Goal: Task Accomplishment & Management: Use online tool/utility

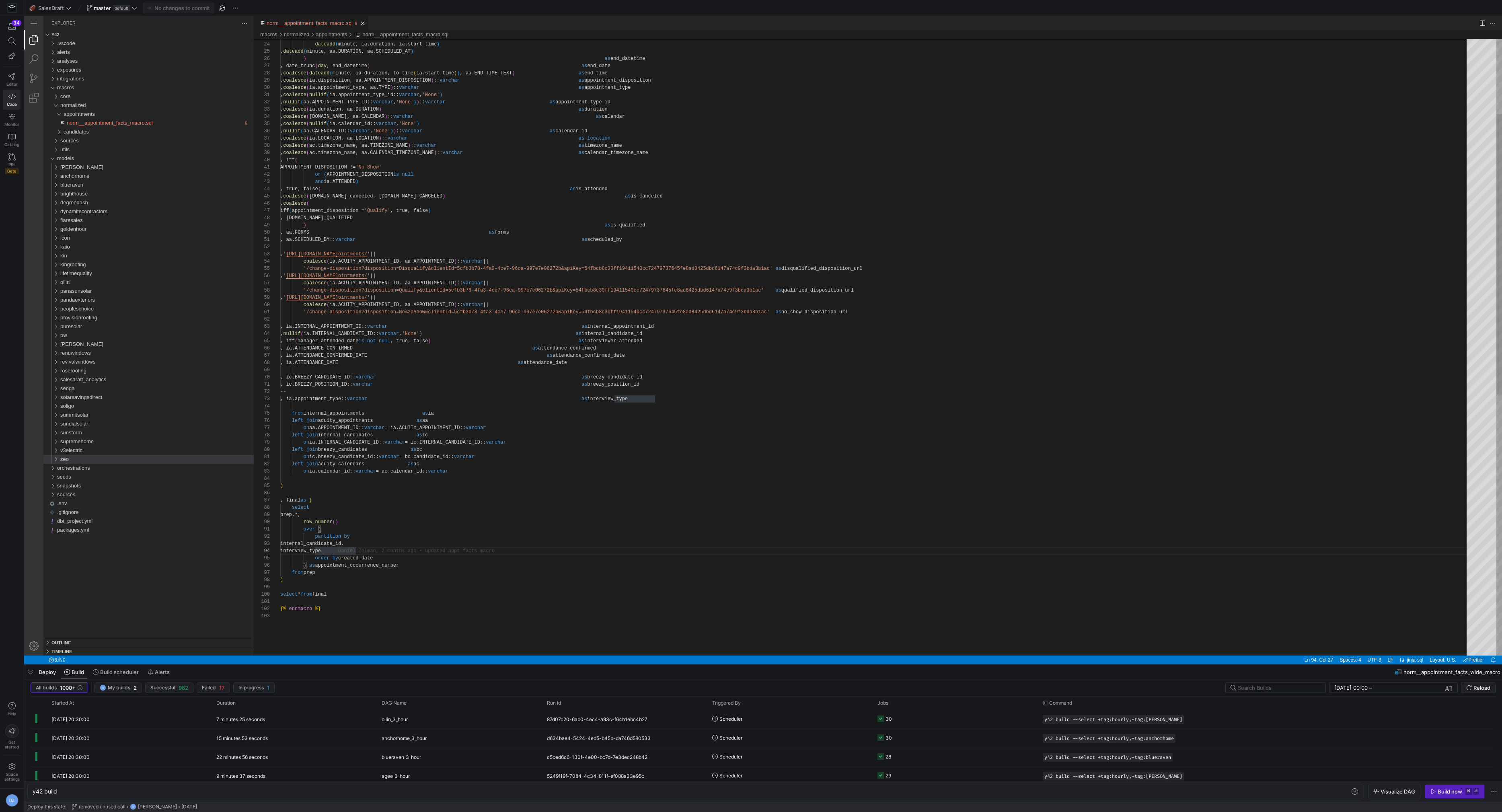
scroll to position [21, 76]
click at [55, 107] on div "normalized" at bounding box center [54, 106] width 16 height 9
click at [57, 114] on div "sources" at bounding box center [54, 114] width 16 height 9
type textarea "on ic.breezy_candidate_id::varchar = bc.candidate_id::[PERSON_NAME] left join a…"
click at [611, 475] on div "dateadd ( minute, ia.duration, ia.start_time ) , dateadd ( minute, aa.DURATION,…" at bounding box center [876, 551] width 1192 height 1354
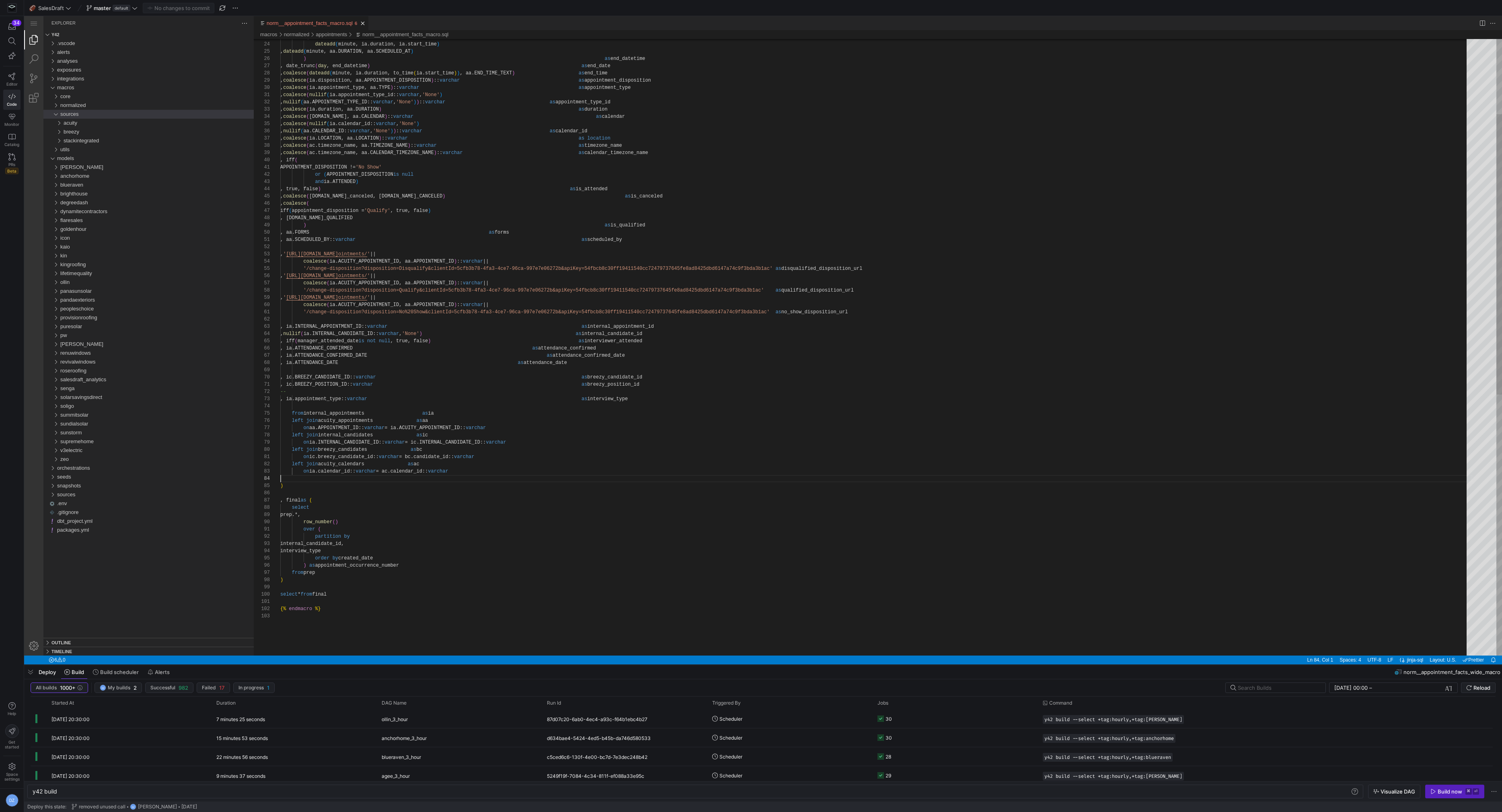
scroll to position [21, 0]
click at [90, 166] on div "[PERSON_NAME]" at bounding box center [157, 167] width 194 height 9
click at [85, 193] on div "sources" at bounding box center [159, 194] width 190 height 9
click at [89, 221] on span "salesdraft" at bounding box center [79, 220] width 23 height 6
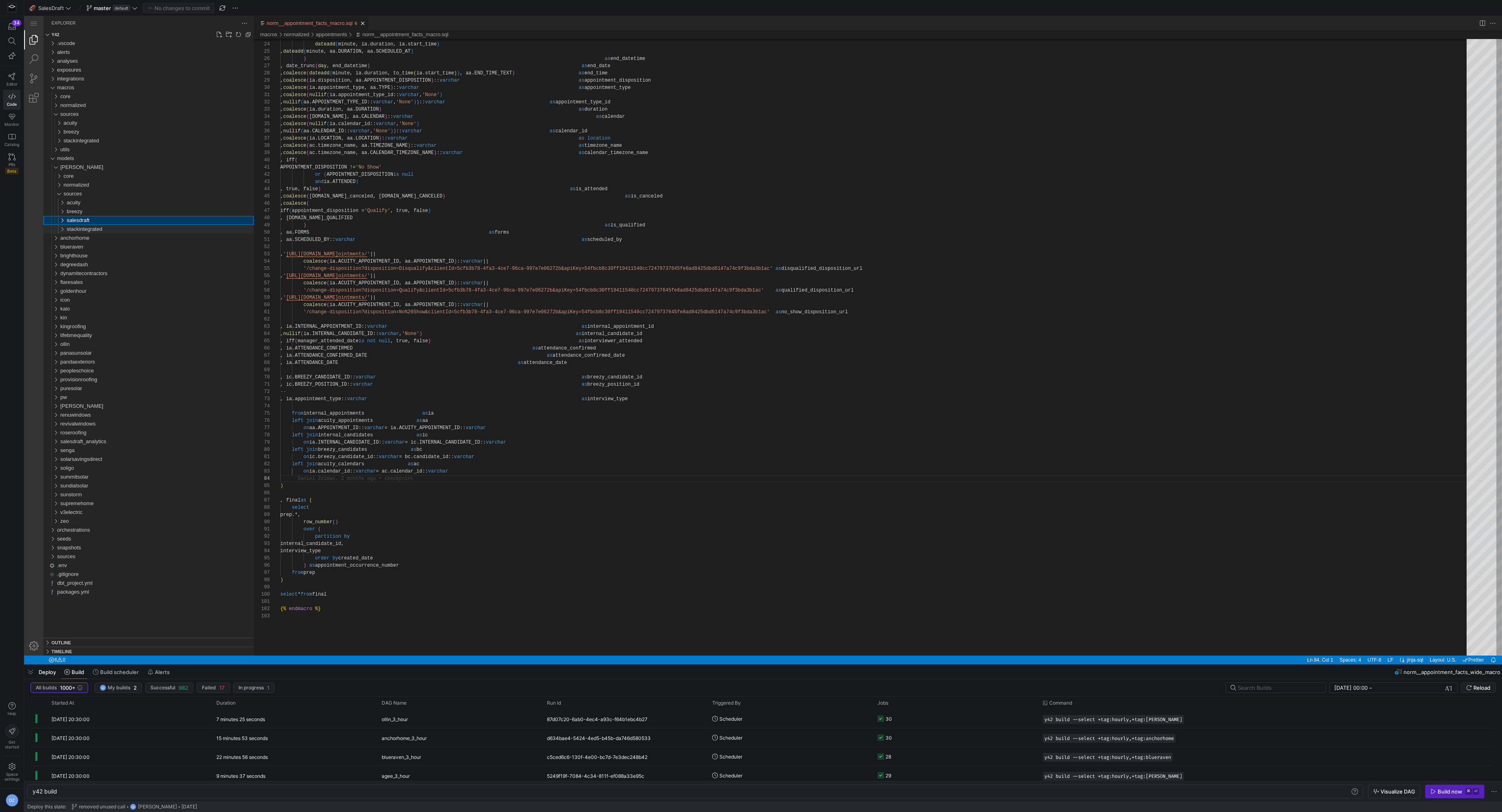
click at [98, 228] on span "stackintegrated" at bounding box center [85, 229] width 36 height 6
click at [98, 222] on div "salesdraft" at bounding box center [160, 221] width 187 height 9
click at [100, 221] on div "salesdraft" at bounding box center [160, 221] width 187 height 9
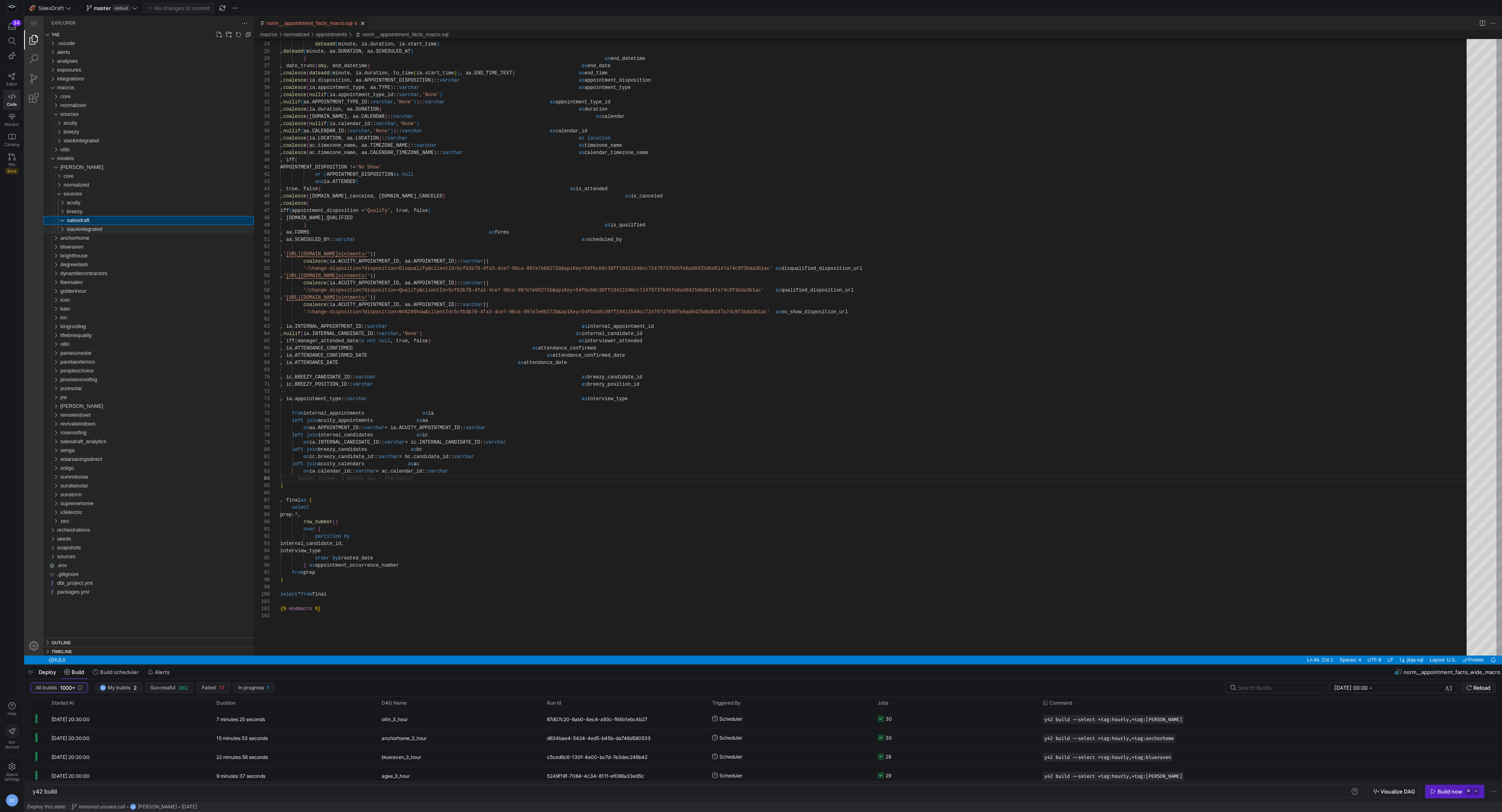
click at [96, 227] on span "stackintegrated" at bounding box center [85, 229] width 36 height 6
click at [98, 246] on span "agee_stackintegrated.yml" at bounding box center [99, 246] width 59 height 6
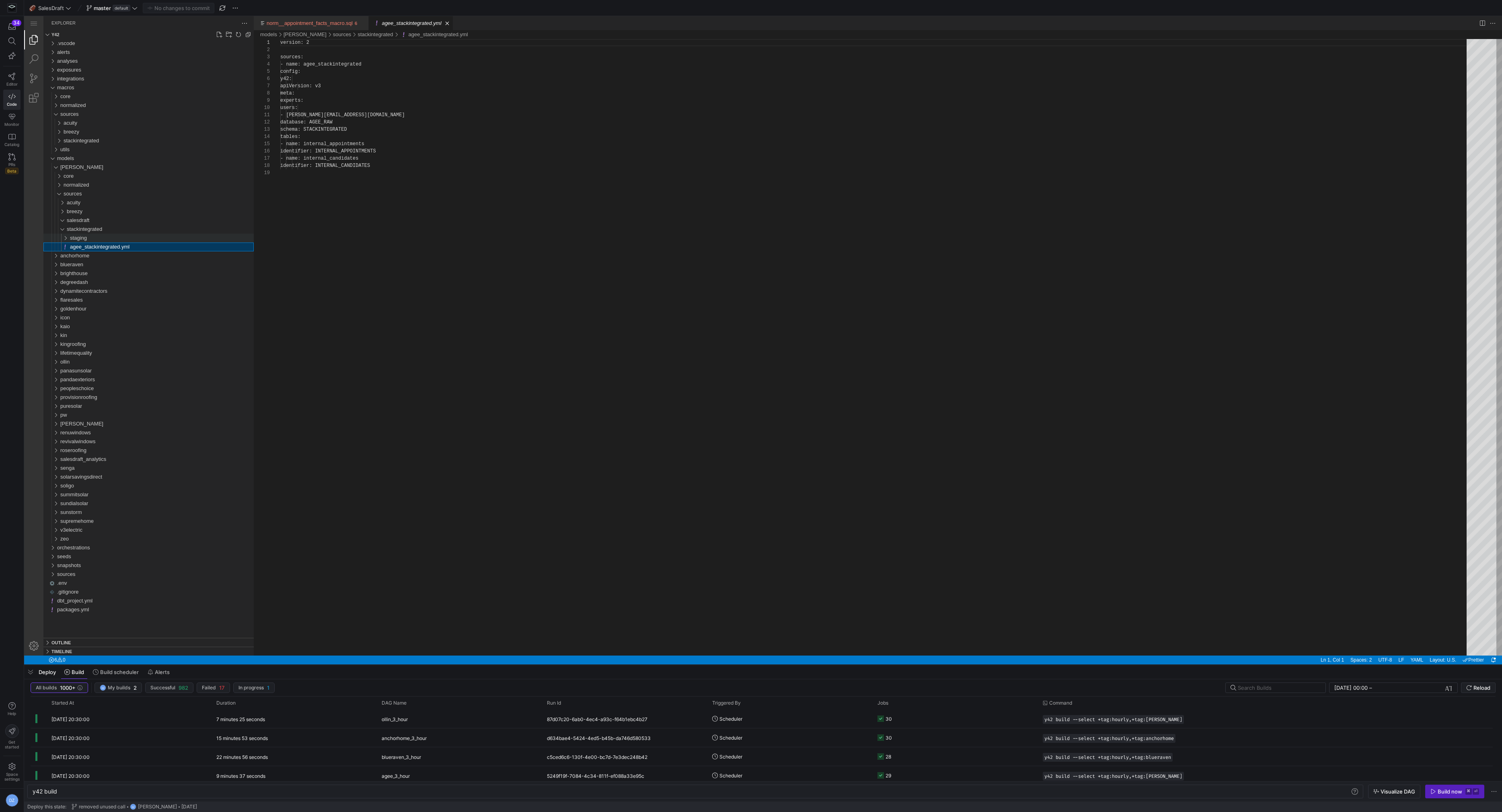
scroll to position [72, 0]
click at [451, 22] on link "Close (⌘W)" at bounding box center [447, 23] width 8 height 8
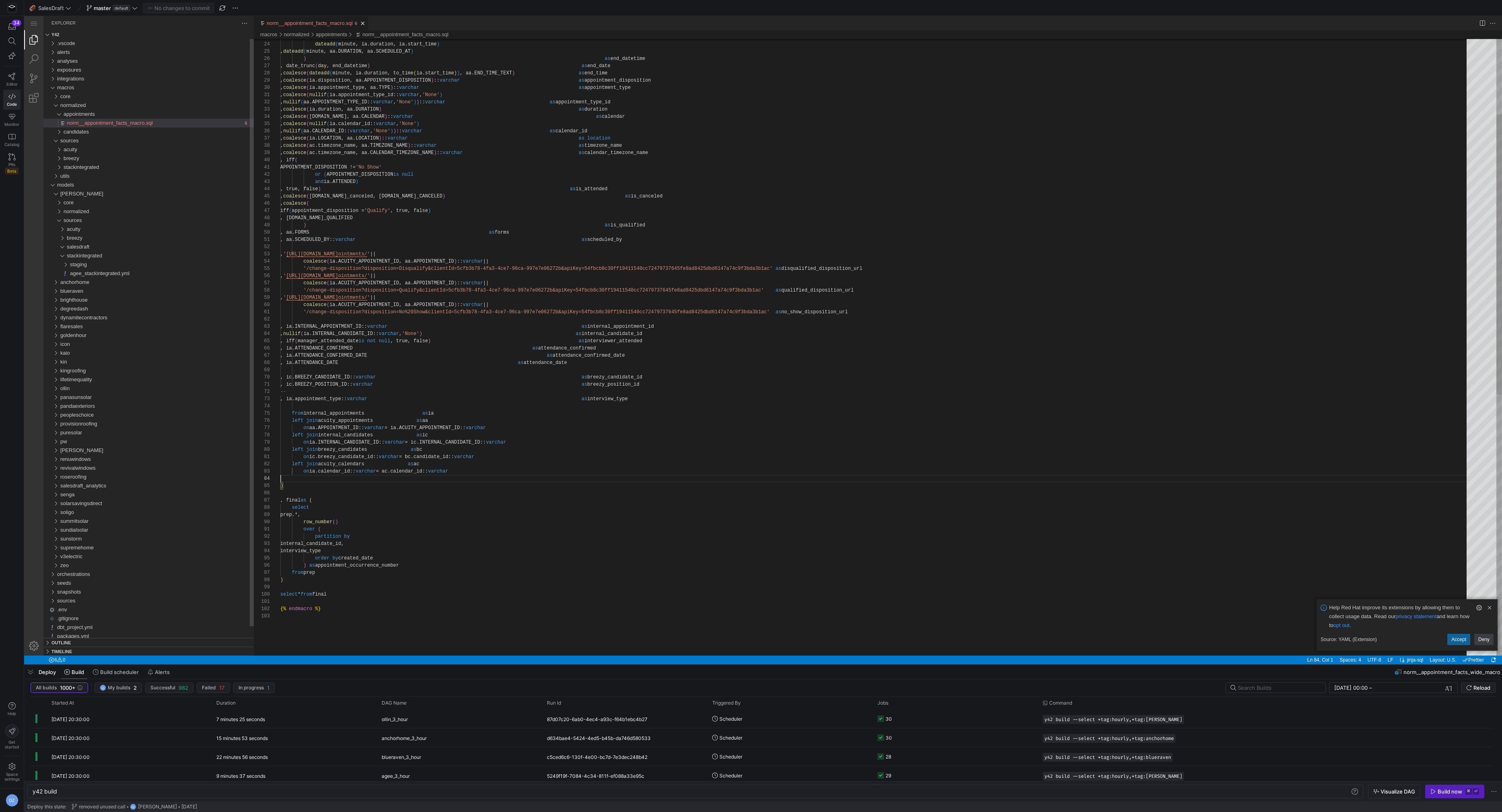
scroll to position [21, 0]
click at [103, 263] on div "staging" at bounding box center [161, 264] width 184 height 9
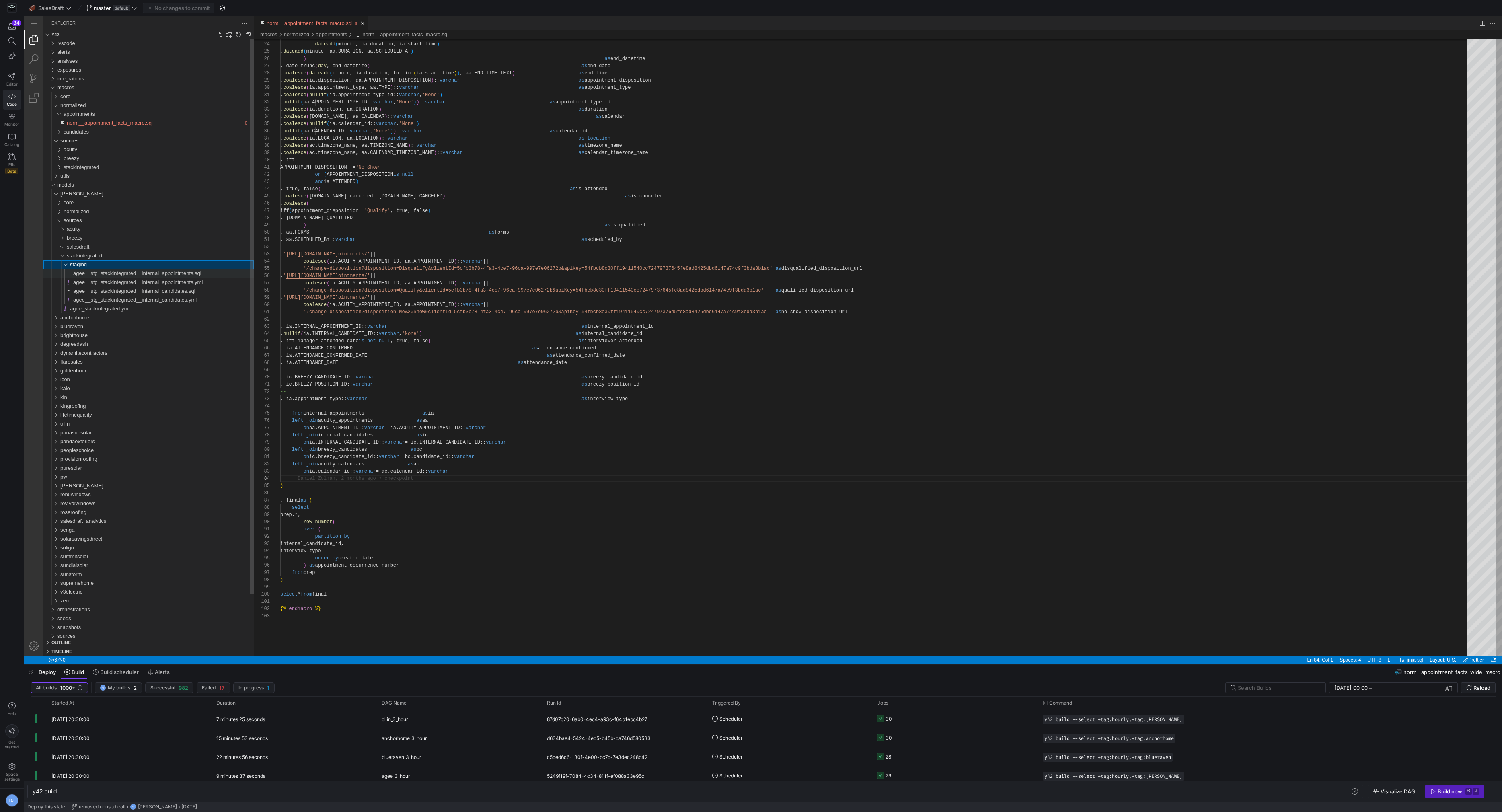
click at [103, 274] on span "agee__stg_stackintegrated__internal_appointments.sql" at bounding box center [137, 273] width 128 height 6
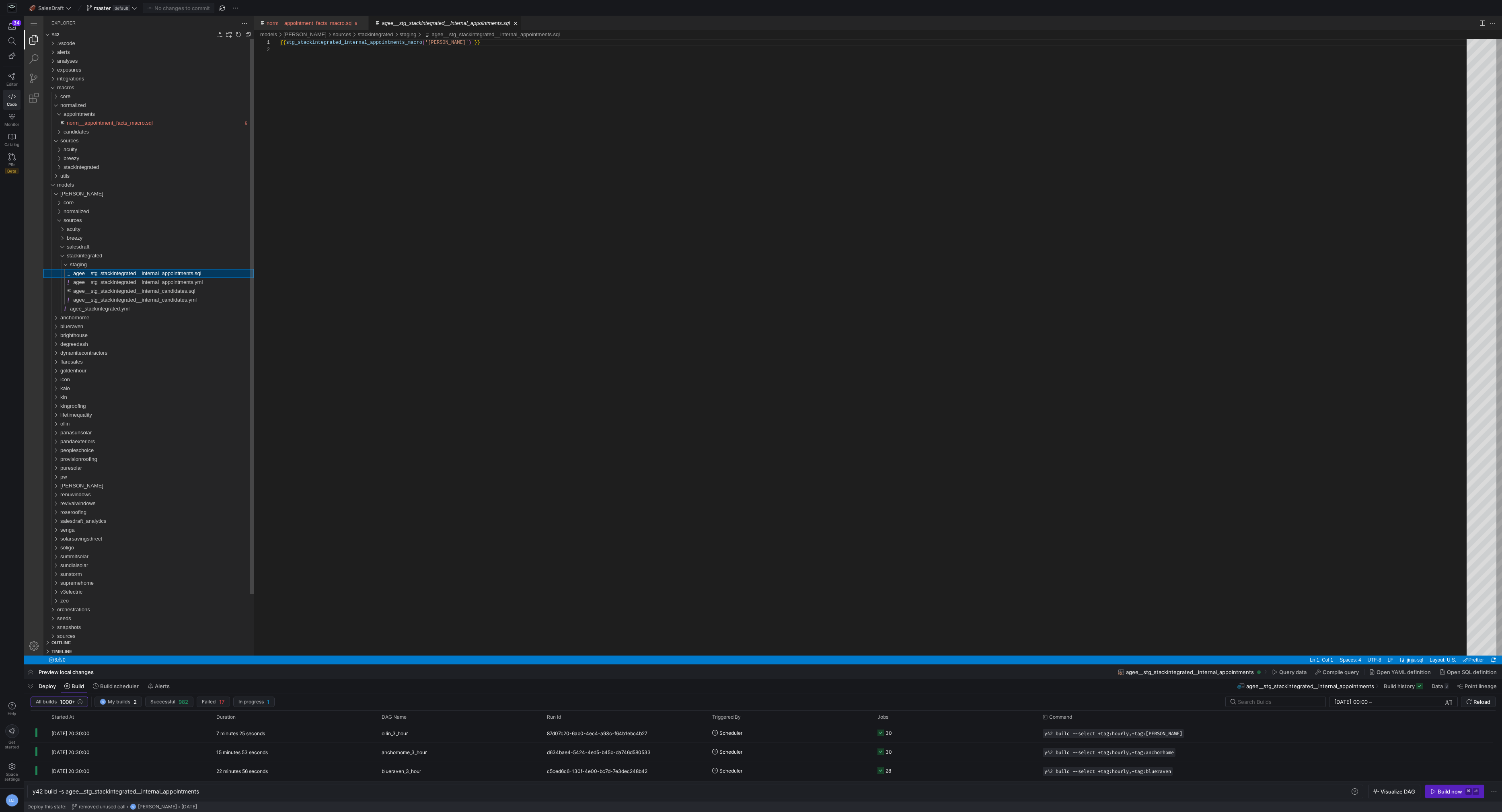
scroll to position [7, 0]
click at [103, 281] on span "agee__stg_stackintegrated__internal_appointments.yml" at bounding box center [138, 282] width 129 height 6
click at [102, 248] on div "salesdraft" at bounding box center [160, 247] width 187 height 9
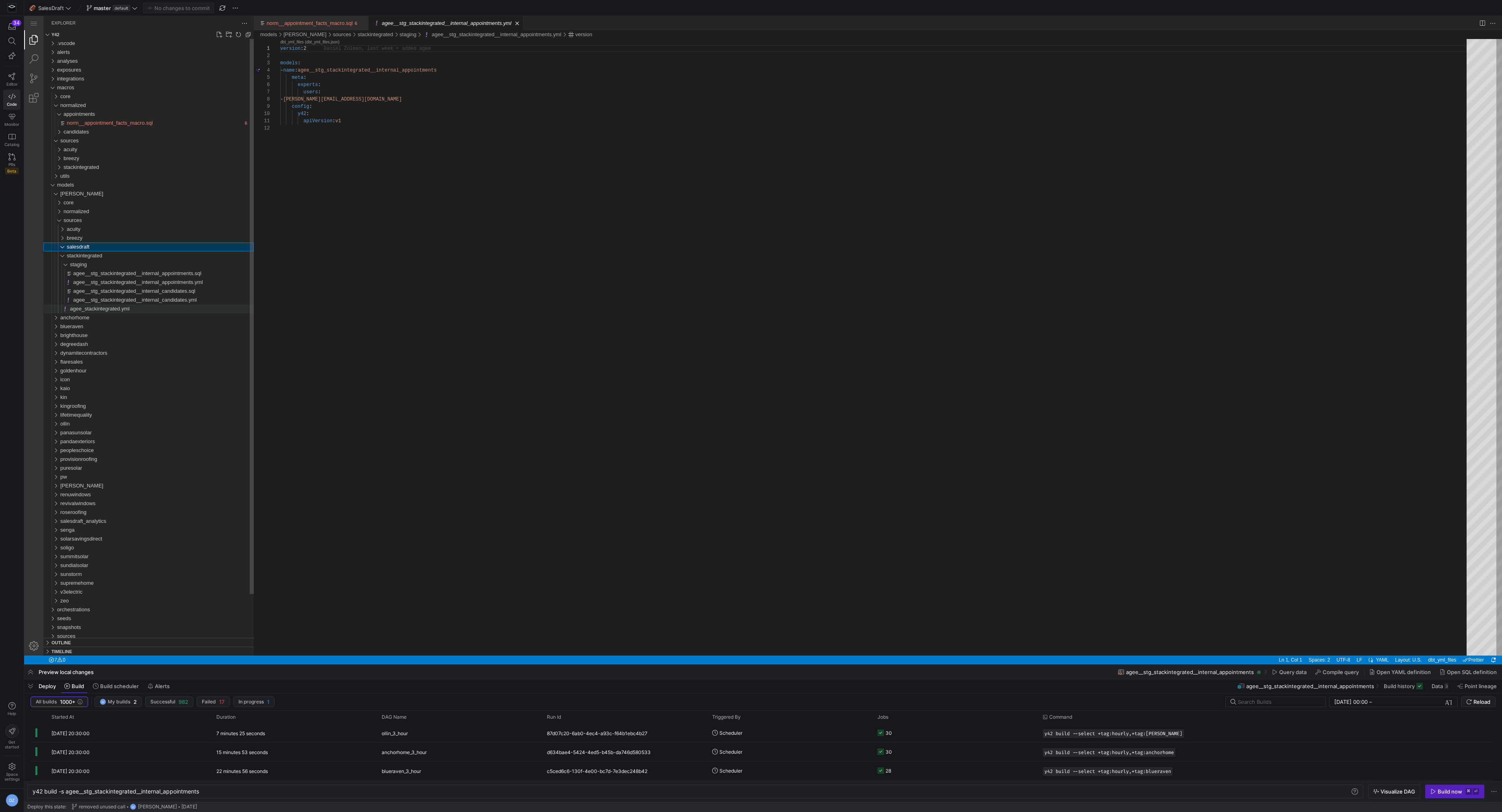
click at [129, 309] on span "agee_stackintegrated.yml" at bounding box center [99, 308] width 59 height 6
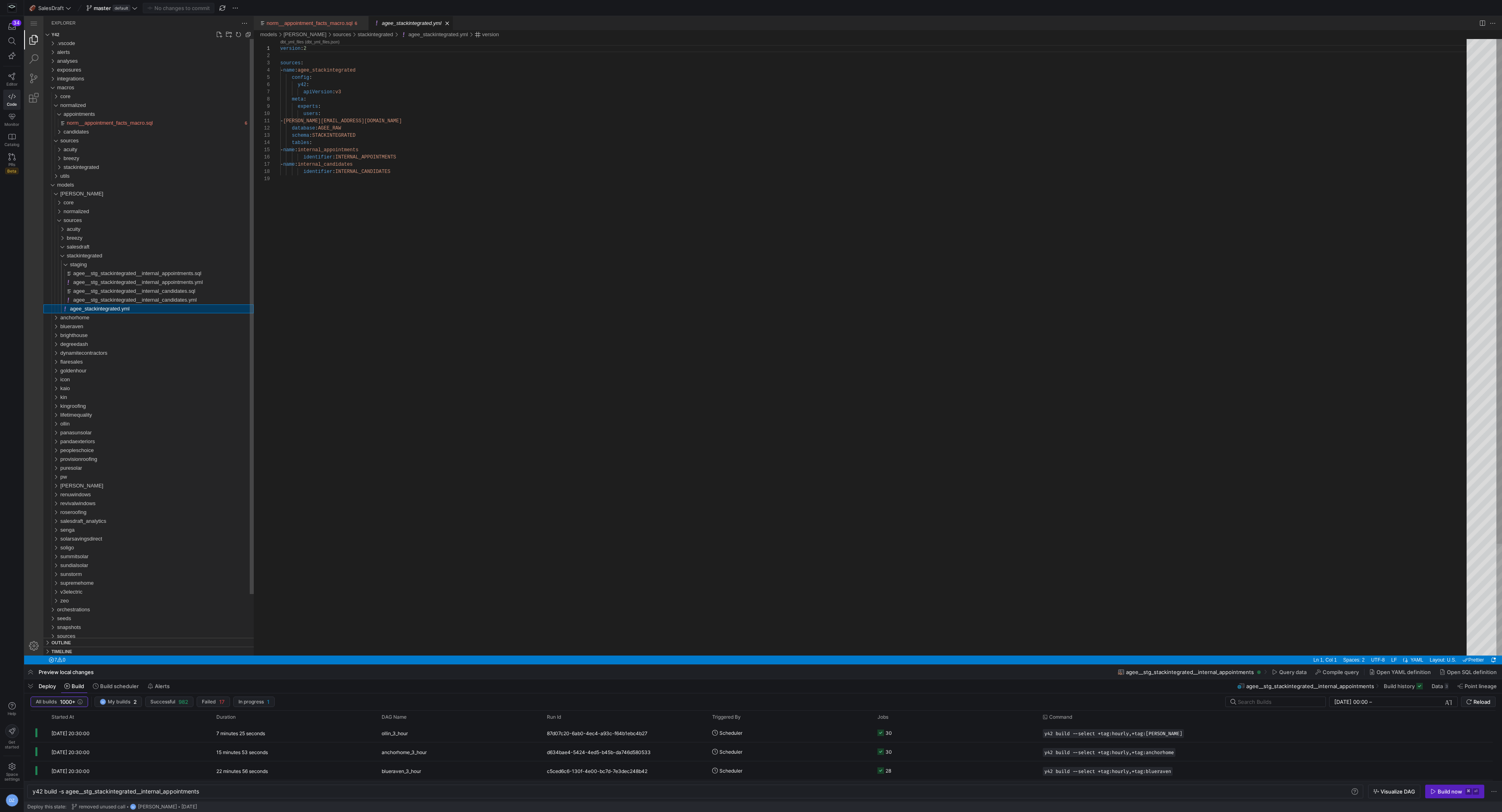
type textarea "y42 build"
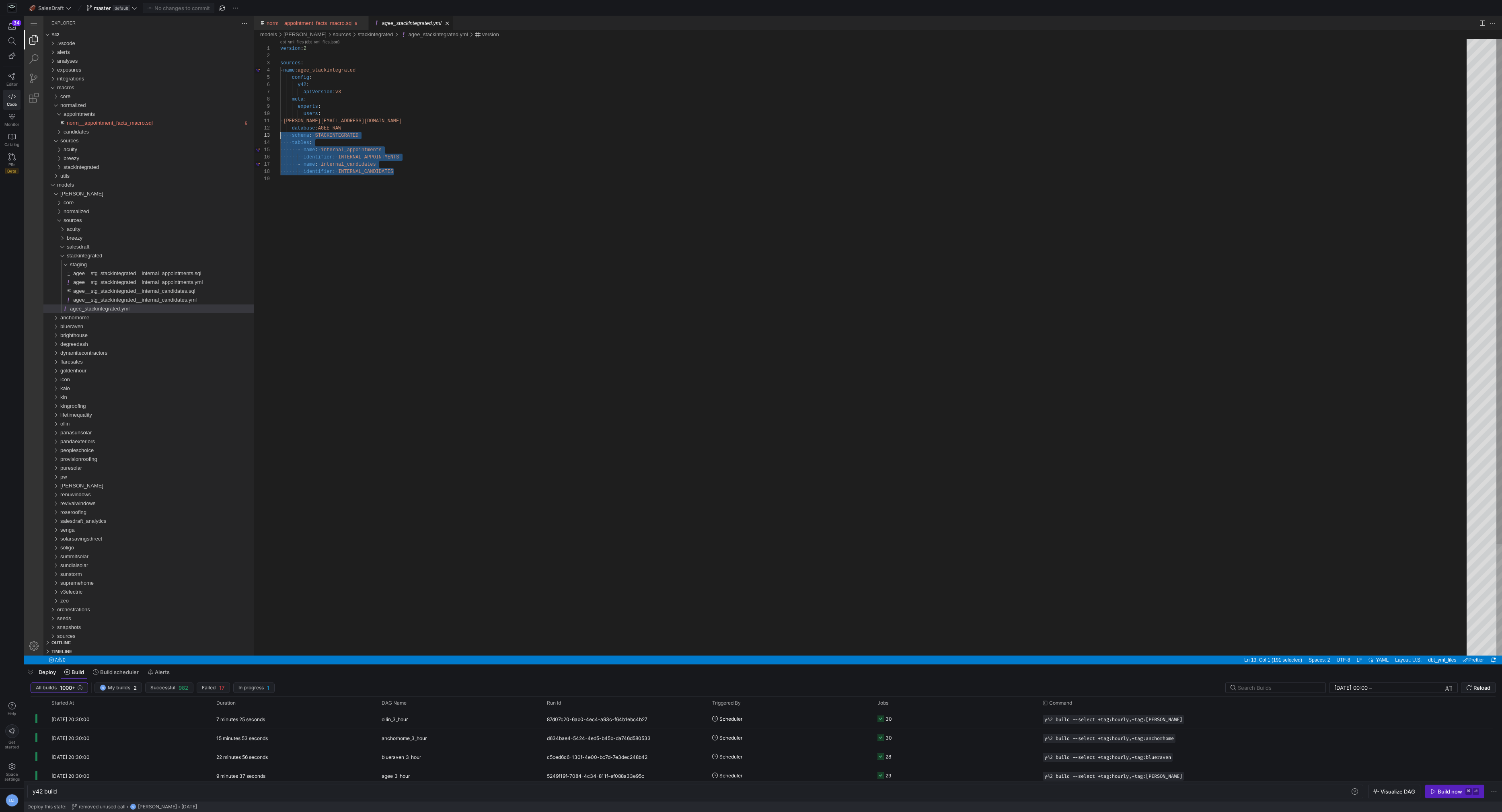
scroll to position [29, 0]
type textarea "version: 2 sources: - name: agee_stackintegrated config: y42: apiVersion: v3 me…"
drag, startPoint x: 412, startPoint y: 171, endPoint x: 267, endPoint y: 49, distance: 189.5
click at [112, 245] on div "salesdraft" at bounding box center [160, 247] width 187 height 9
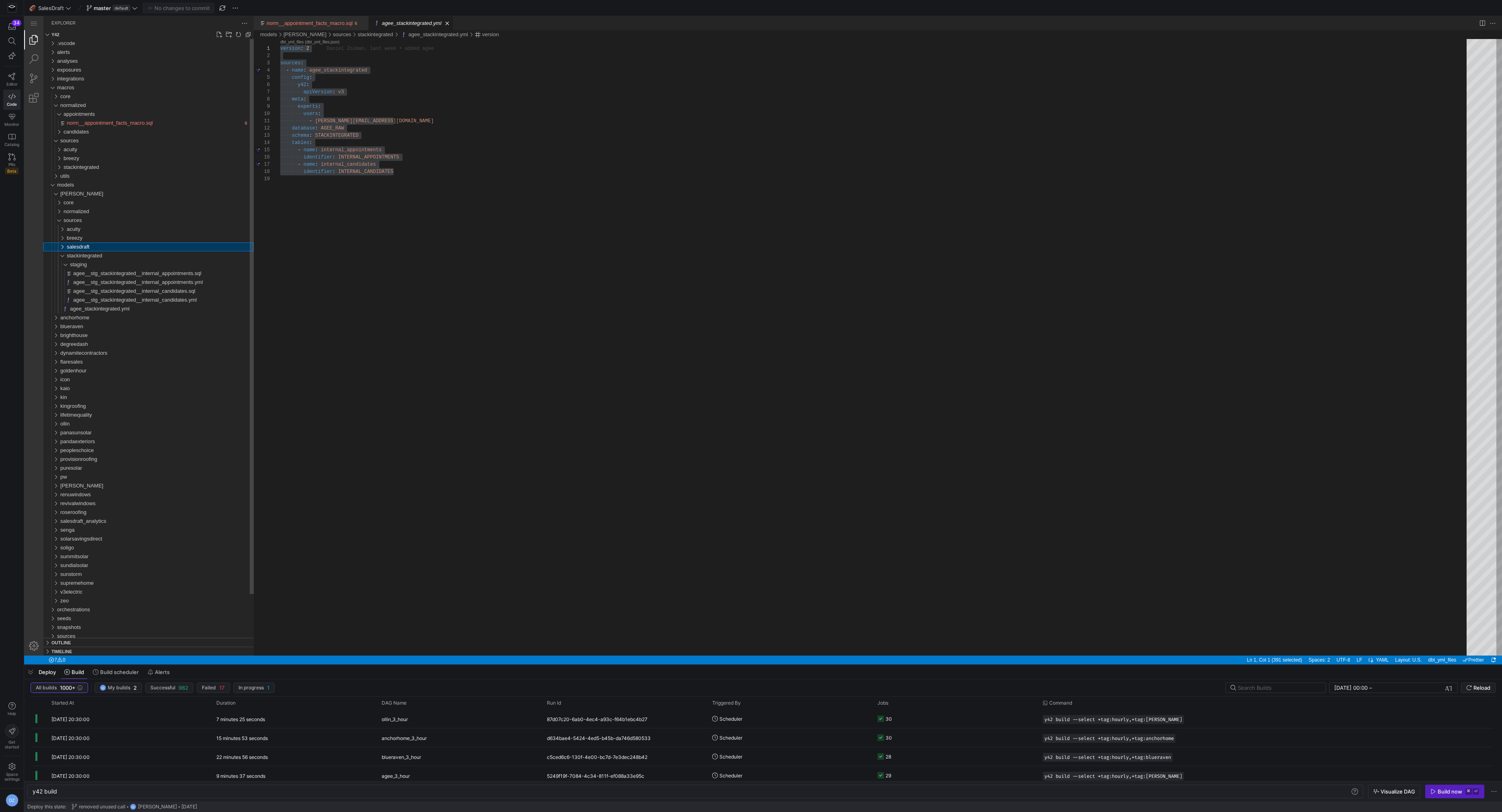
click at [113, 247] on div "salesdraft" at bounding box center [160, 247] width 187 height 9
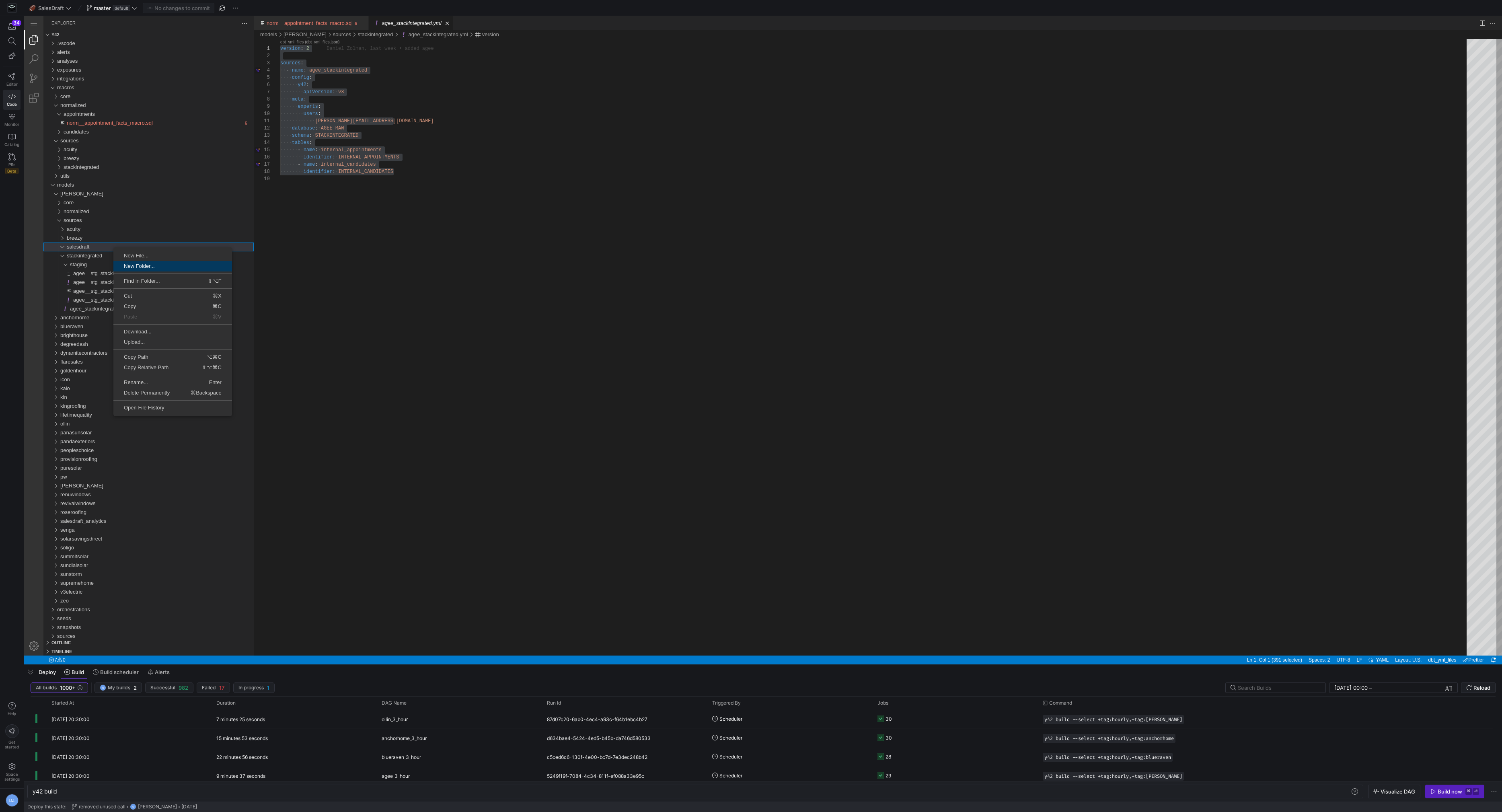
click at [140, 263] on span "New Folder..." at bounding box center [173, 266] width 119 height 5
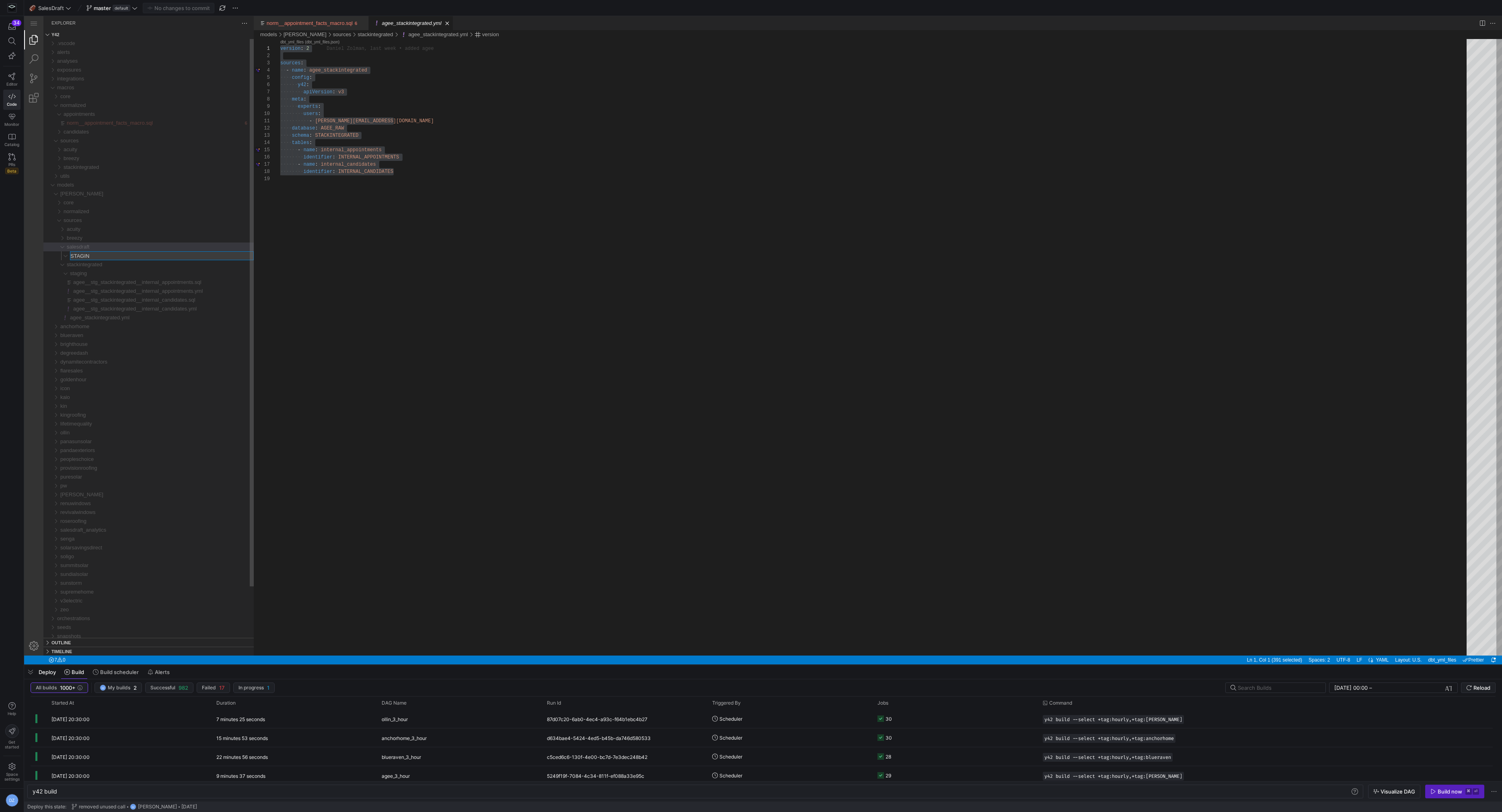
type input "STAGING"
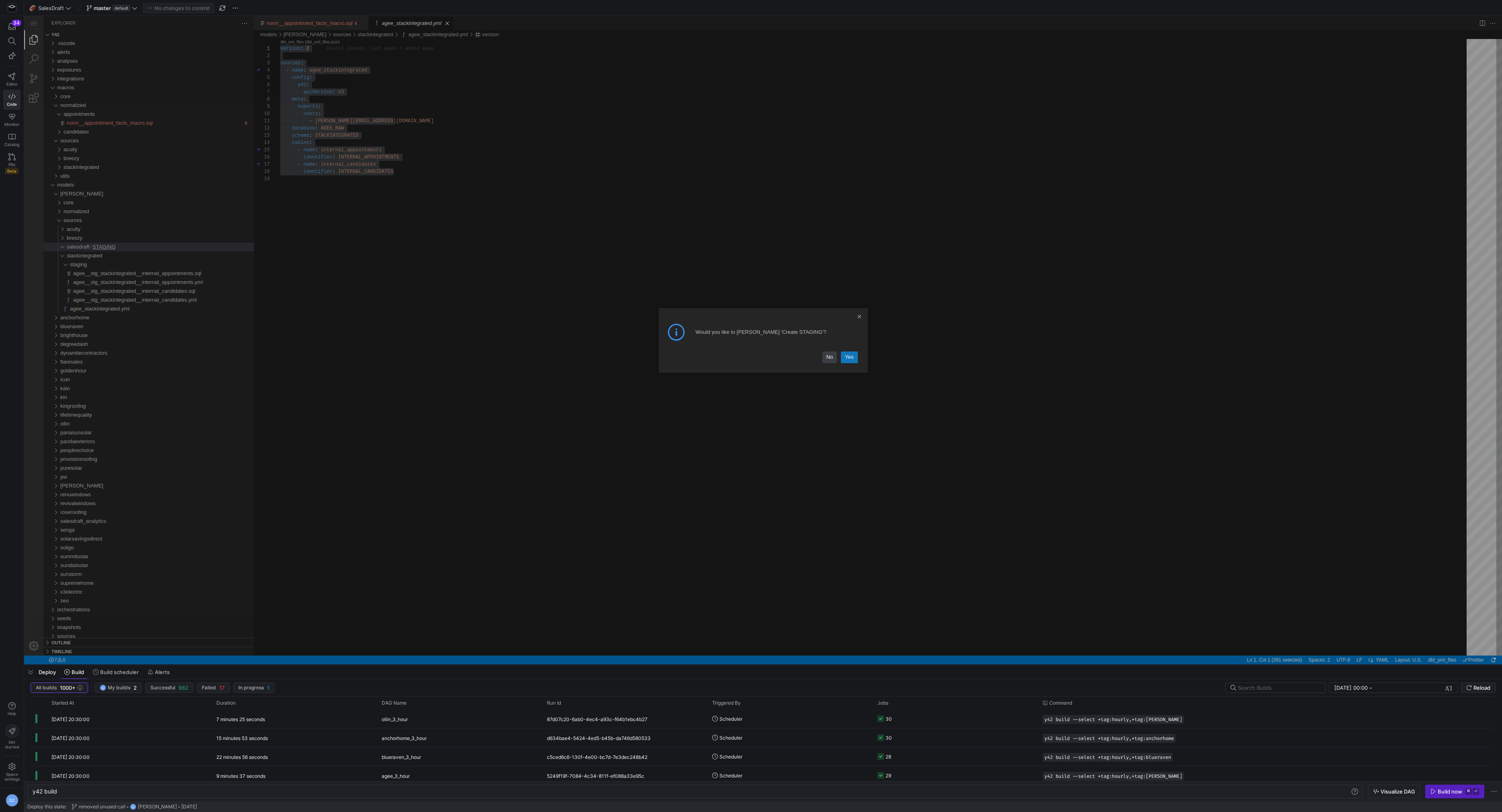
click at [852, 360] on link "Yes" at bounding box center [849, 357] width 17 height 11
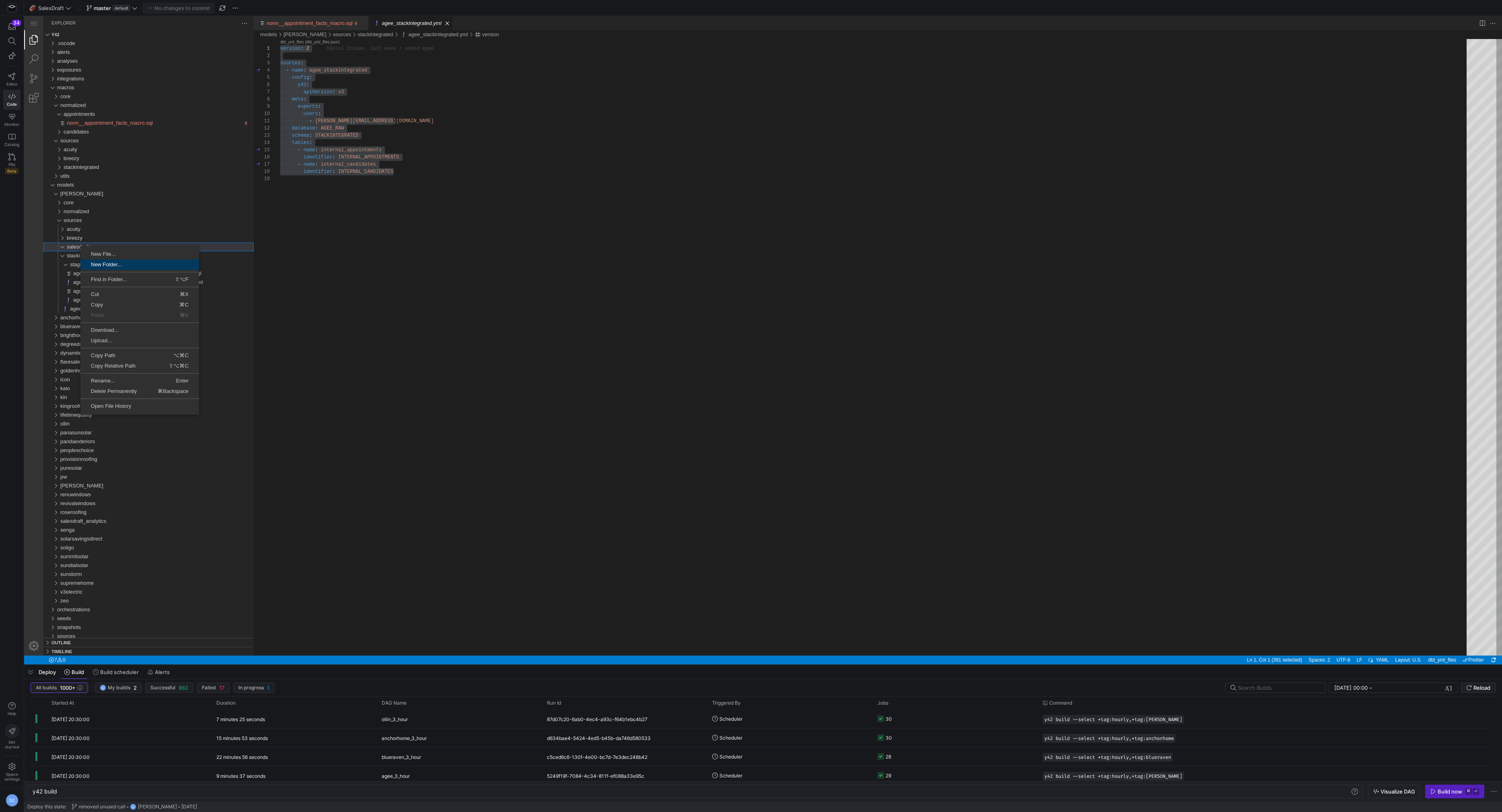
click at [149, 264] on span "New Folder..." at bounding box center [140, 264] width 119 height 5
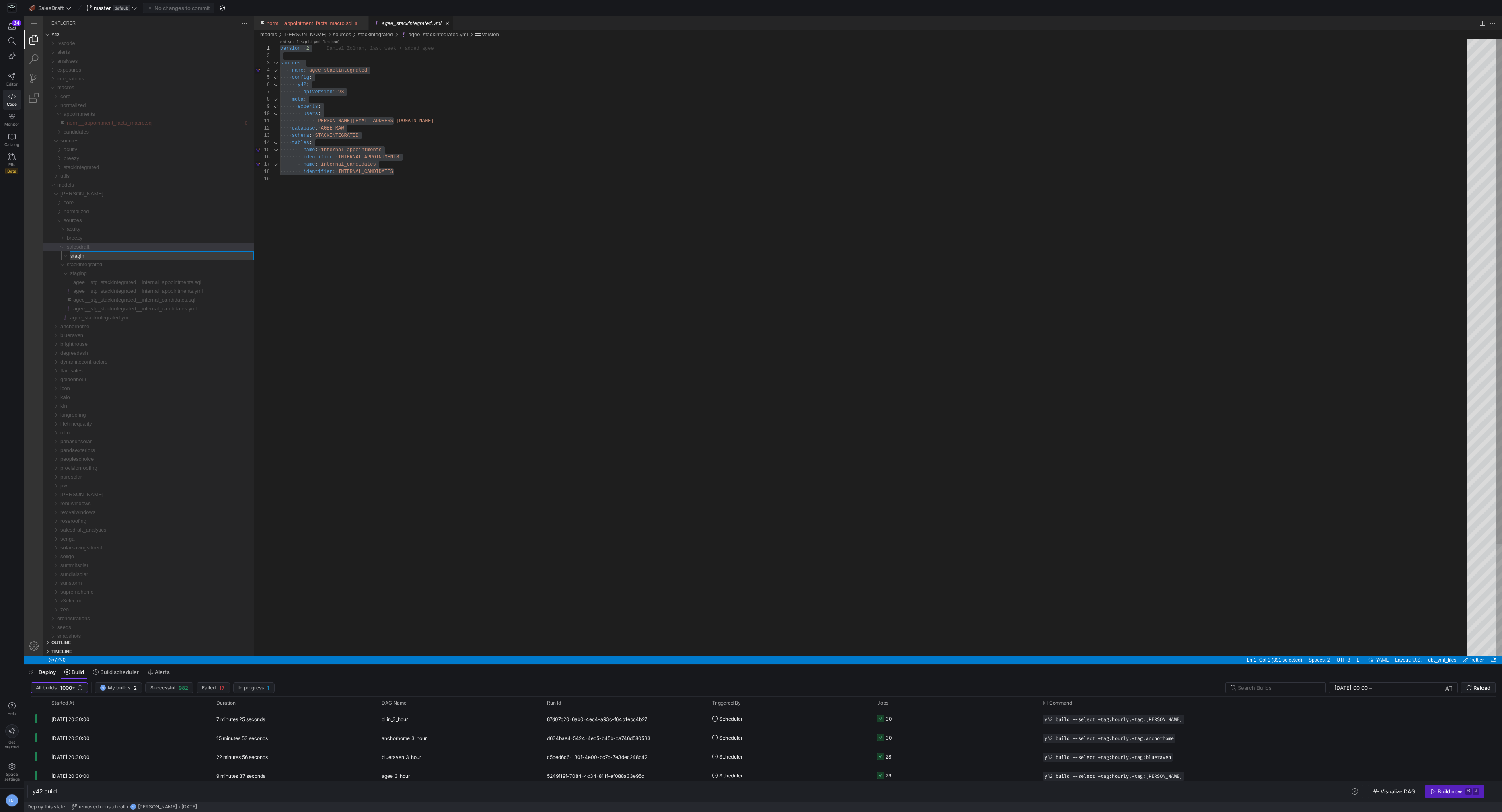
type input "staging"
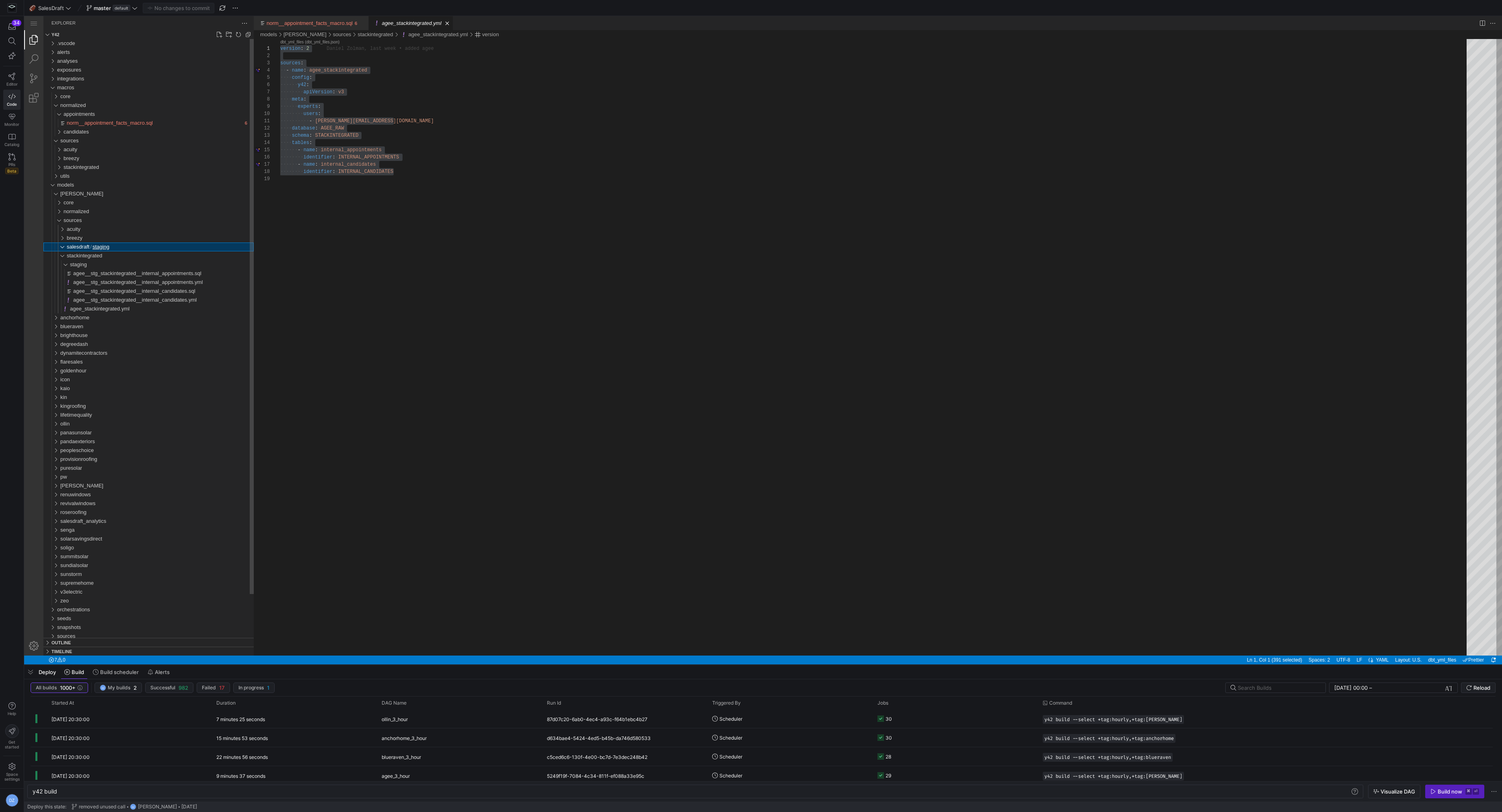
click at [79, 242] on div "salesdraft / staging" at bounding box center [160, 247] width 187 height 9
click at [81, 247] on span "salesdraft" at bounding box center [79, 246] width 23 height 6
click at [117, 260] on span "New File..." at bounding box center [126, 258] width 119 height 5
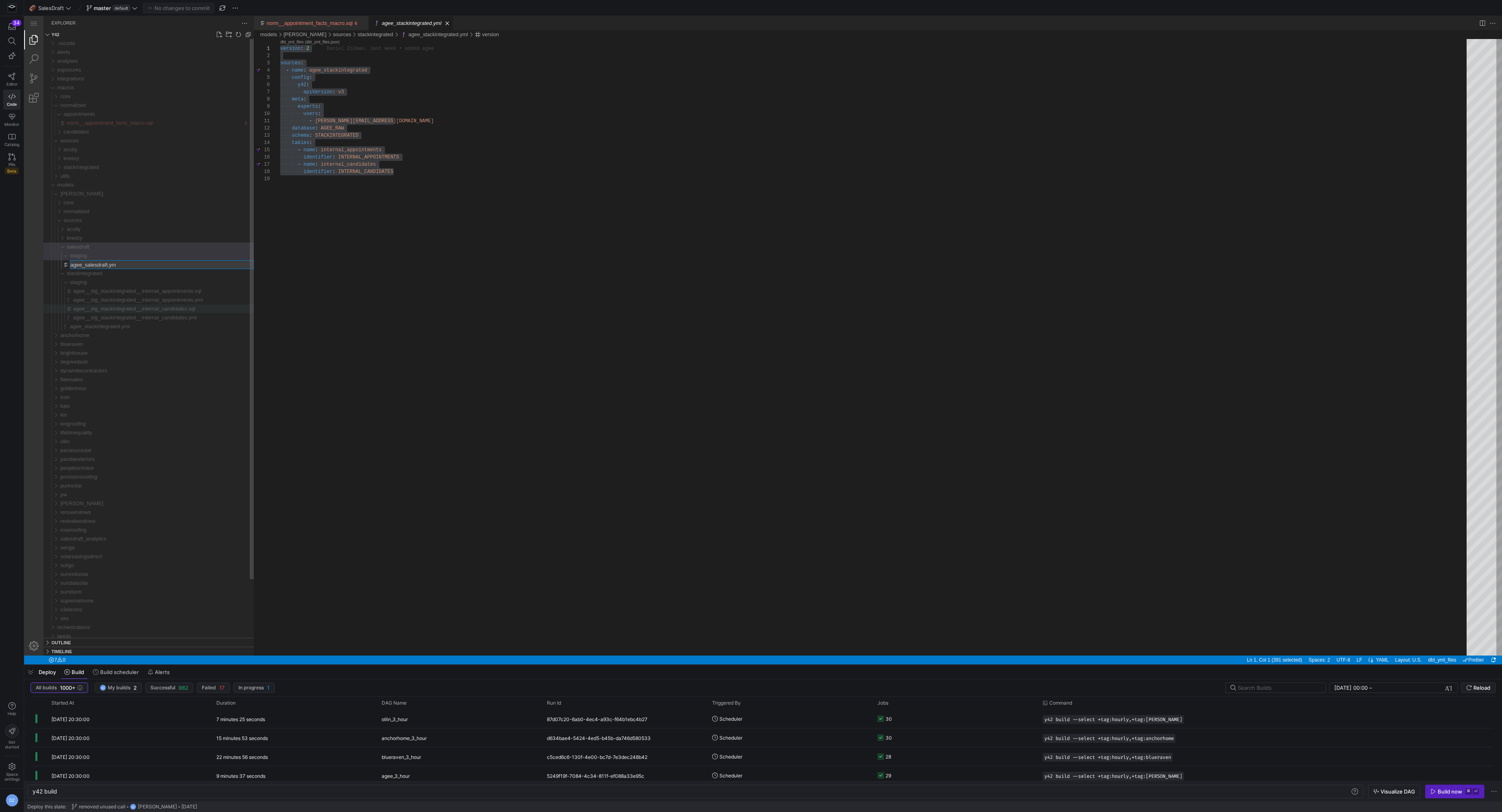
type input "agee_salesdraft.yml"
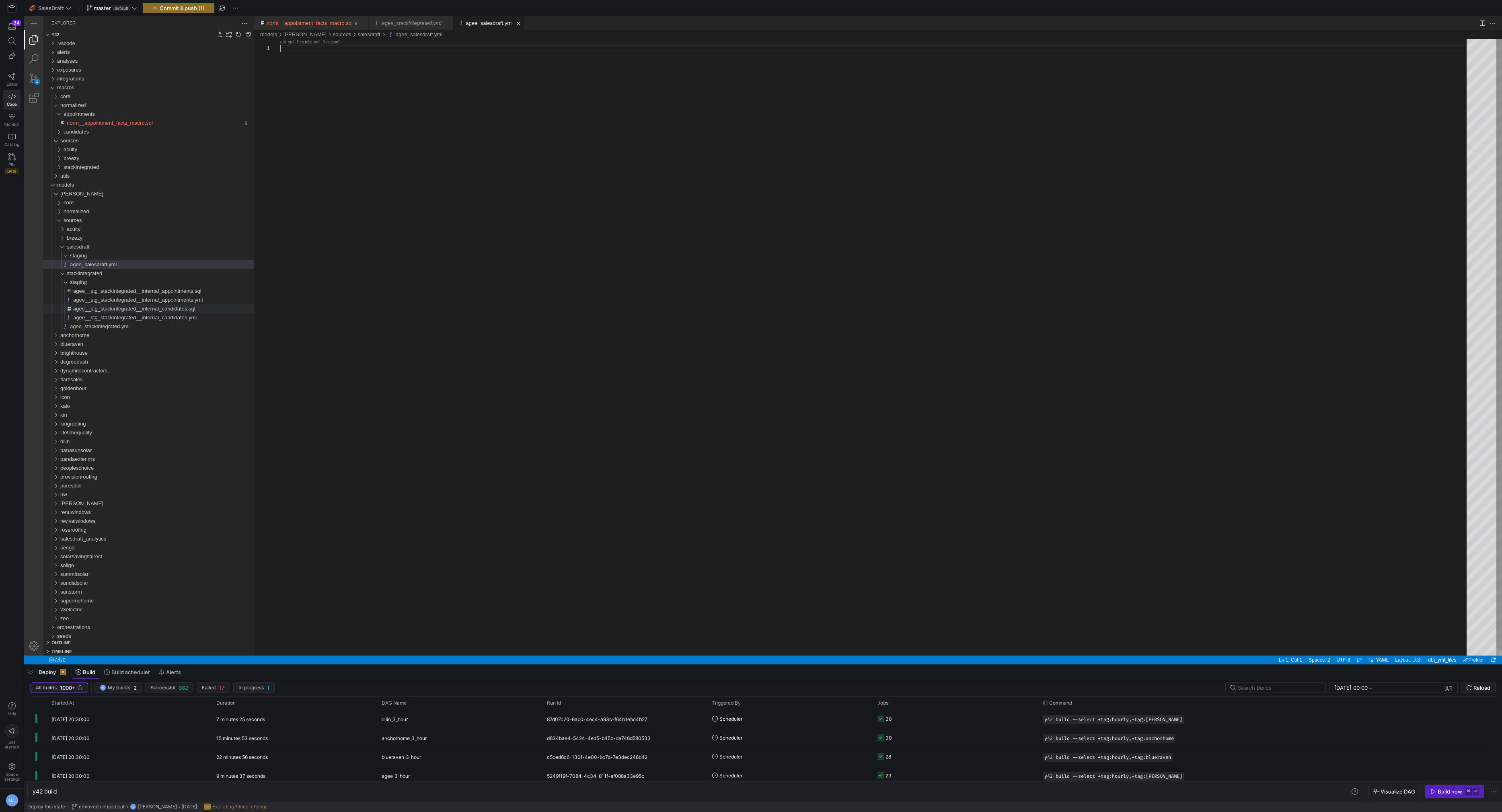
click at [499, 127] on div "agee_salesdraft.yml" at bounding box center [876, 351] width 1192 height 623
click at [332, 131] on div "dbt_yml_files The schema name as stored in the database. Only needed if you wan…" at bounding box center [420, 107] width 208 height 48
click at [338, 140] on div "version : 2 sources : - name : agee_stackintegrated config : y42 : apiVersion :…" at bounding box center [876, 412] width 1192 height 746
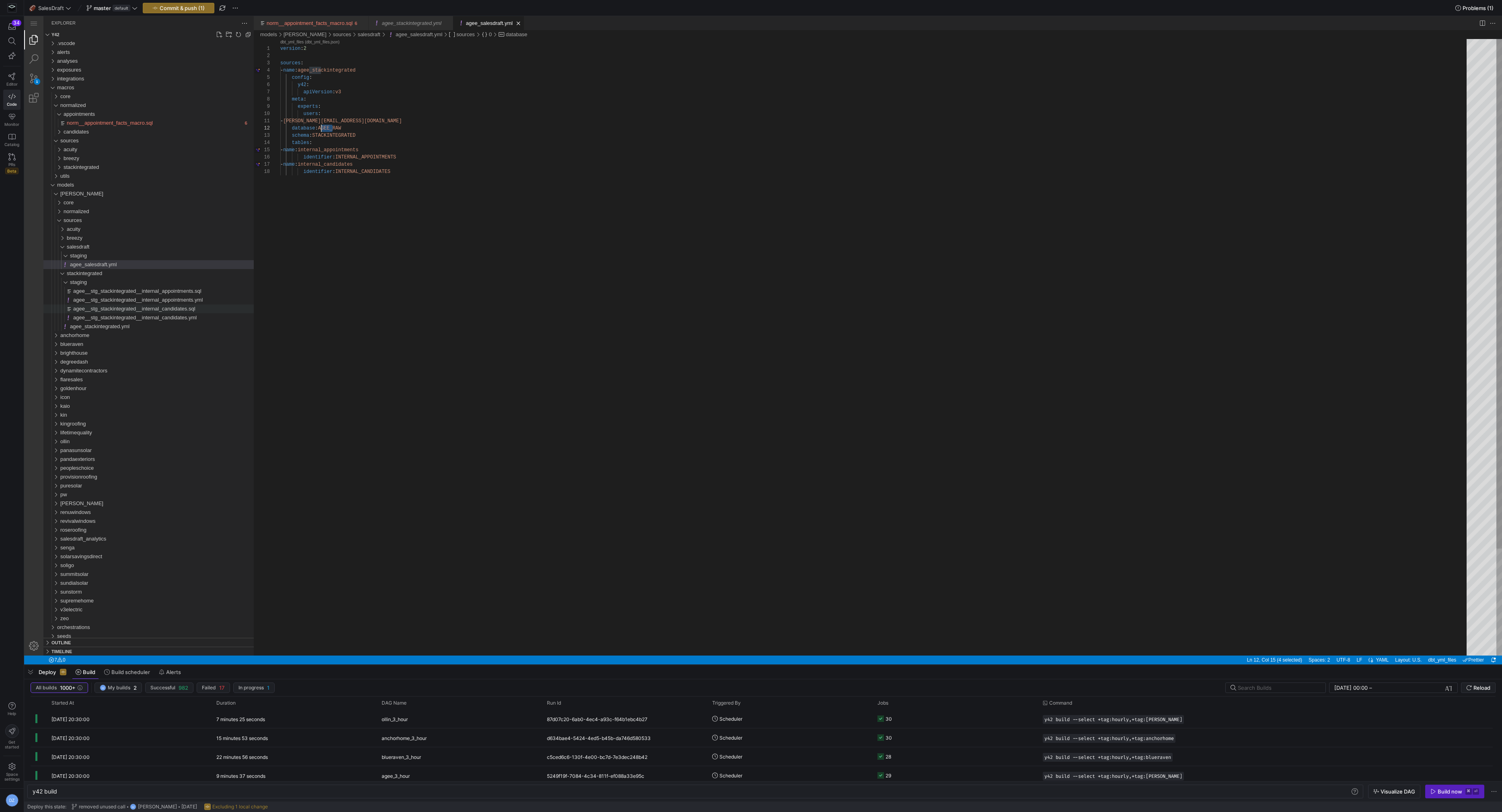
drag, startPoint x: 333, startPoint y: 129, endPoint x: 320, endPoint y: 128, distance: 13.0
click at [468, 149] on div "version : 2 sources : - name : agee_stackintegrated config : y42 : apiVersion :…" at bounding box center [876, 412] width 1192 height 746
click at [358, 71] on div "version : 2 sources : - name : agee_stackintegrated config : y42 : apiVersion :…" at bounding box center [876, 412] width 1192 height 746
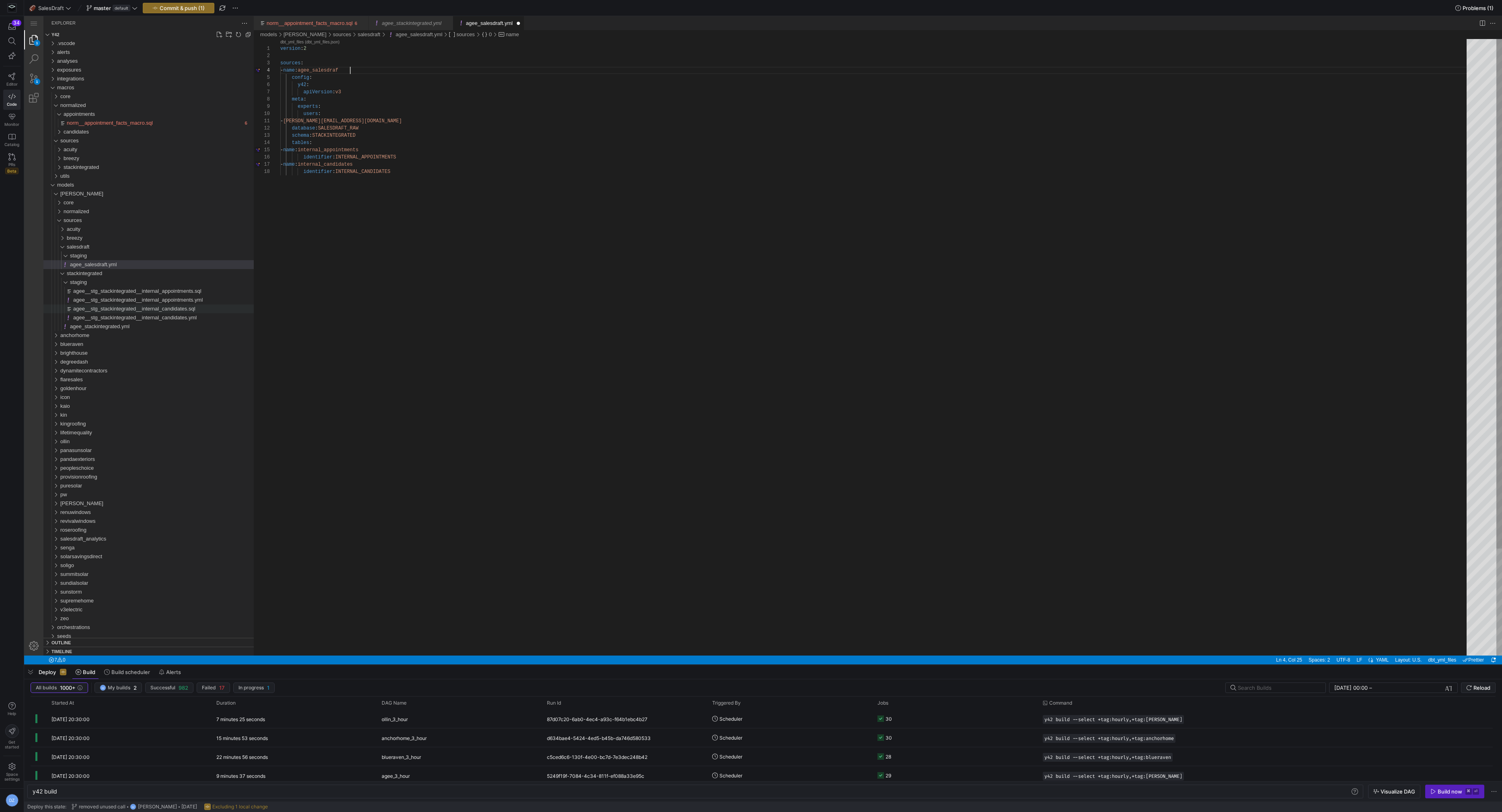
scroll to position [21, 72]
click at [346, 138] on div "version : 2 sources : - name : agee_salesdraft config : y42 : apiVersion : v3 m…" at bounding box center [876, 412] width 1192 height 746
paste textarea "ALESDRAFT"
click at [386, 145] on div "version : 2 sources : - name : agee_salesdraft config : y42 : apiVersion : v3 m…" at bounding box center [876, 412] width 1192 height 746
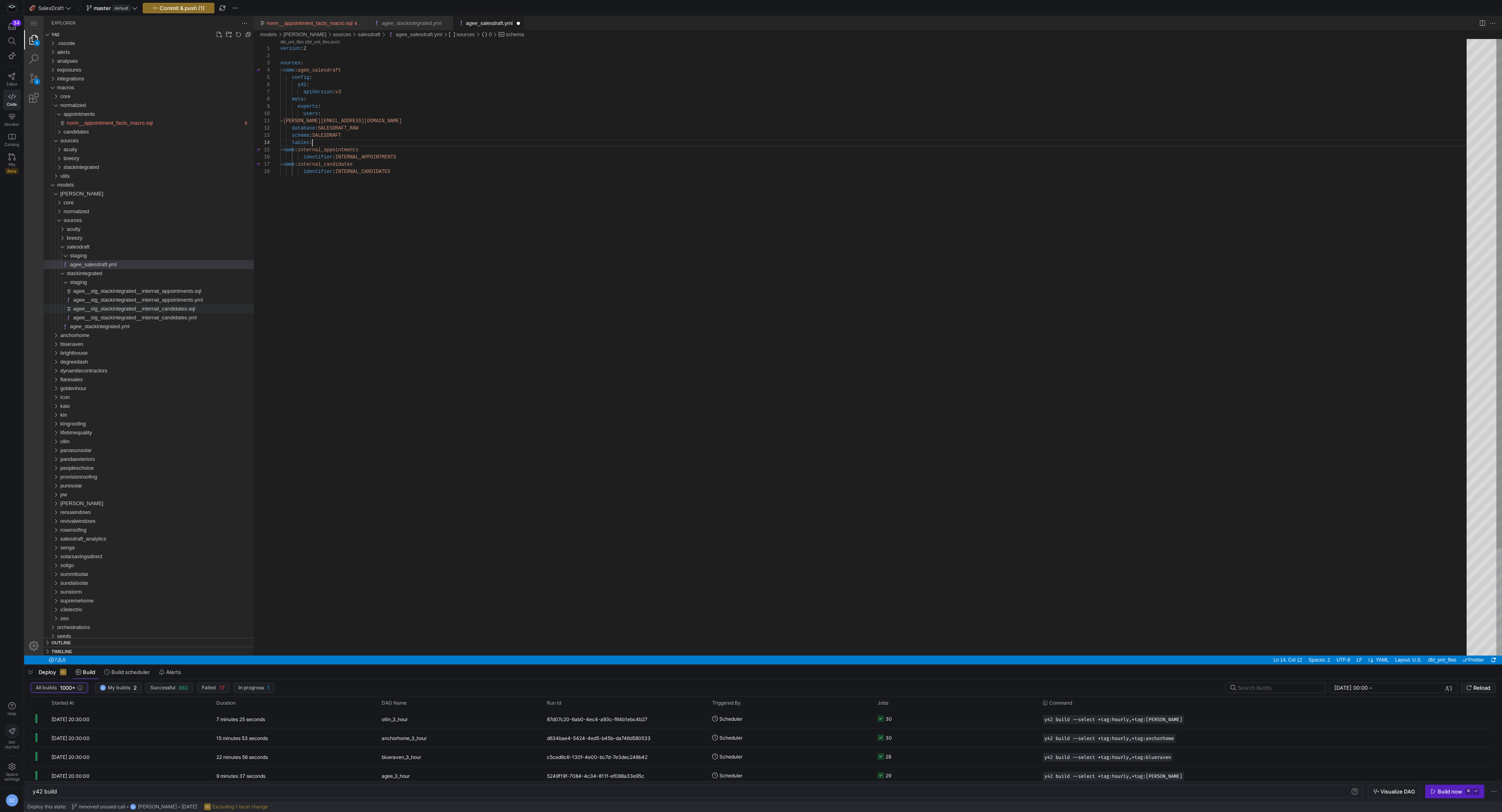
scroll to position [21, 31]
click at [423, 172] on div "version : 2 sources : - name : agee_salesdraft config : y42 : apiVersion : v3 m…" at bounding box center [876, 412] width 1192 height 746
click at [342, 208] on div "version : 2 sources : - name : agee_salesdraft config : y42 : apiVersion : v3 m…" at bounding box center [876, 412] width 1192 height 746
click at [357, 150] on div "version : 2 sources : - name : agee_salesdraft config : y42 : apiVersion : v3 m…" at bounding box center [876, 412] width 1192 height 746
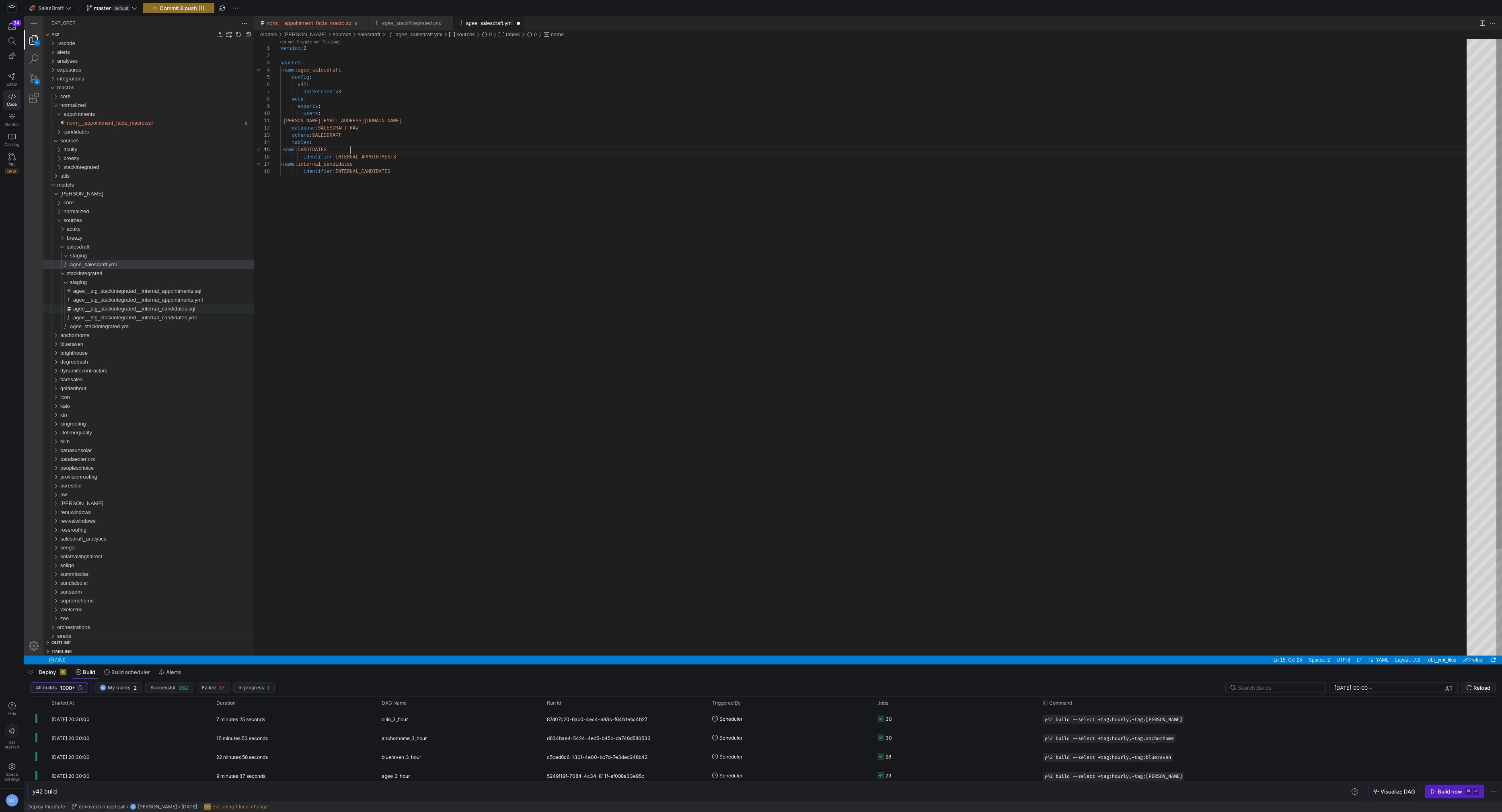
scroll to position [29, 70]
click at [393, 158] on div "version : 2 sources : - name : agee_salesdraft config : y42 : apiVersion : v3 m…" at bounding box center [876, 412] width 1192 height 746
click at [398, 158] on div "version : 2 sources : - name : agee_salesdraft config : y42 : apiVersion : v3 m…" at bounding box center [876, 412] width 1192 height 746
paste textarea "CANDIDATE"
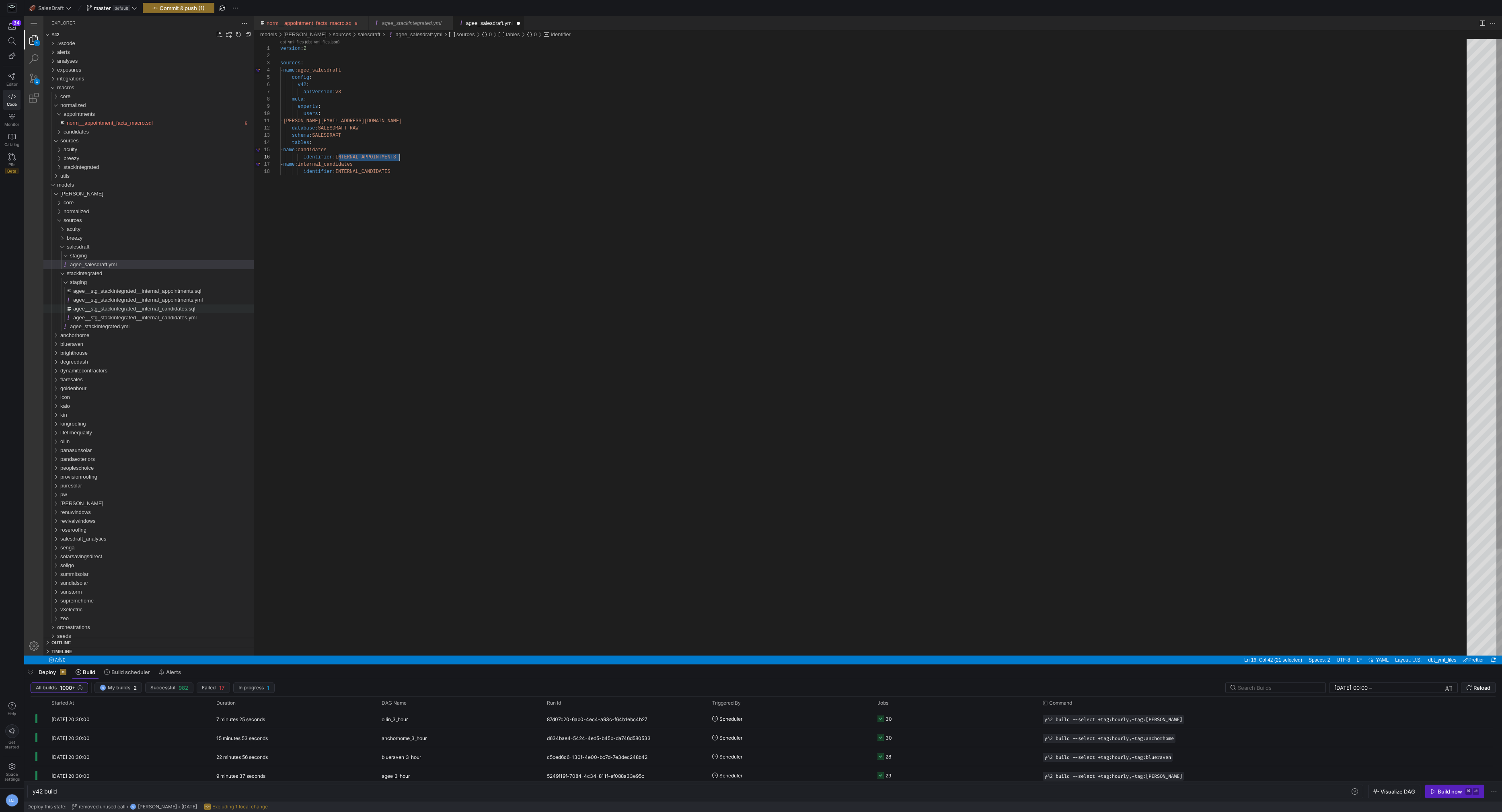
scroll to position [36, 87]
click at [378, 173] on div "version : 2 sources : - name : agee_salesdraft config : y42 : apiVersion : v3 m…" at bounding box center [876, 412] width 1192 height 746
drag, startPoint x: 368, startPoint y: 171, endPoint x: 205, endPoint y: 163, distance: 163.2
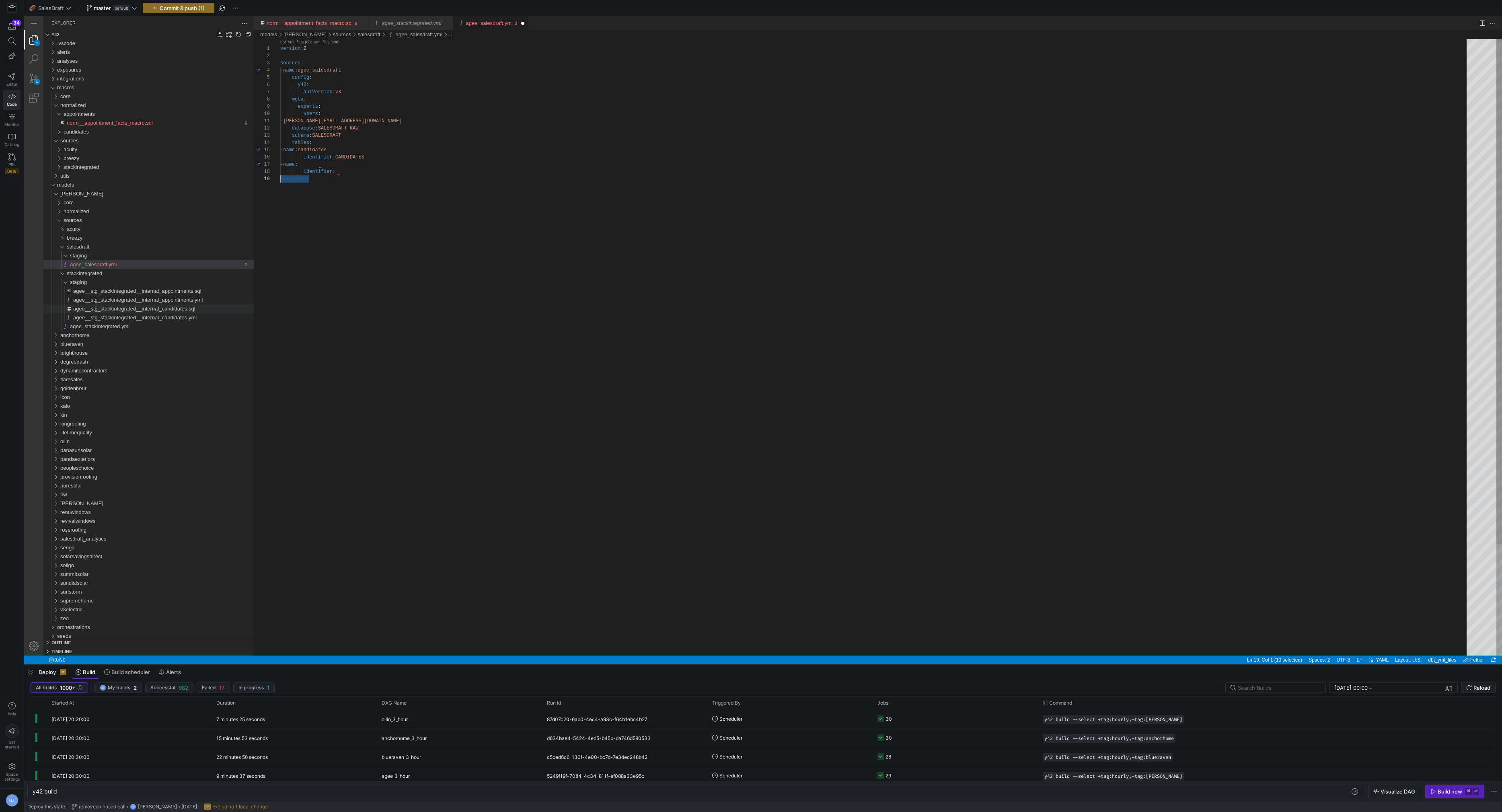
paste textarea "- name: identifier:"
type textarea "- [PERSON_NAME][EMAIL_ADDRESS][DOMAIN_NAME] database: SALESDRAFT_RAW schema: SA…"
paste textarea "- name: identifier:"
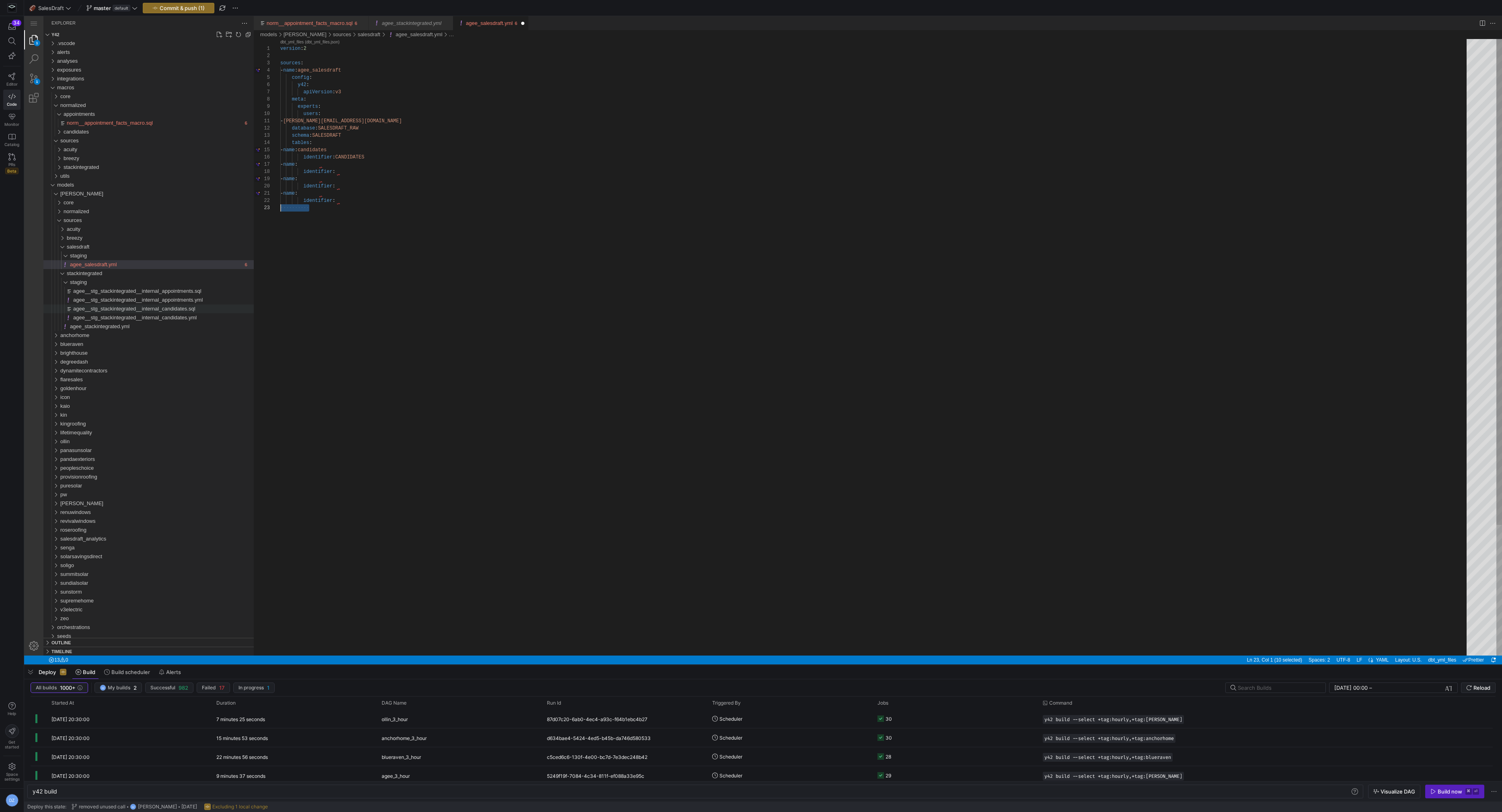
scroll to position [14, 0]
paste textarea "- name: identifier:"
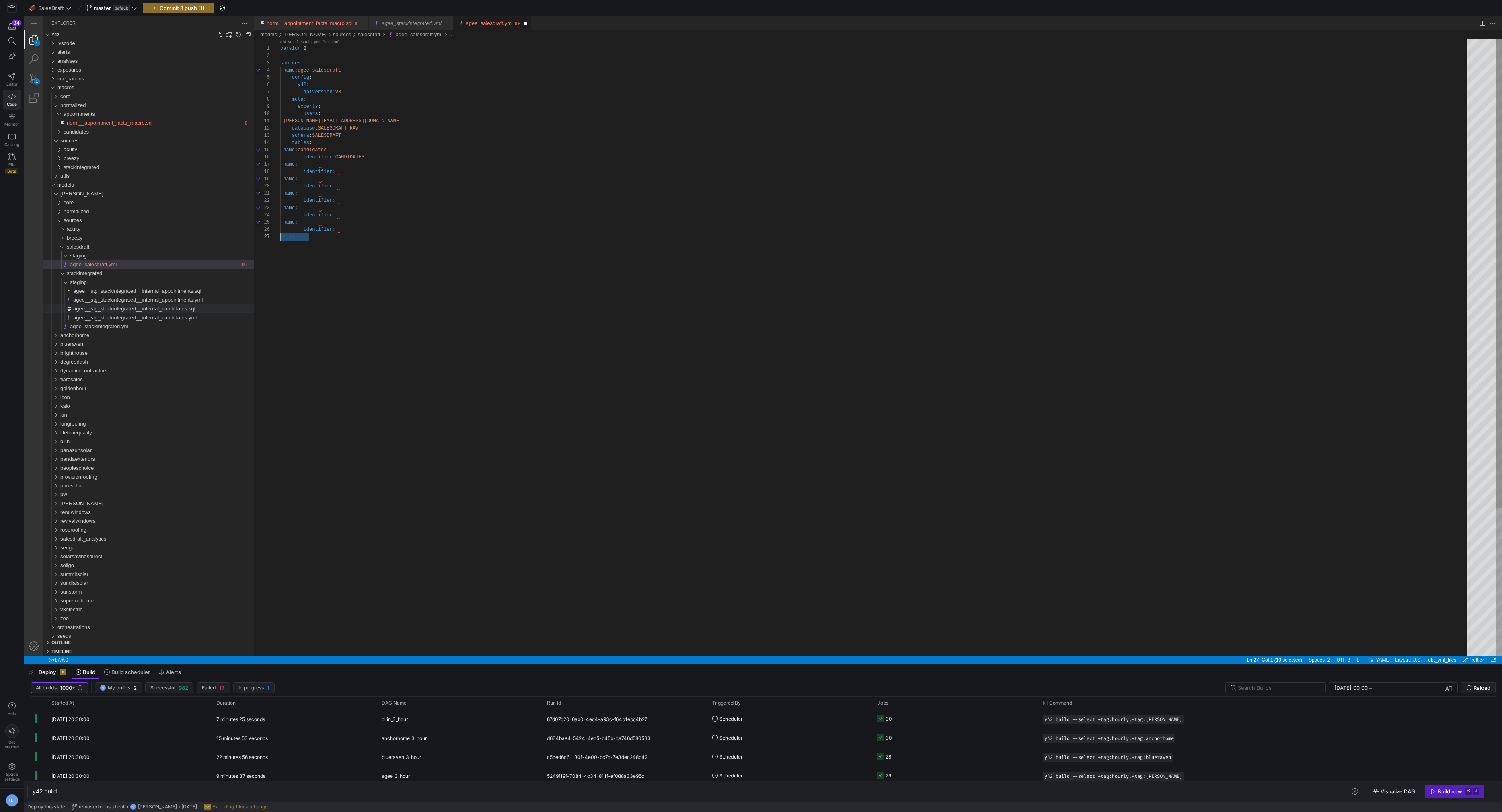
paste textarea "- name: identifier:"
type textarea "- name: identifier: - name: identifier: - name: identifier: - name: identifier:…"
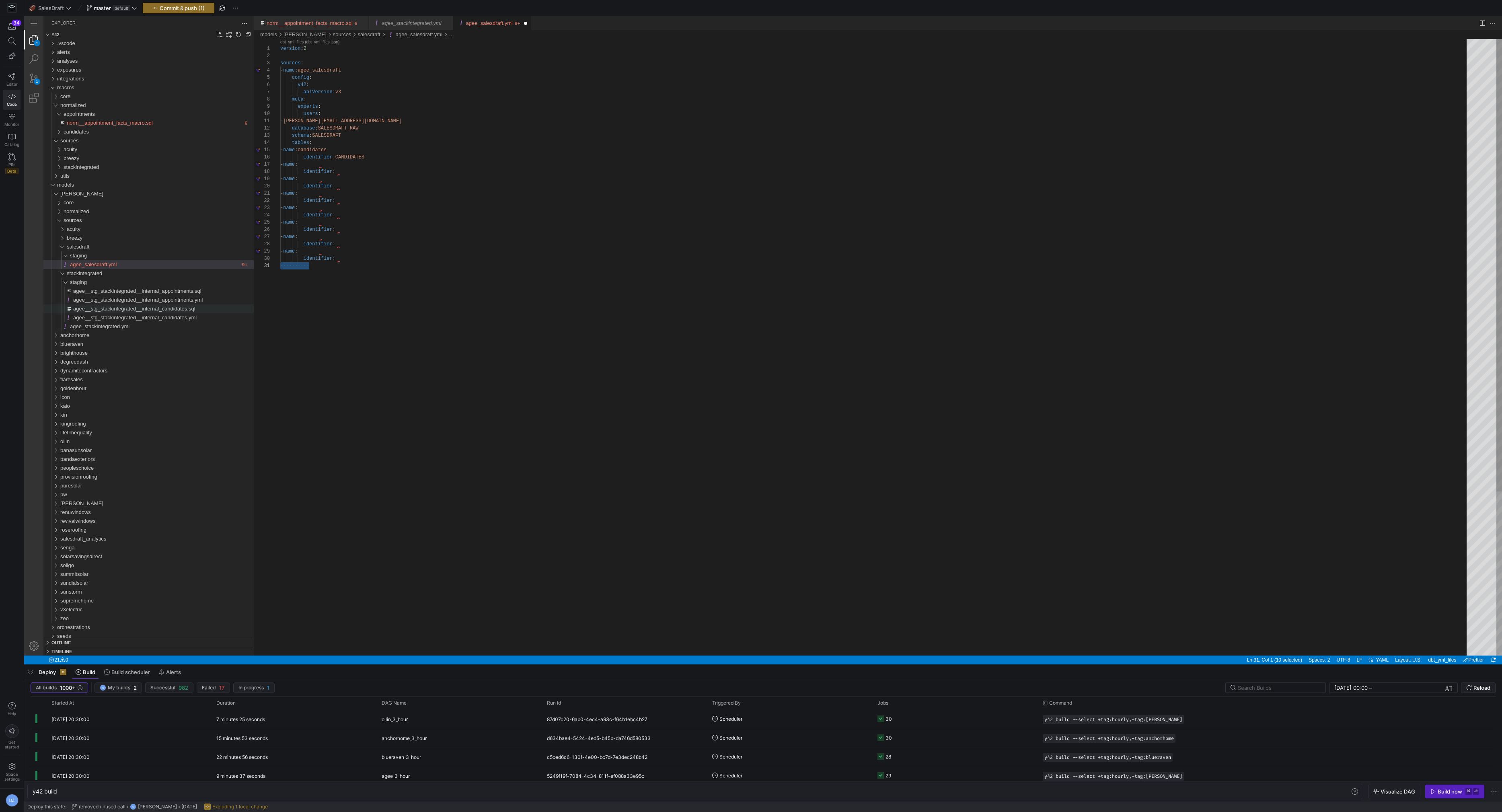
paste textarea "- name: identifier:"
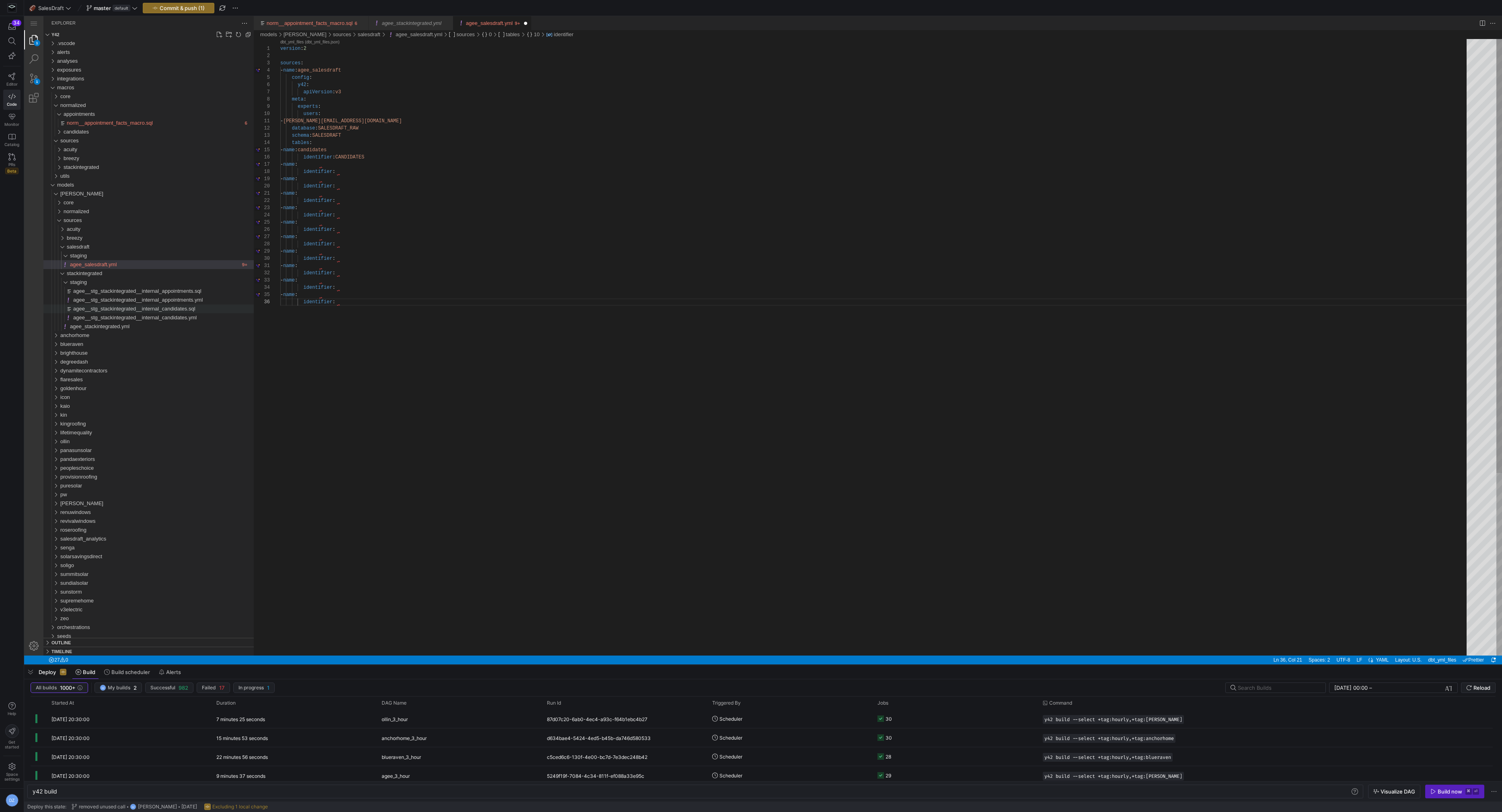
click at [343, 161] on div "version : 2 sources : - name : agee_salesdraft config : y42 : apiVersion : v3 m…" at bounding box center [876, 477] width 1192 height 876
click at [345, 150] on div "version : 2 sources : - name : agee_salesdraft config : y42 : apiVersion : v3 m…" at bounding box center [876, 477] width 1192 height 876
click at [338, 166] on div "version : 2 sources : - name : agee_salesdraft config : y42 : apiVersion : v3 m…" at bounding box center [876, 477] width 1192 height 876
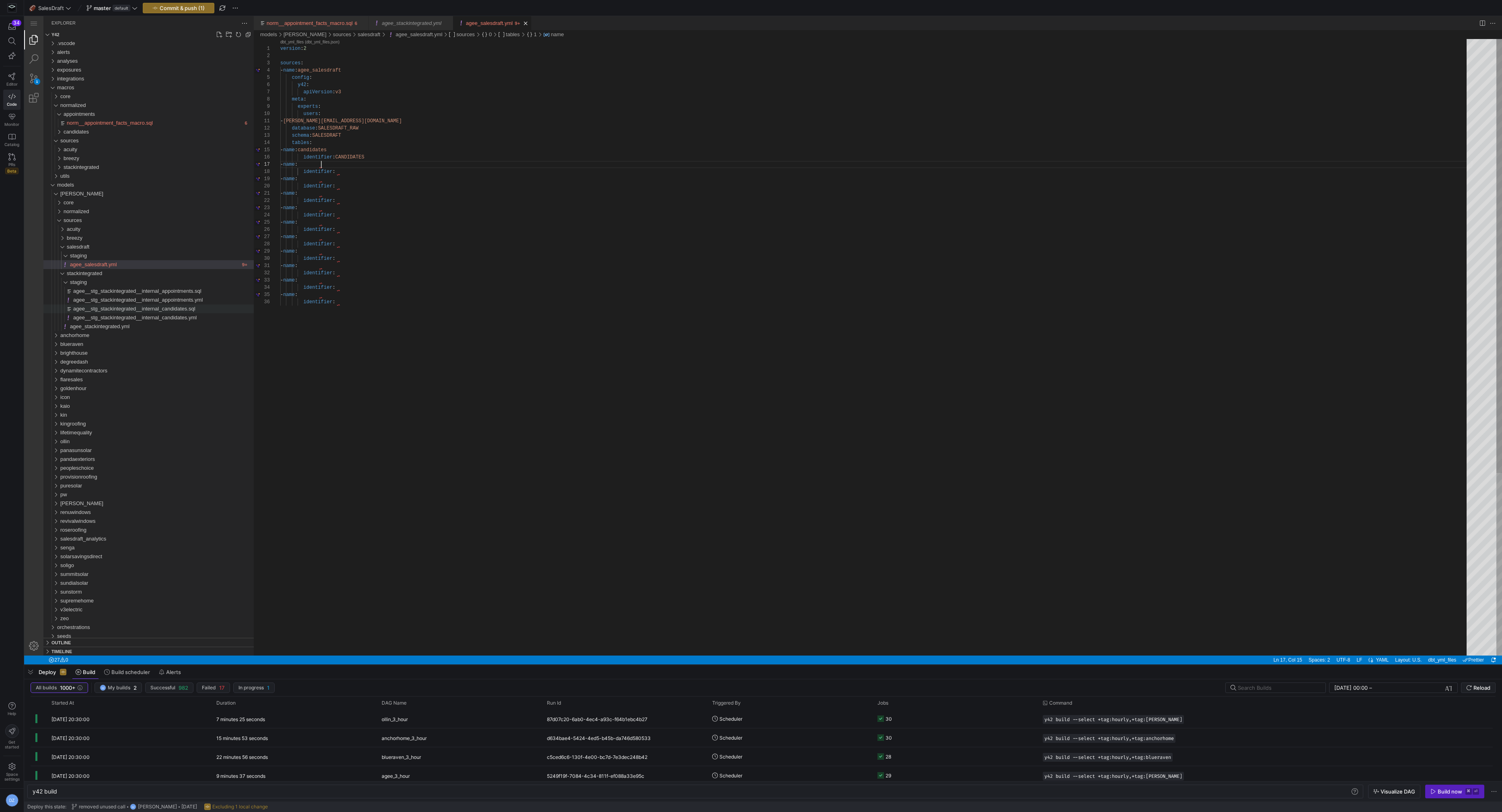
paste textarea "candidates"
click at [356, 158] on div "version : 2 sources : - name : agee_salesdraft config : y42 : apiVersion : v3 m…" at bounding box center [876, 477] width 1192 height 876
click at [356, 170] on div "version : 2 sources : - name : agee_salesdraft config : y42 : apiVersion : v3 m…" at bounding box center [876, 477] width 1192 height 876
paste textarea "CANDIDATES"
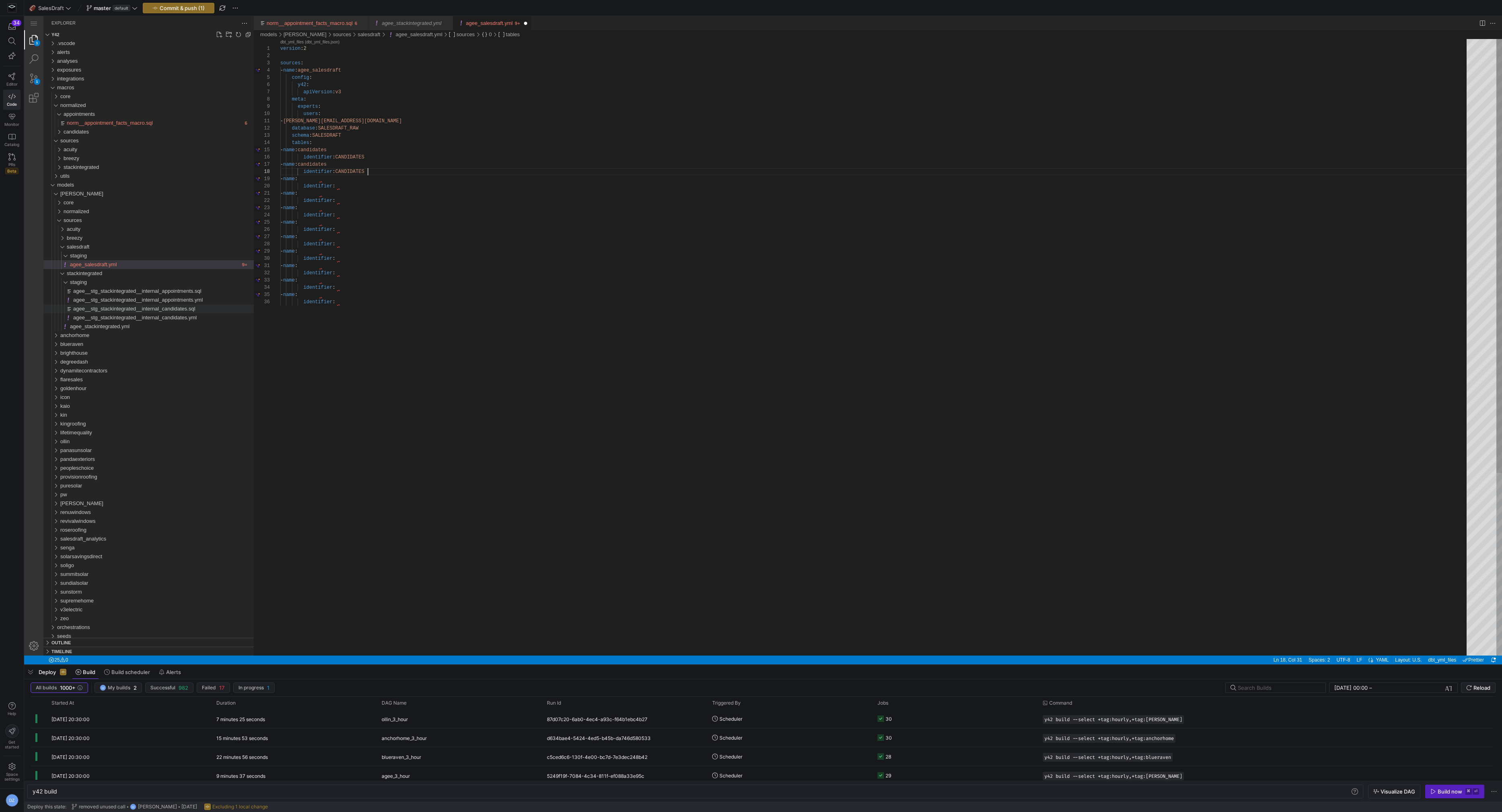
click at [359, 165] on div "version : 2 sources : - name : agee_salesdraft config : y42 : apiVersion : v3 m…" at bounding box center [876, 477] width 1192 height 876
click at [350, 181] on div "version : 2 sources : - name : agee_salesdraft config : y42 : apiVersion : v3 m…" at bounding box center [876, 477] width 1192 height 876
click at [350, 186] on div "version : 2 sources : - name : agee_salesdraft config : y42 : apiVersion : v3 m…" at bounding box center [876, 477] width 1192 height 876
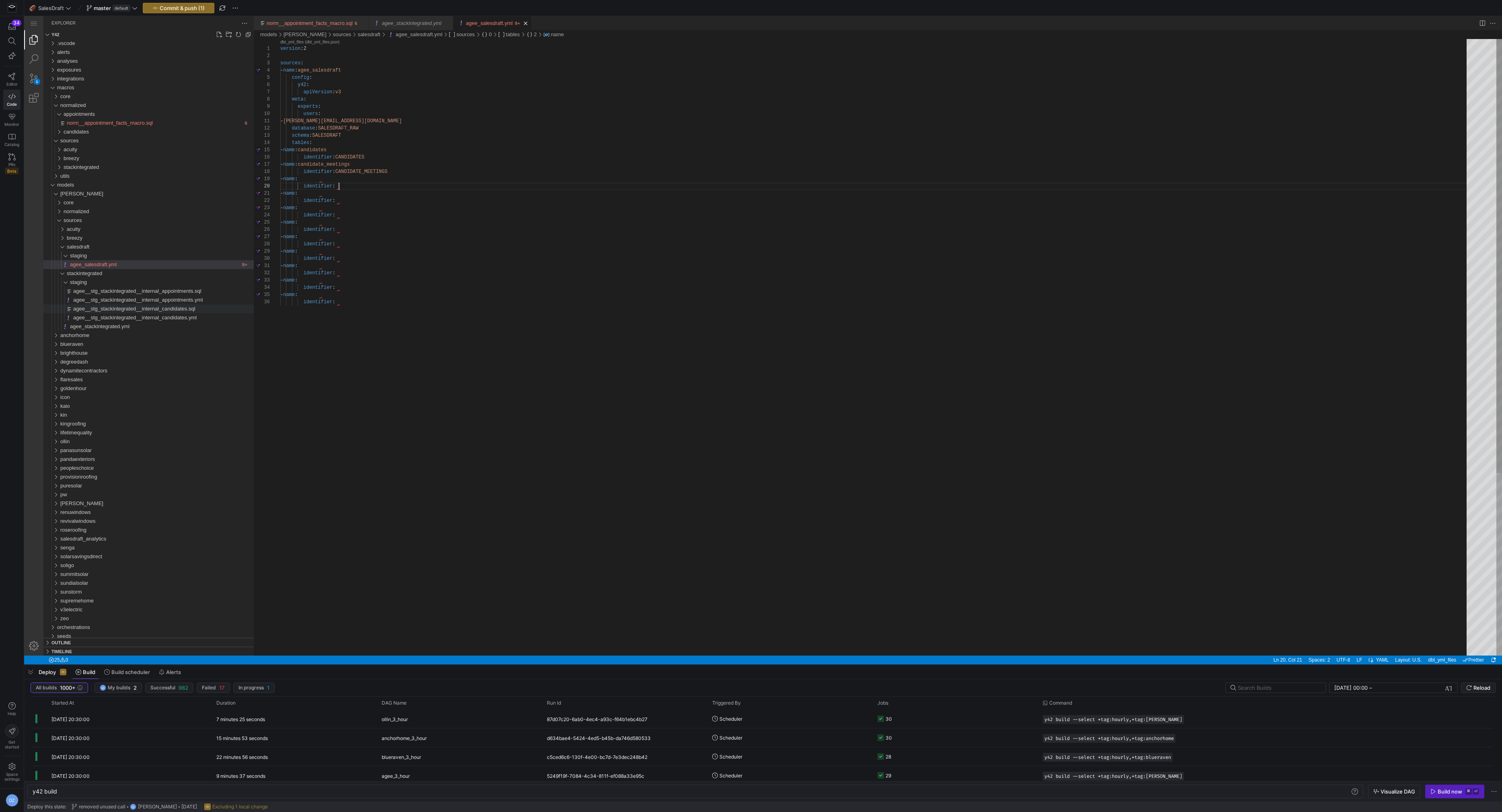
scroll to position [65, 58]
paste textarea "MEETING_TYPES"
click at [360, 195] on div "version : 2 sources : - name : agee_salesdraft config : y42 : apiVersion : v3 m…" at bounding box center [876, 477] width 1192 height 876
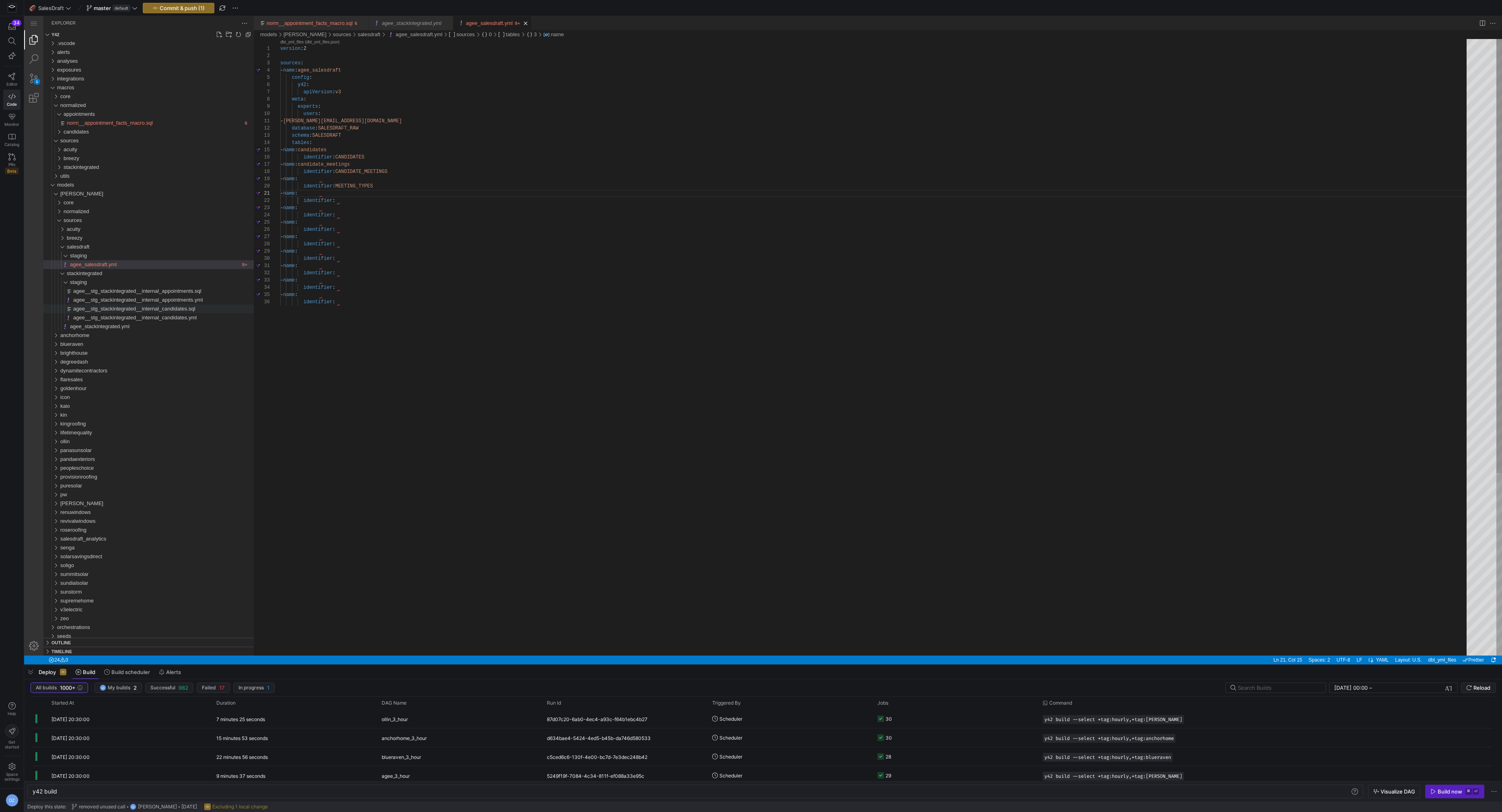
click at [358, 202] on div "version : 2 sources : - name : agee_salesdraft config : y42 : apiVersion : v3 m…" at bounding box center [876, 477] width 1192 height 876
paste textarea "POSITIONS"
click at [366, 215] on div "version : 2 sources : - name : agee_salesdraft config : y42 : apiVersion : v3 m…" at bounding box center [876, 477] width 1192 height 876
click at [349, 216] on div "version : 2 sources : - name : agee_salesdraft config : y42 : apiVersion : v3 m…" at bounding box center [876, 477] width 1192 height 876
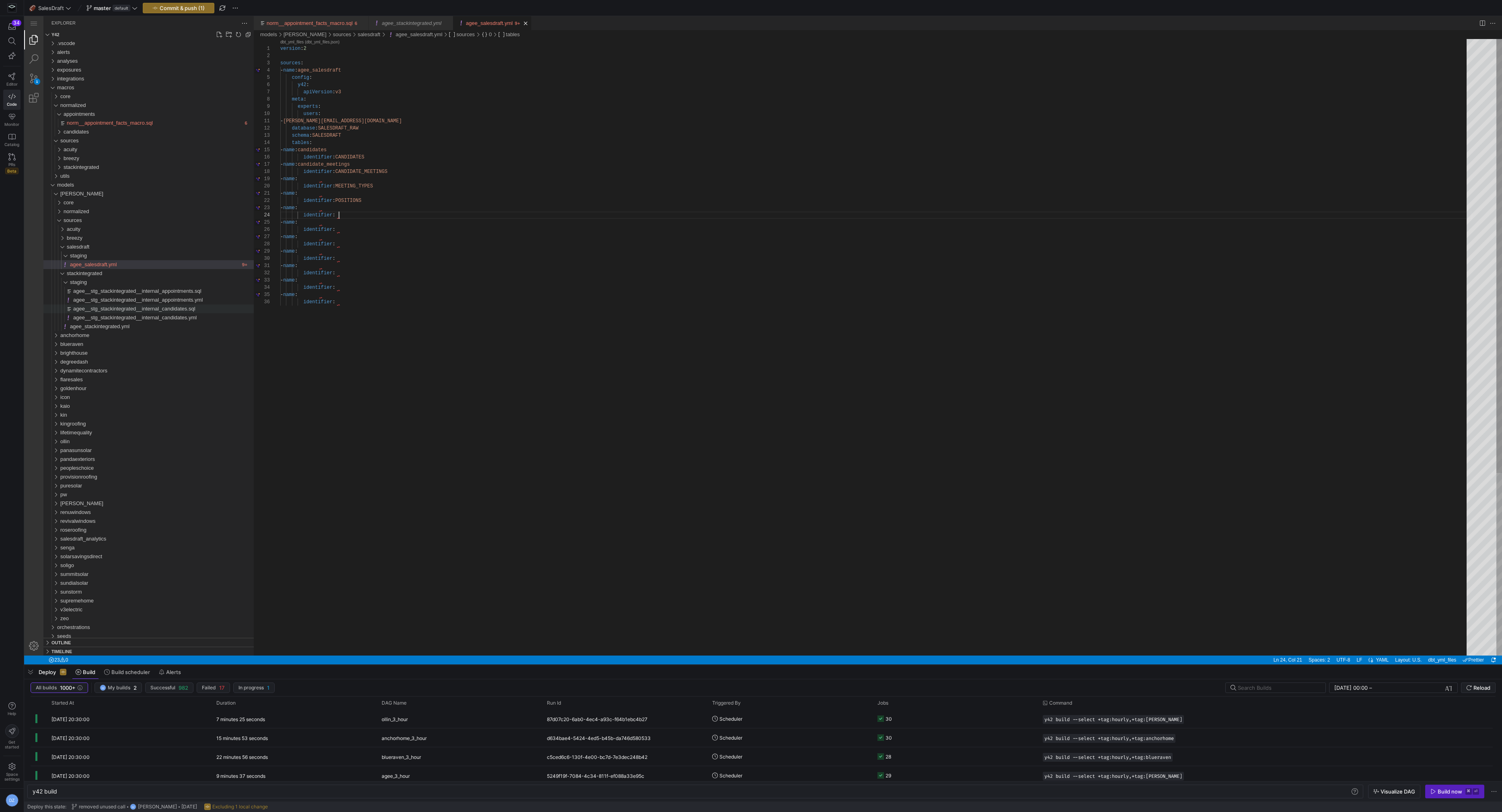
paste textarea "POSITION_TYPES"
click at [355, 227] on div "version : 2 sources : - name : agee_salesdraft config : y42 : apiVersion : v3 m…" at bounding box center [876, 477] width 1192 height 876
paste textarea "TEAMS"
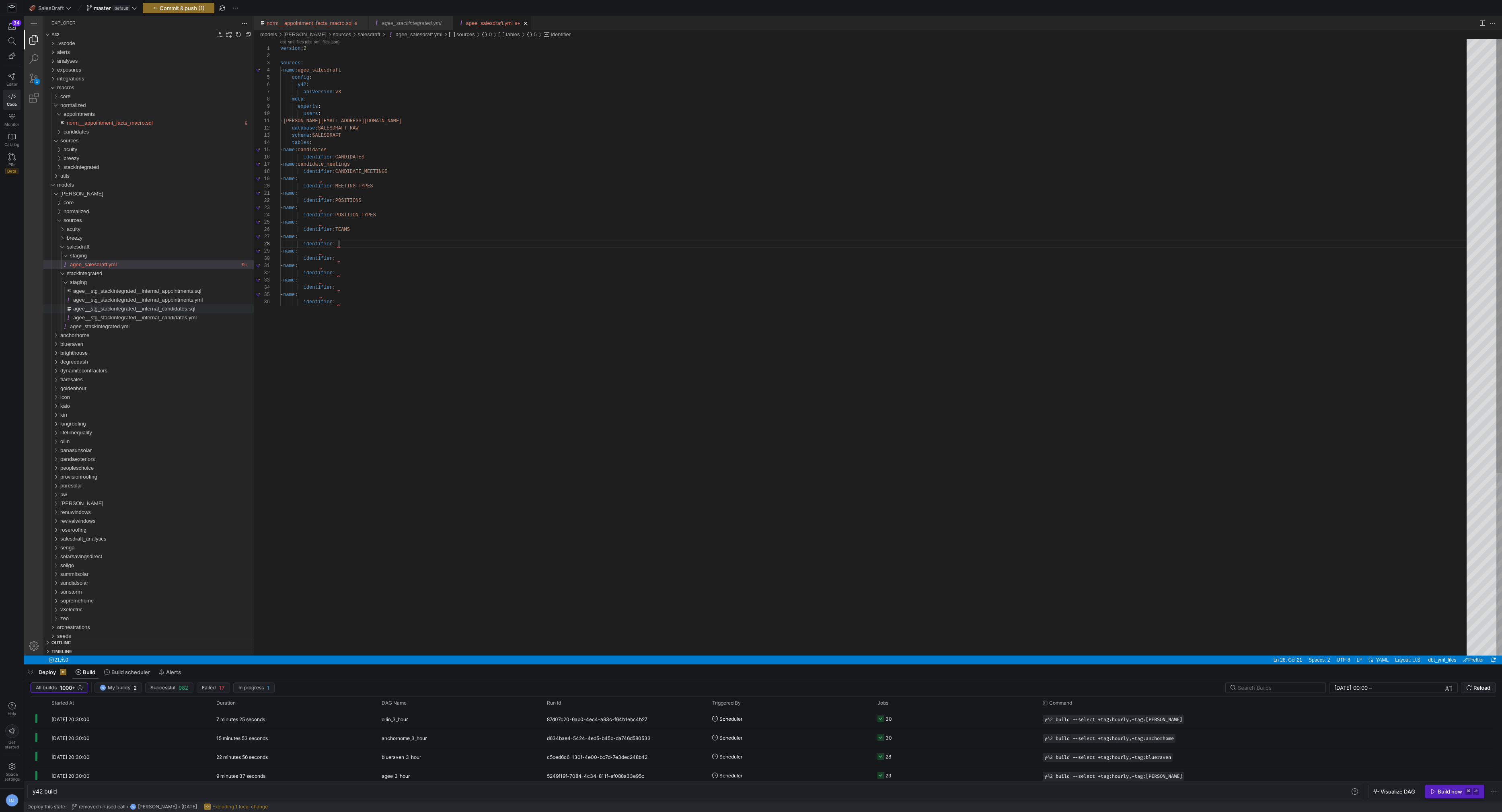
click at [361, 243] on div "version : 2 sources : - name : agee_salesdraft config : y42 : apiVersion : v3 m…" at bounding box center [876, 477] width 1192 height 876
paste textarea "WORKFLOWS"
click at [366, 258] on div "version : 2 sources : - name : agee_salesdraft config : y42 : apiVersion : v3 m…" at bounding box center [876, 477] width 1192 height 876
click at [368, 261] on div "version : 2 sources : - name : agee_salesdraft config : y42 : apiVersion : v3 m…" at bounding box center [876, 477] width 1192 height 876
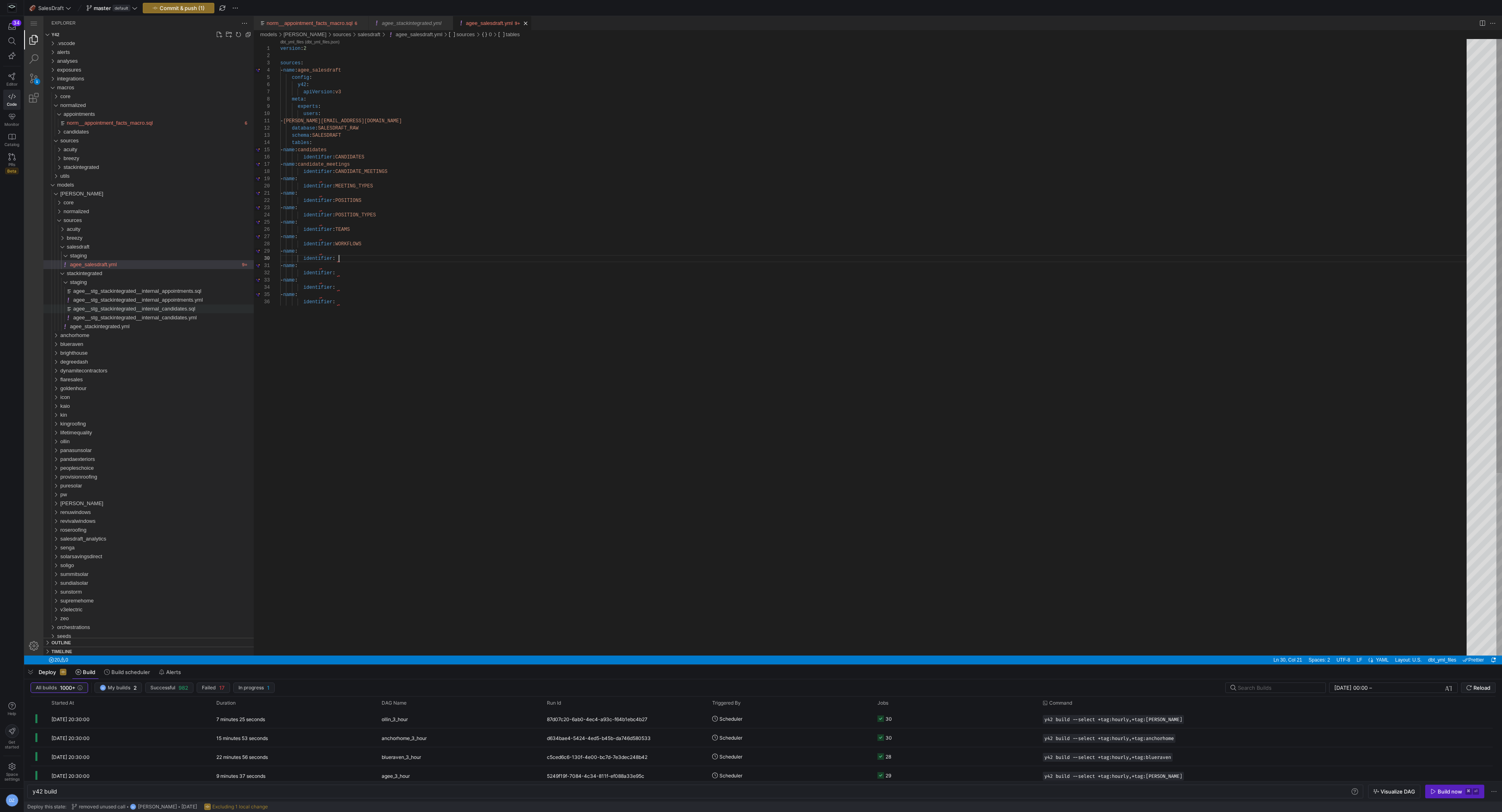
paste textarea "WORKFLOWS_MEETING_TYPES"
type textarea "- name: identifier: - name: identifier: - name: identifier:"
drag, startPoint x: 353, startPoint y: 301, endPoint x: 251, endPoint y: 265, distance: 108.2
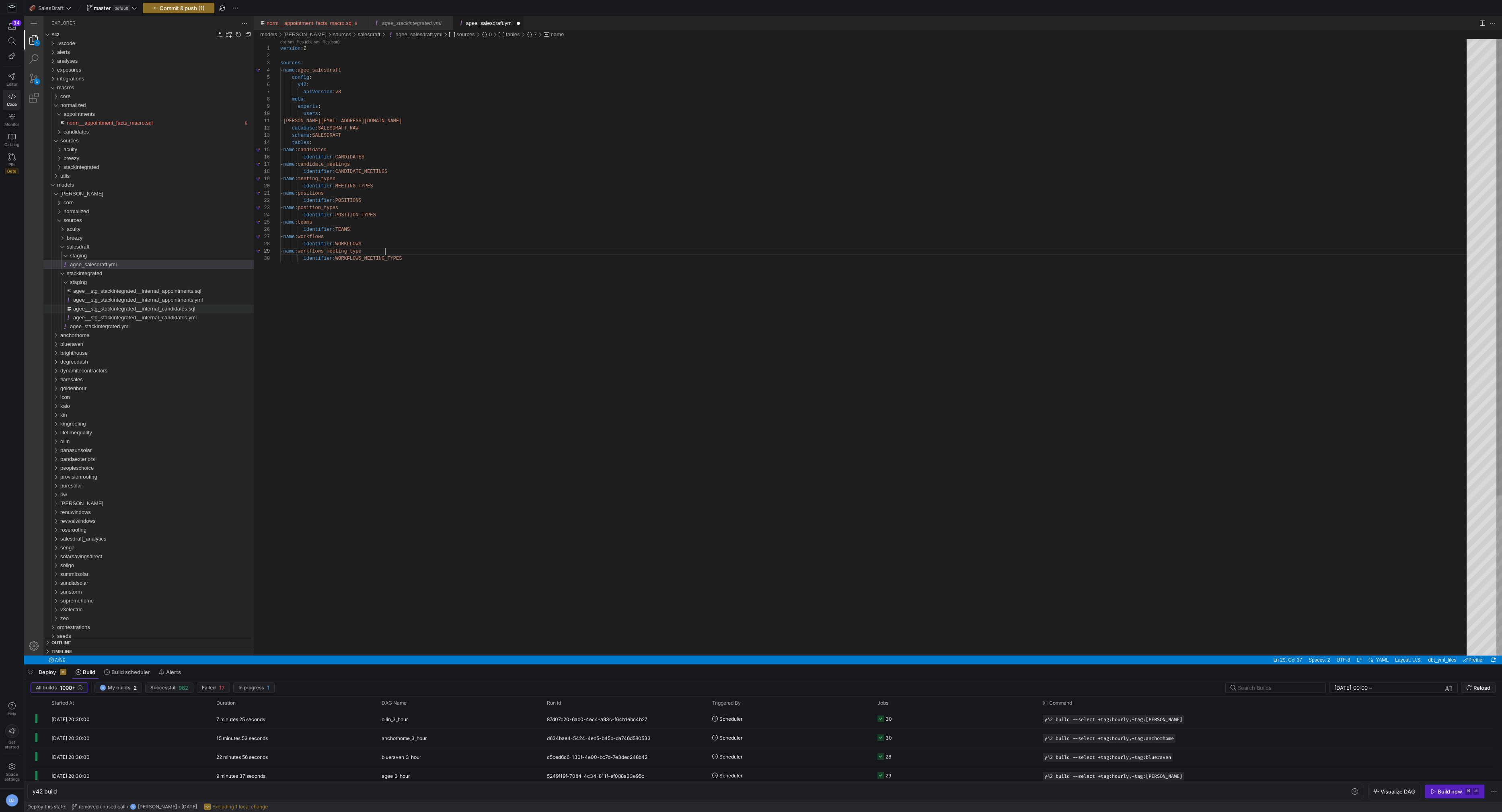
scroll to position [58, 107]
click at [344, 146] on div "version : 2 sources : - name : agee_salesdraft config : y42 : apiVersion : v3 m…" at bounding box center [876, 455] width 1192 height 832
click at [343, 150] on div "version : 2 sources : - name : agee_salesdraft config : y42 : apiVersion : v3 m…" at bounding box center [876, 455] width 1192 height 832
click at [335, 167] on div "version : 2 sources : - name : agee_salesdraft config : y42 : apiVersion : v3 m…" at bounding box center [876, 455] width 1192 height 832
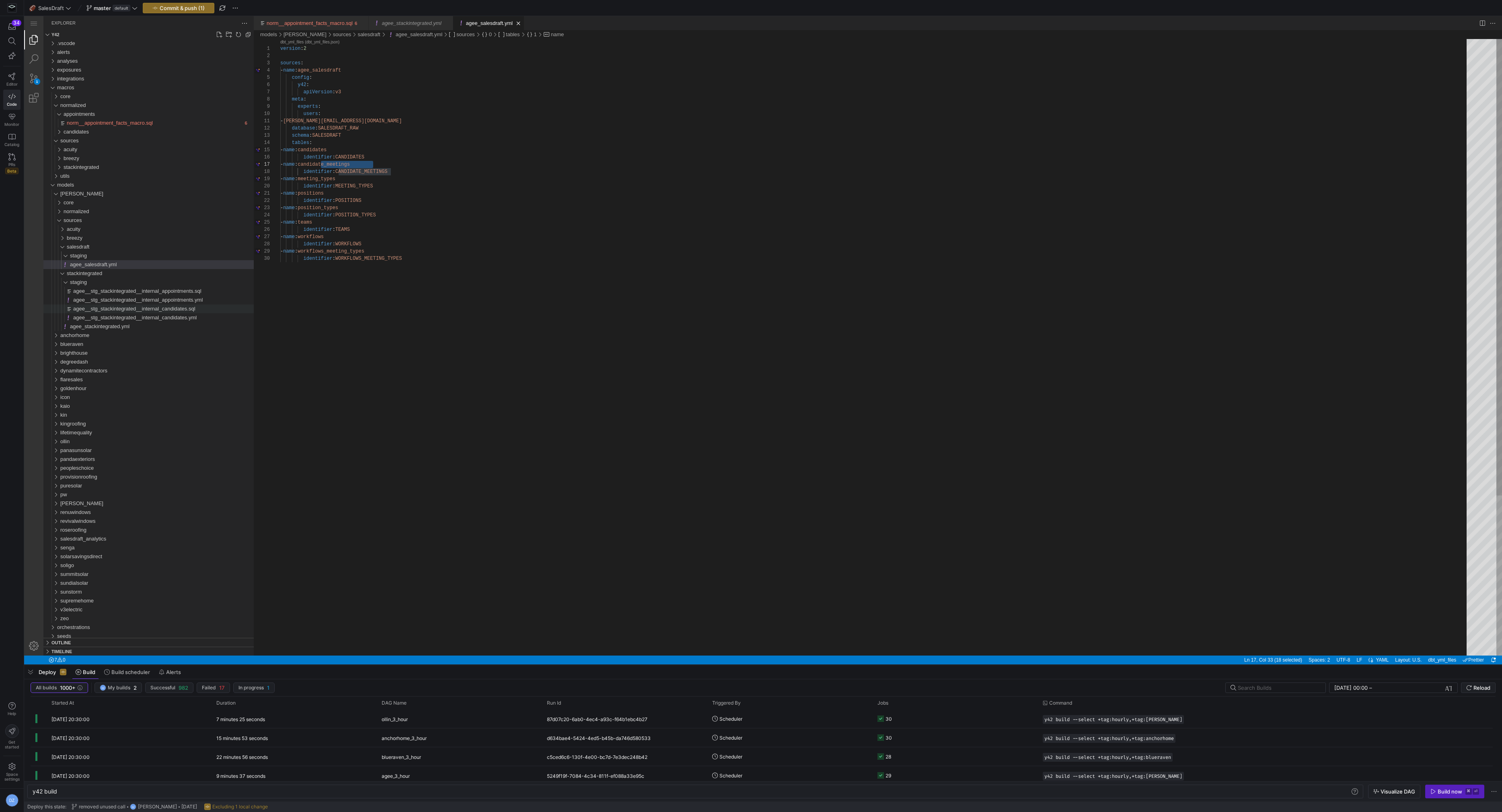
click at [338, 179] on div "version : 2 sources : - name : agee_salesdraft config : y42 : apiVersion : v3 m…" at bounding box center [876, 455] width 1192 height 832
type textarea "- name: positions identifier: POSITIONS - name: position_types identifier: POSI…"
click at [336, 193] on div "version : 2 sources : - name : agee_salesdraft config : y42 : apiVersion : v3 m…" at bounding box center [876, 455] width 1192 height 832
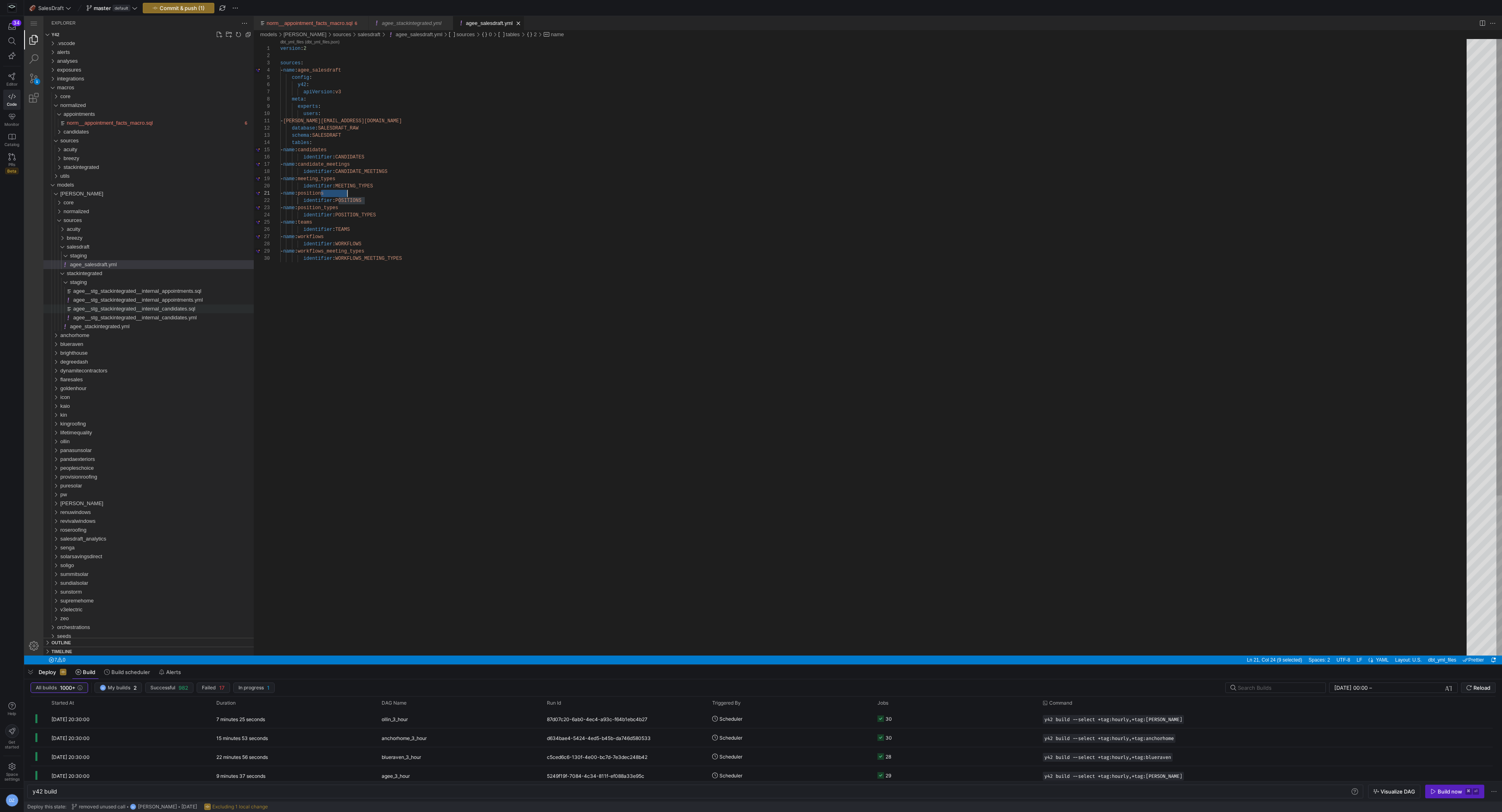
click at [336, 193] on div "version : 2 sources : - name : agee_salesdraft config : y42 : apiVersion : v3 m…" at bounding box center [876, 455] width 1192 height 832
click at [345, 208] on div "version : 2 sources : - name : agee_salesdraft config : y42 : apiVersion : v3 m…" at bounding box center [876, 455] width 1192 height 832
click at [325, 224] on div "version : 2 sources : - name : agee_salesdraft config : y42 : apiVersion : v3 m…" at bounding box center [876, 455] width 1192 height 832
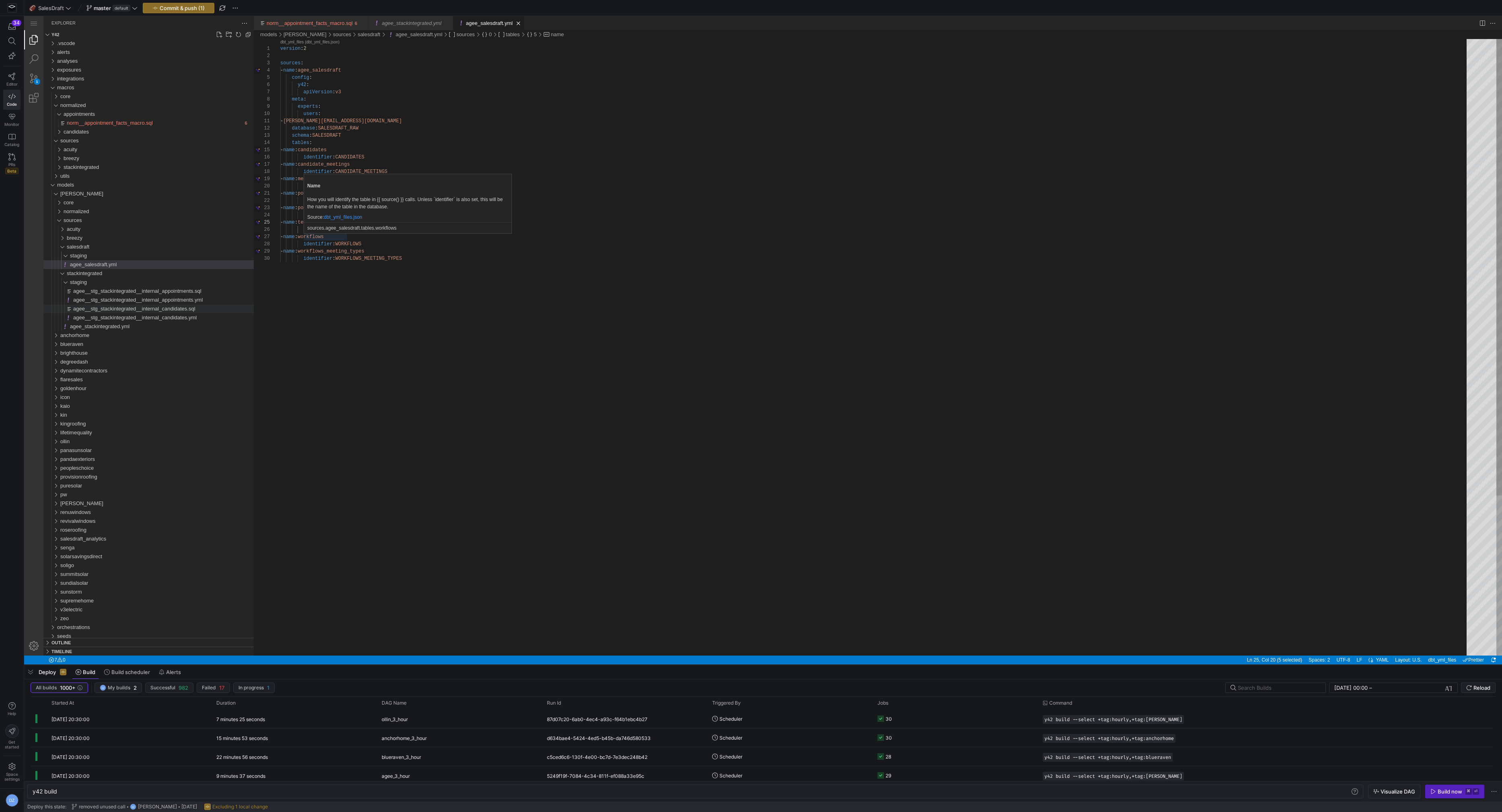
click at [329, 237] on div "version : 2 sources : - name : agee_salesdraft config : y42 : apiVersion : v3 m…" at bounding box center [876, 455] width 1192 height 832
click at [424, 260] on div "version : 2 sources : - name : agee_salesdraft config : y42 : apiVersion : v3 m…" at bounding box center [876, 455] width 1192 height 832
click at [422, 278] on div "version : 2 sources : - name : agee_salesdraft config : y42 : apiVersion : v3 m…" at bounding box center [876, 455] width 1192 height 832
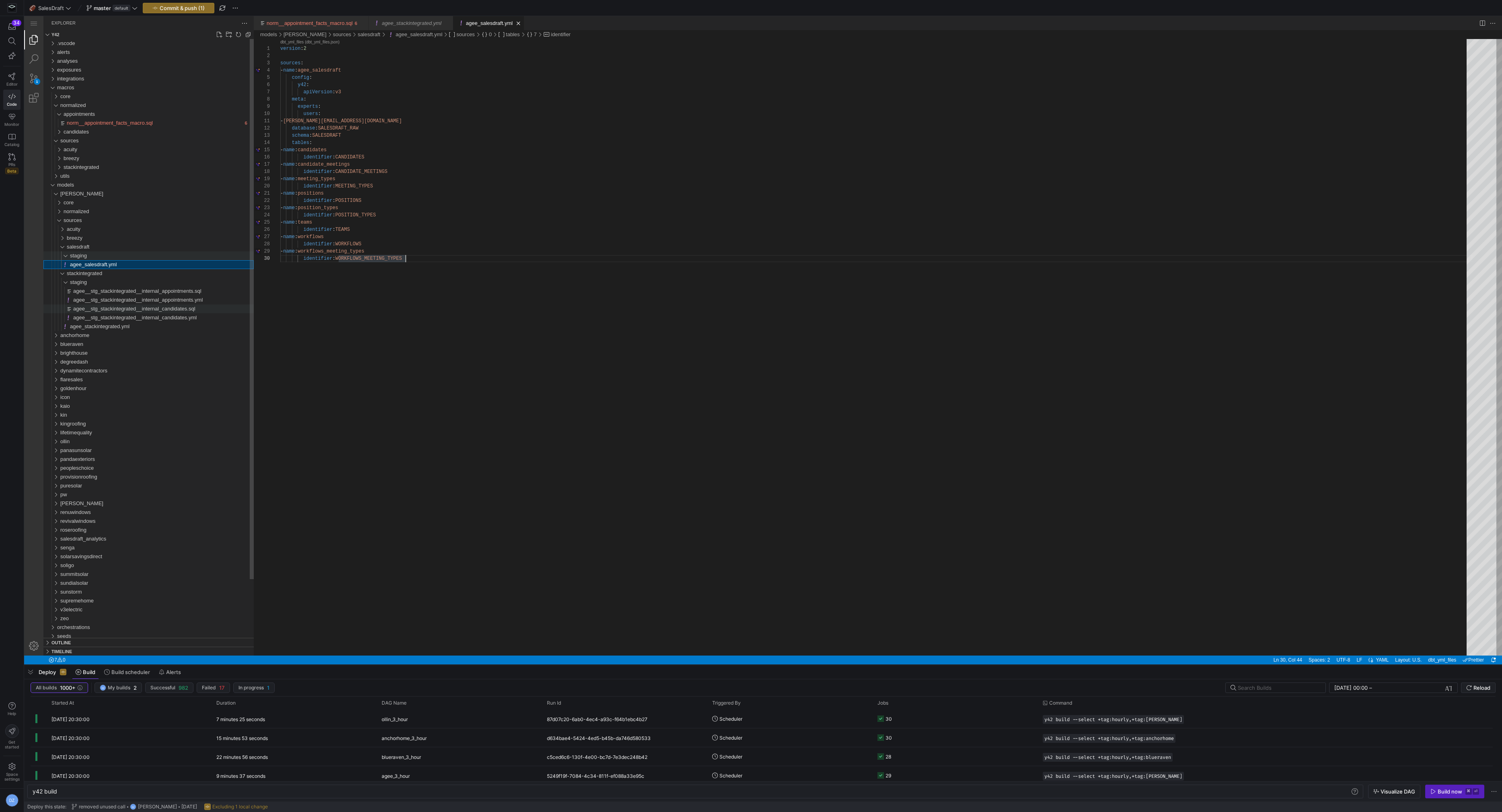
click at [168, 256] on div "staging" at bounding box center [161, 256] width 184 height 9
click at [132, 257] on div "staging" at bounding box center [161, 256] width 184 height 9
click at [135, 258] on div "staging" at bounding box center [161, 256] width 184 height 9
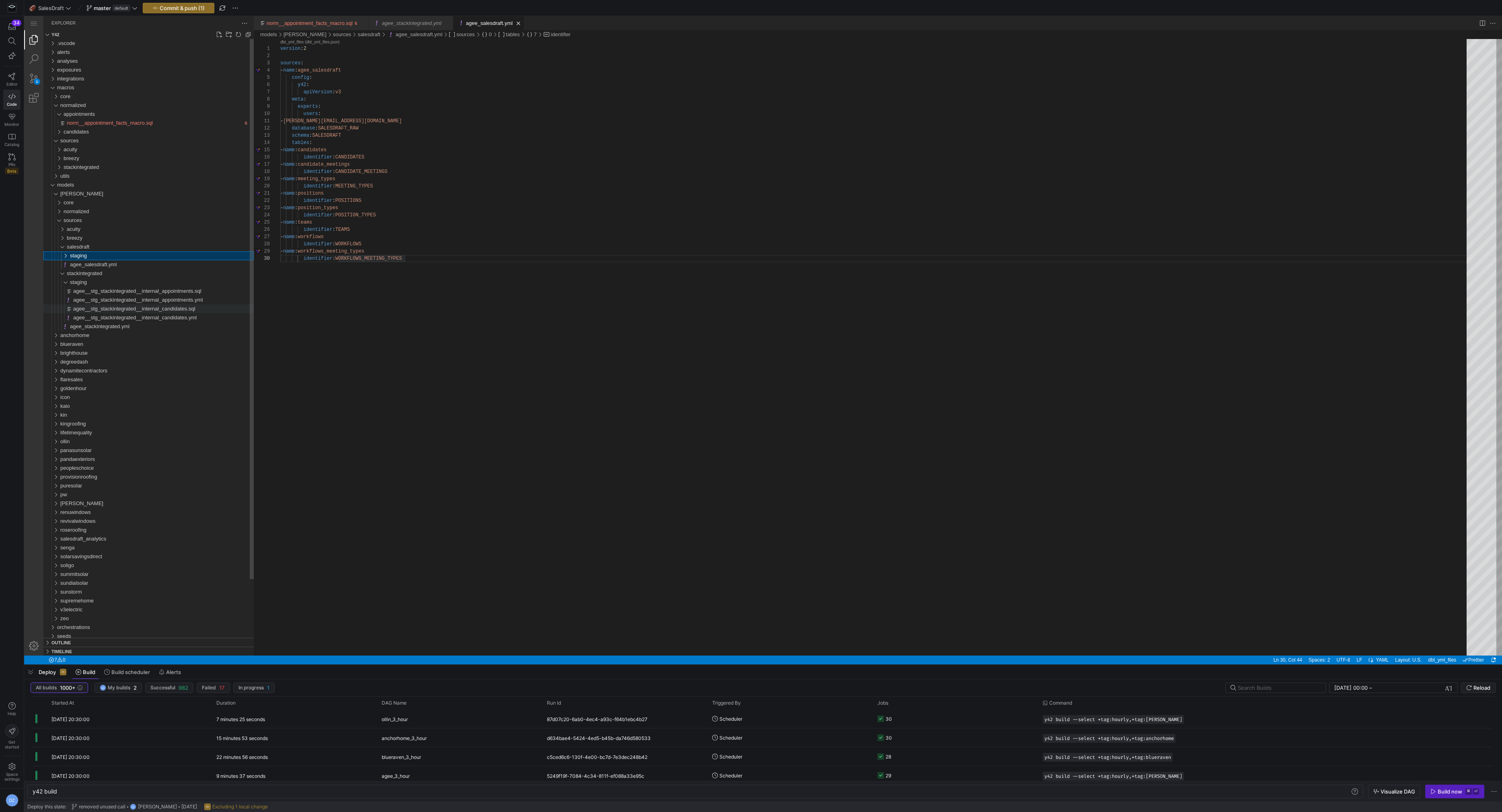
click at [135, 258] on div "staging" at bounding box center [161, 256] width 184 height 9
click at [168, 264] on span "New File..." at bounding box center [195, 267] width 119 height 5
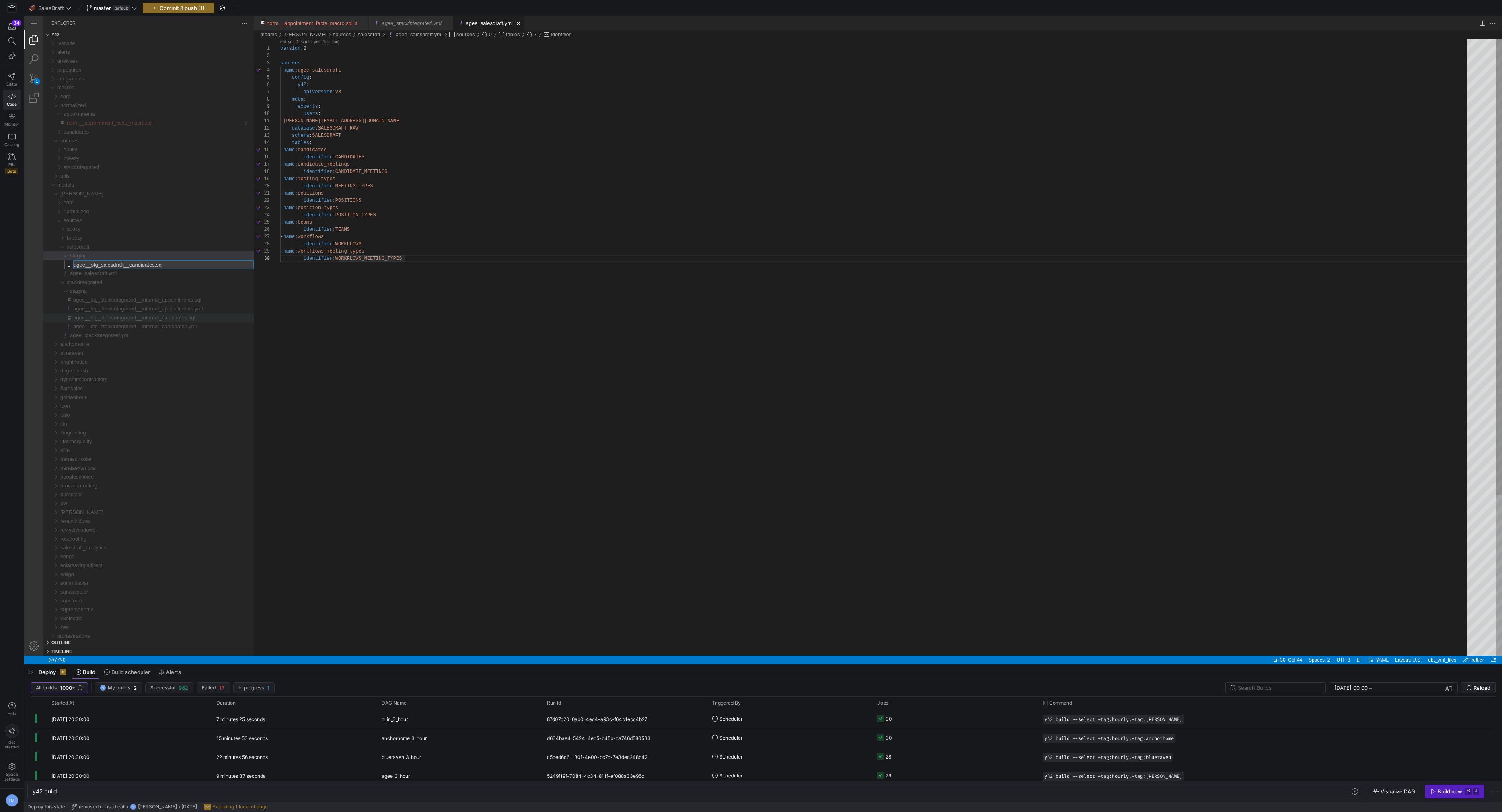
type input "agee__stg_salesdraft__candidates.sql"
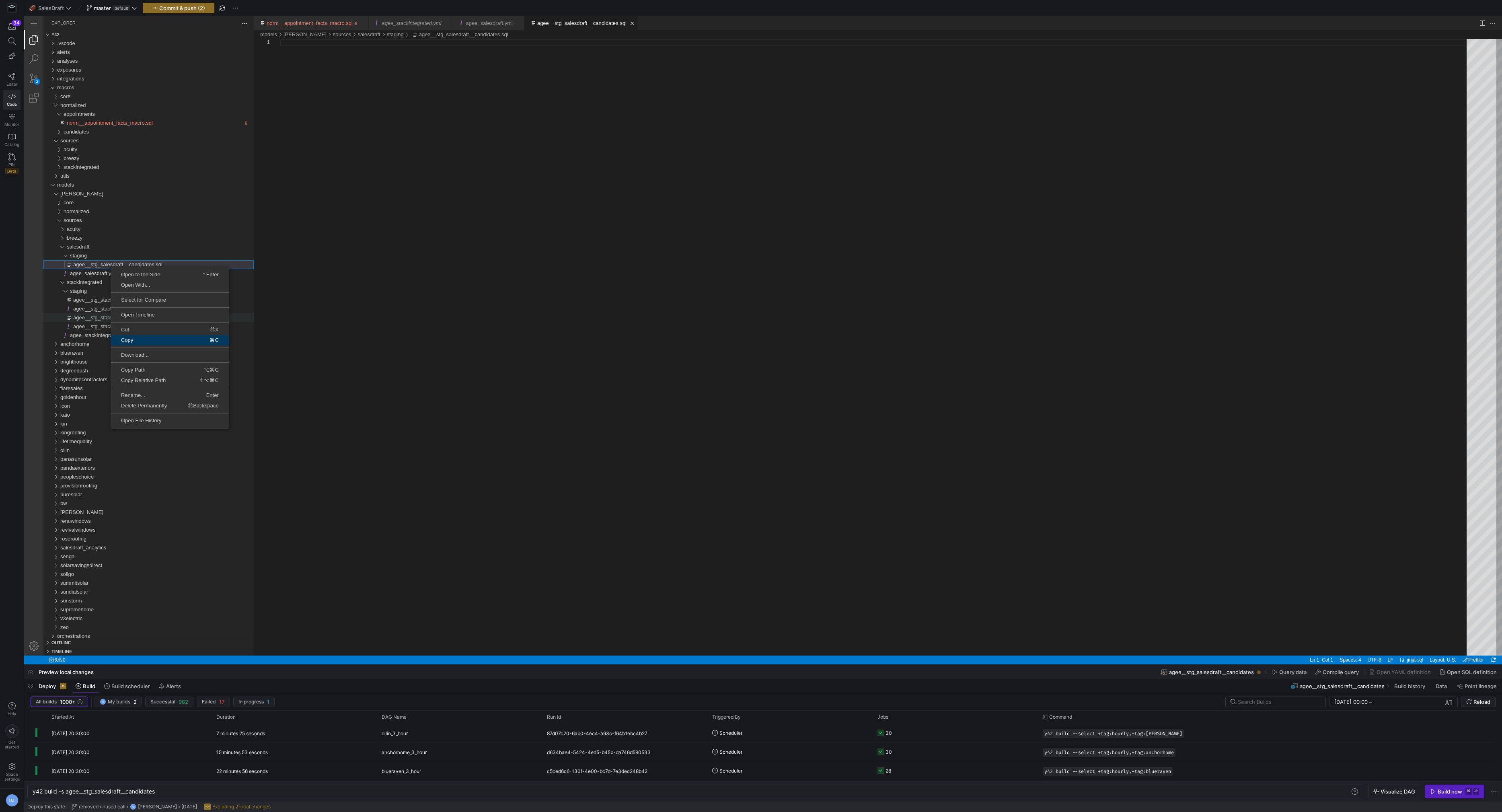
click at [162, 340] on span "Copy" at bounding box center [136, 340] width 51 height 5
click at [153, 326] on span "Paste" at bounding box center [141, 327] width 52 height 5
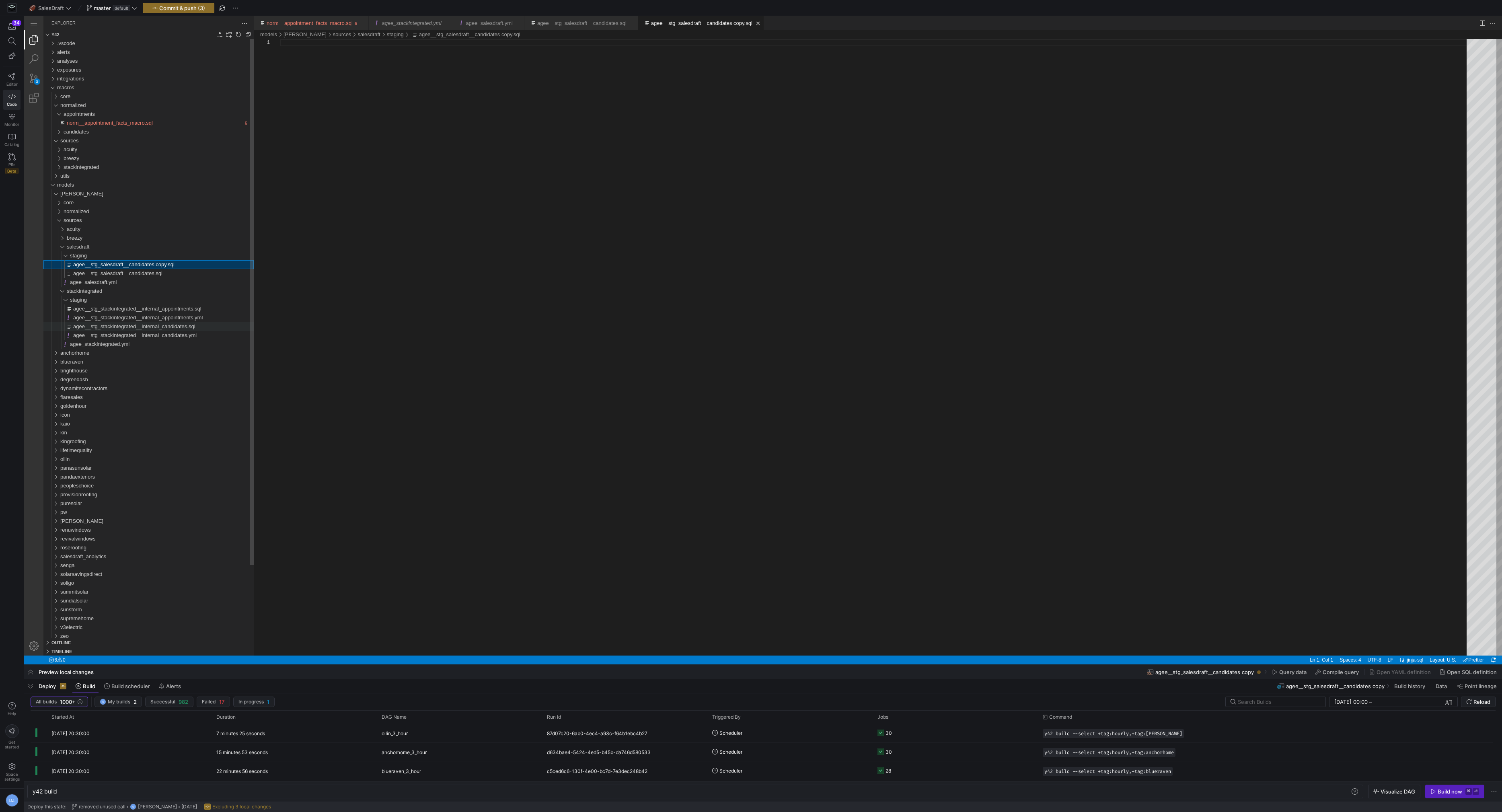
type textarea "y42 build -s agee__stg_salesdraft__candidates copy"
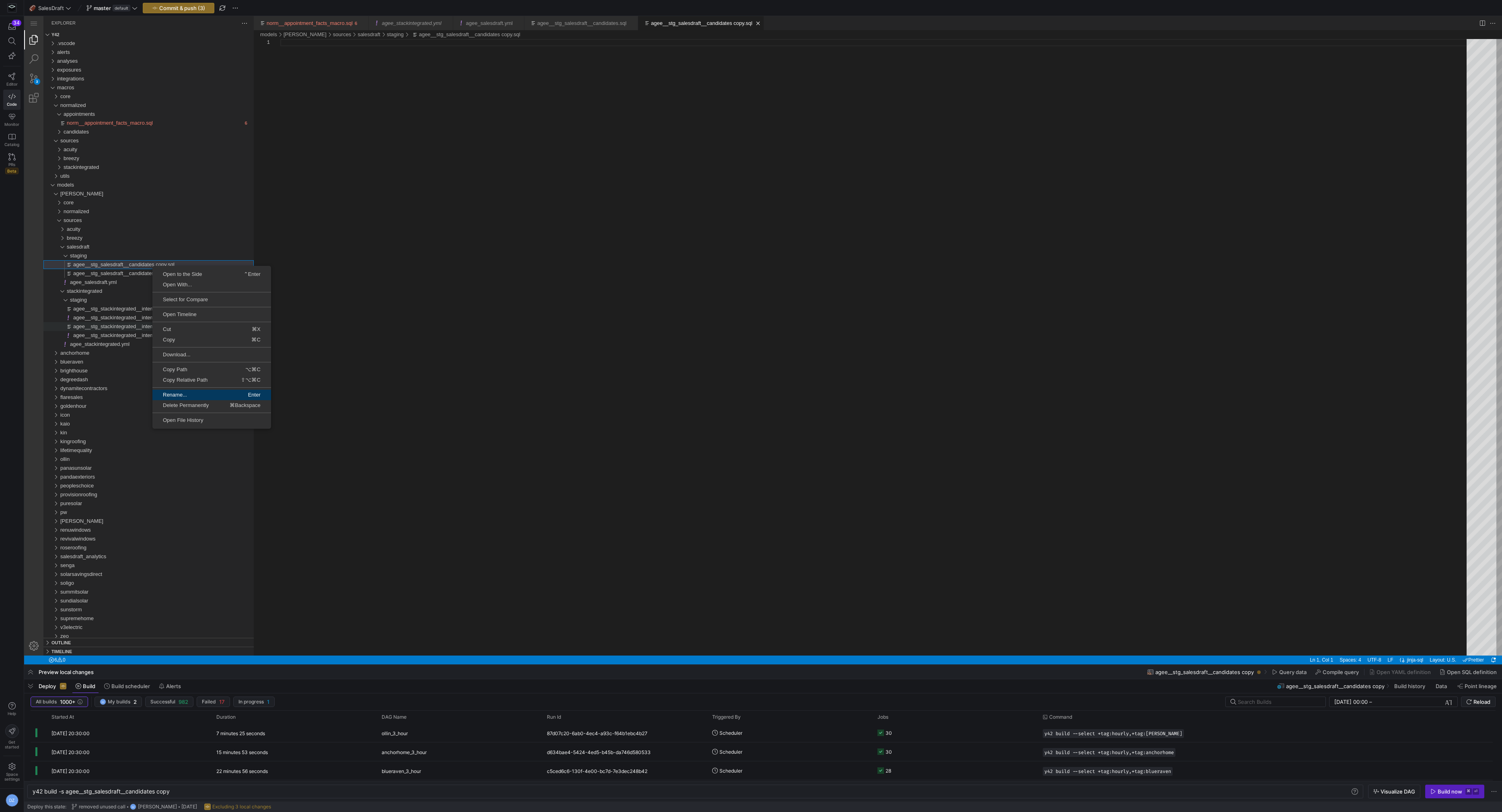
click at [188, 392] on span "Rename..." at bounding box center [181, 395] width 58 height 5
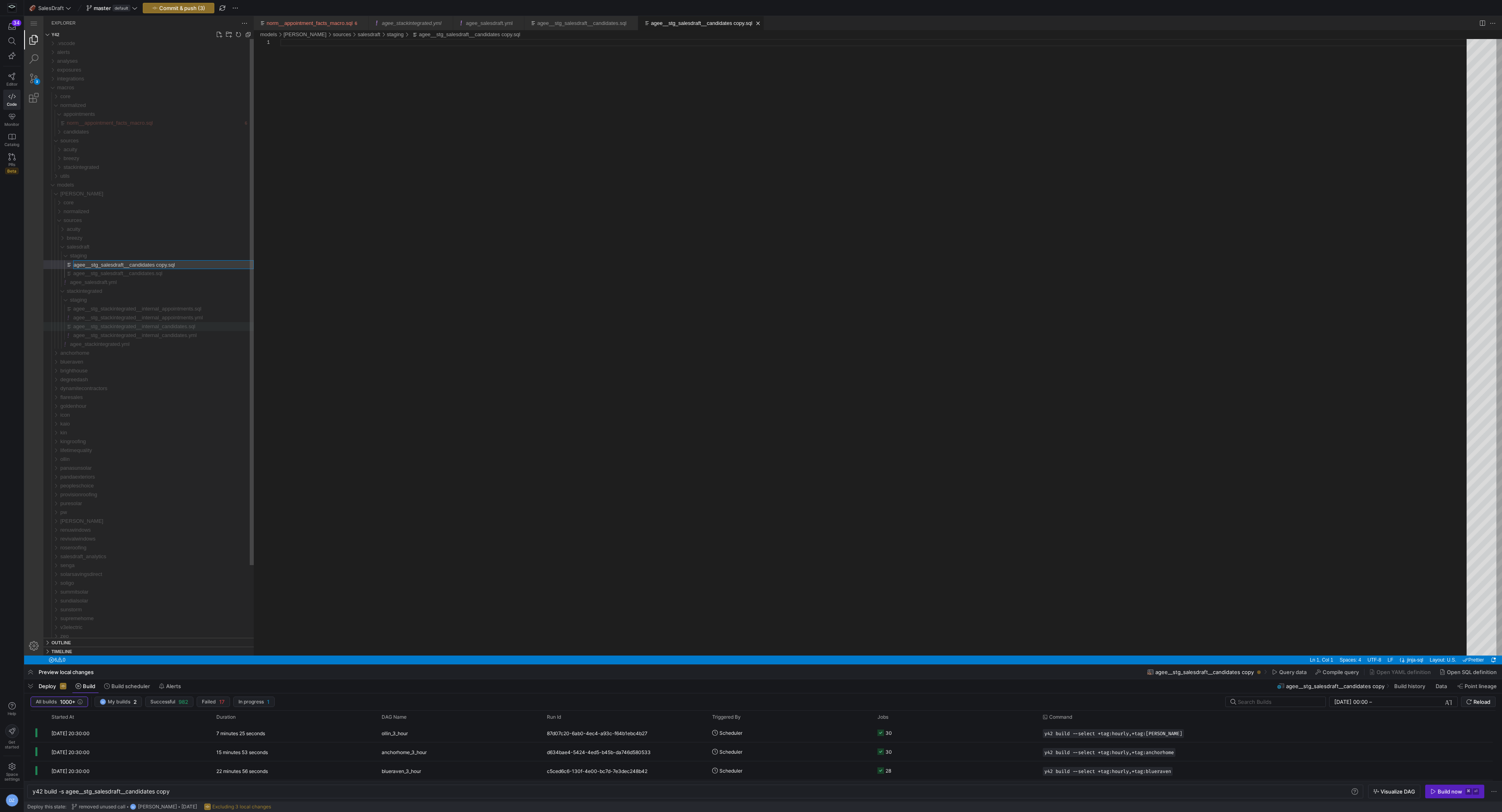
click at [167, 264] on input "agee__stg_salesdraft__candidates copy.sql" at bounding box center [163, 264] width 180 height 8
type input "agee__stg_salesdraft__candidates.yml"
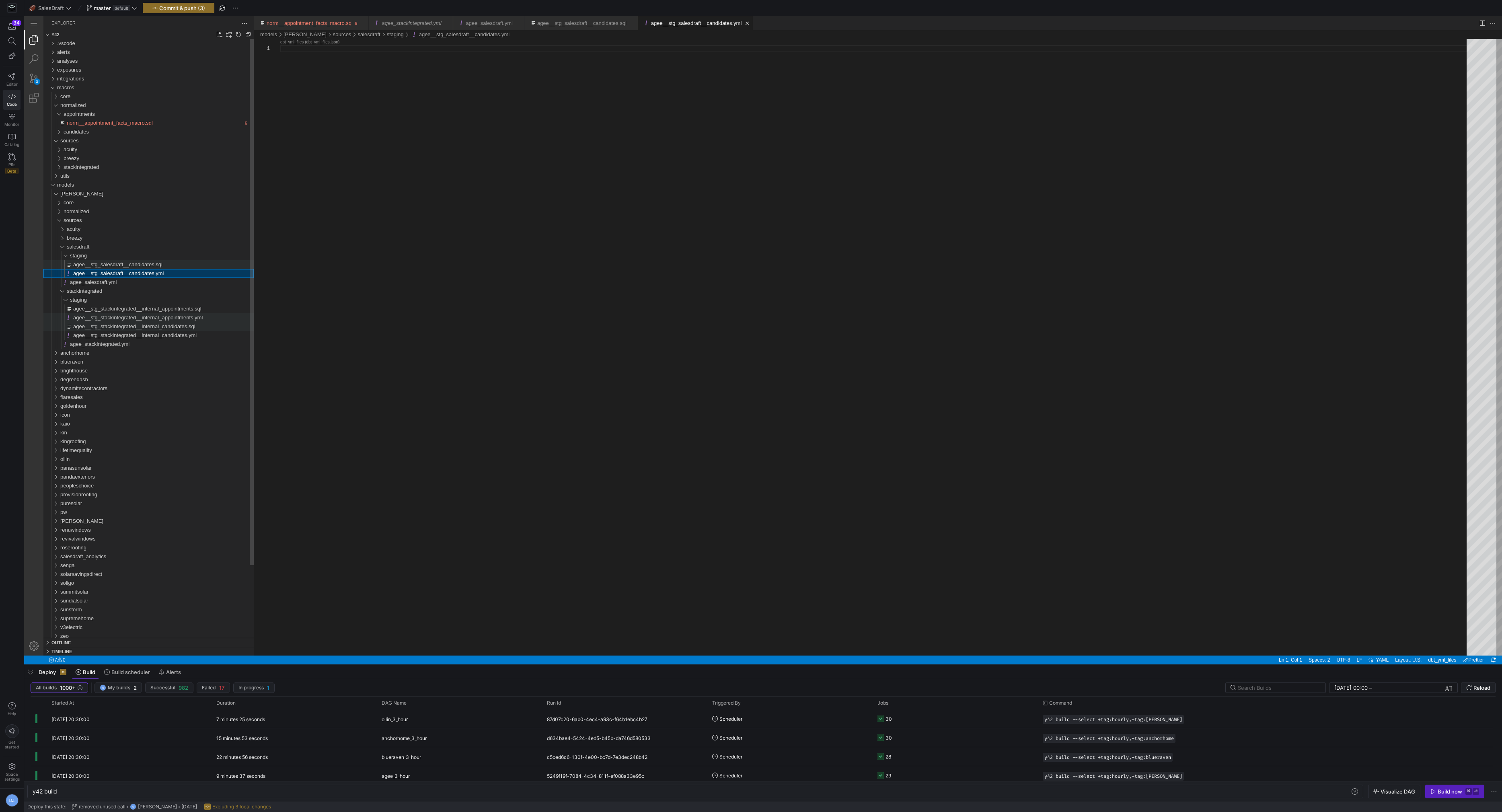
click at [181, 319] on span "agee__stg_stackintegrated__internal_appointments.yml" at bounding box center [138, 317] width 129 height 6
type textarea "y42 build -s agee__stg_stackintegrated__internal_appointments"
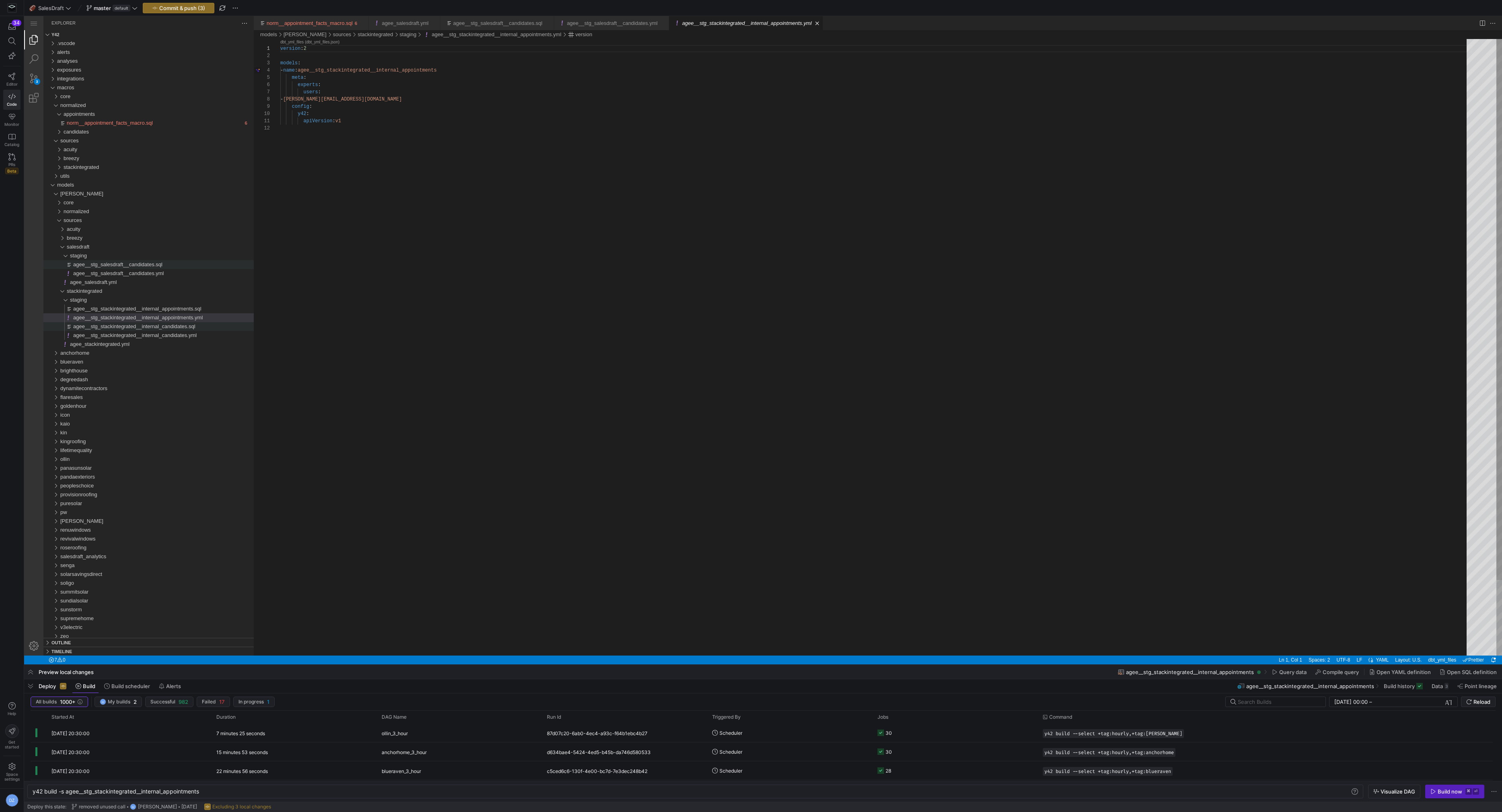
scroll to position [7, 0]
type textarea "version: 2 models: - name: agee__stg_stackintegrated__internal_appointments met…"
drag, startPoint x: 413, startPoint y: 138, endPoint x: 266, endPoint y: 45, distance: 173.9
click at [280, 45] on div "version : ·‌ 2 models : ·‌·‌ - ·‌ name : ·‌ agee__stg_stackintegrated__internal…" at bounding box center [876, 390] width 1192 height 702
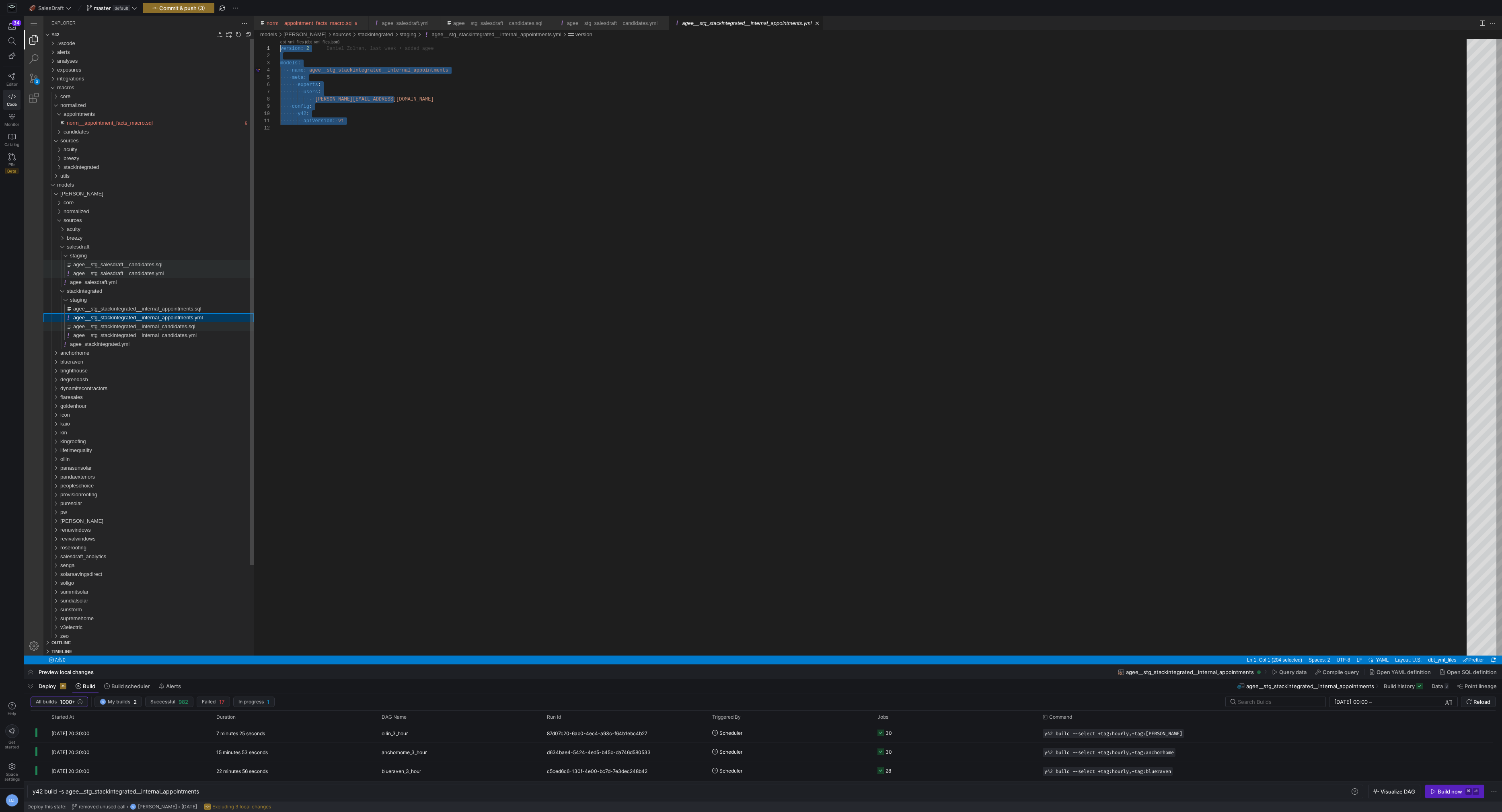
click at [167, 274] on div "agee__stg_salesdraft__candidates.yml" at bounding box center [163, 273] width 181 height 9
type textarea "y42 build"
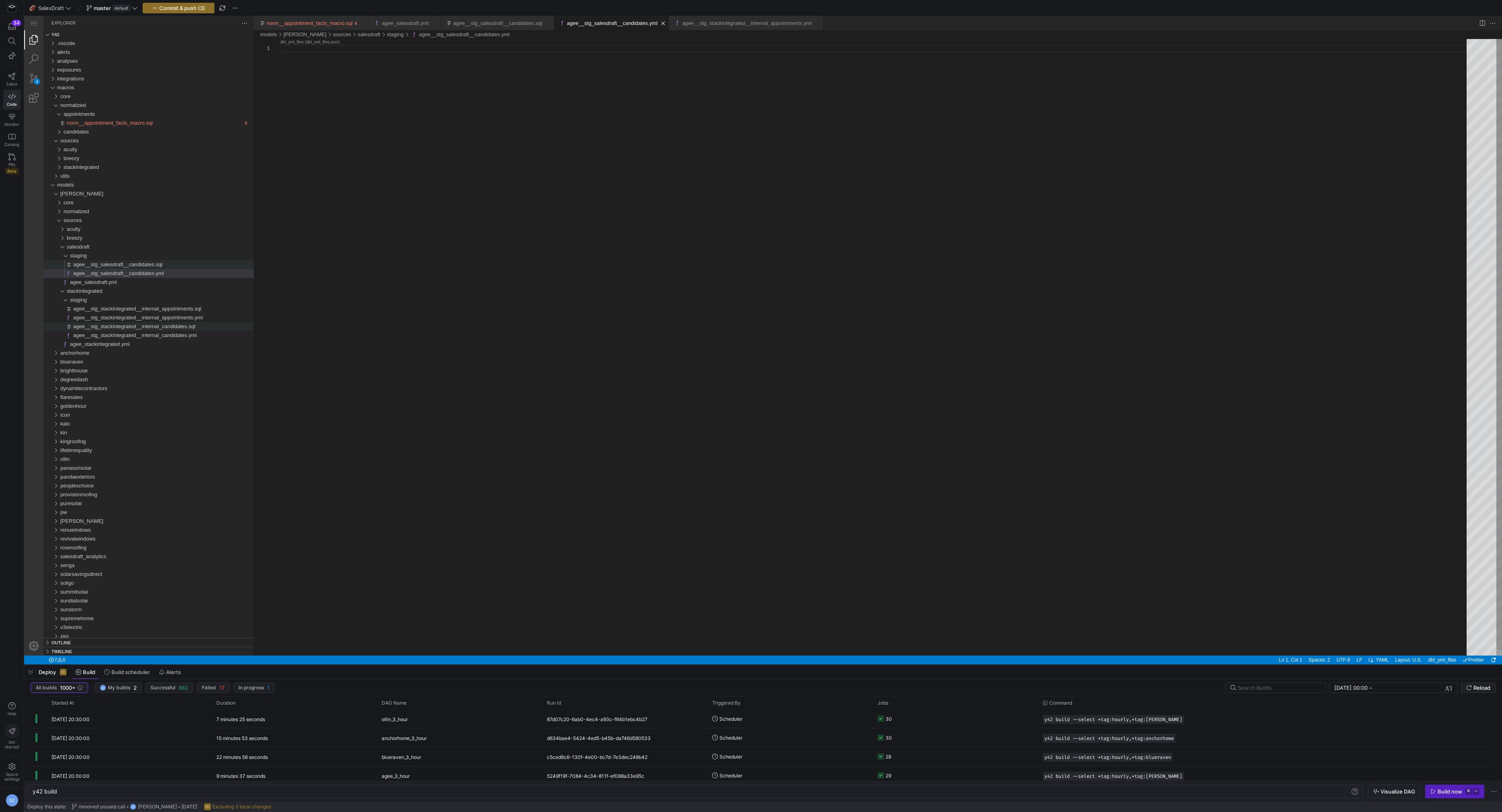
click at [365, 161] on div "agee__stg_salesdraft__candidates.yml" at bounding box center [876, 351] width 1192 height 623
paste textarea "apiVersion: v1"
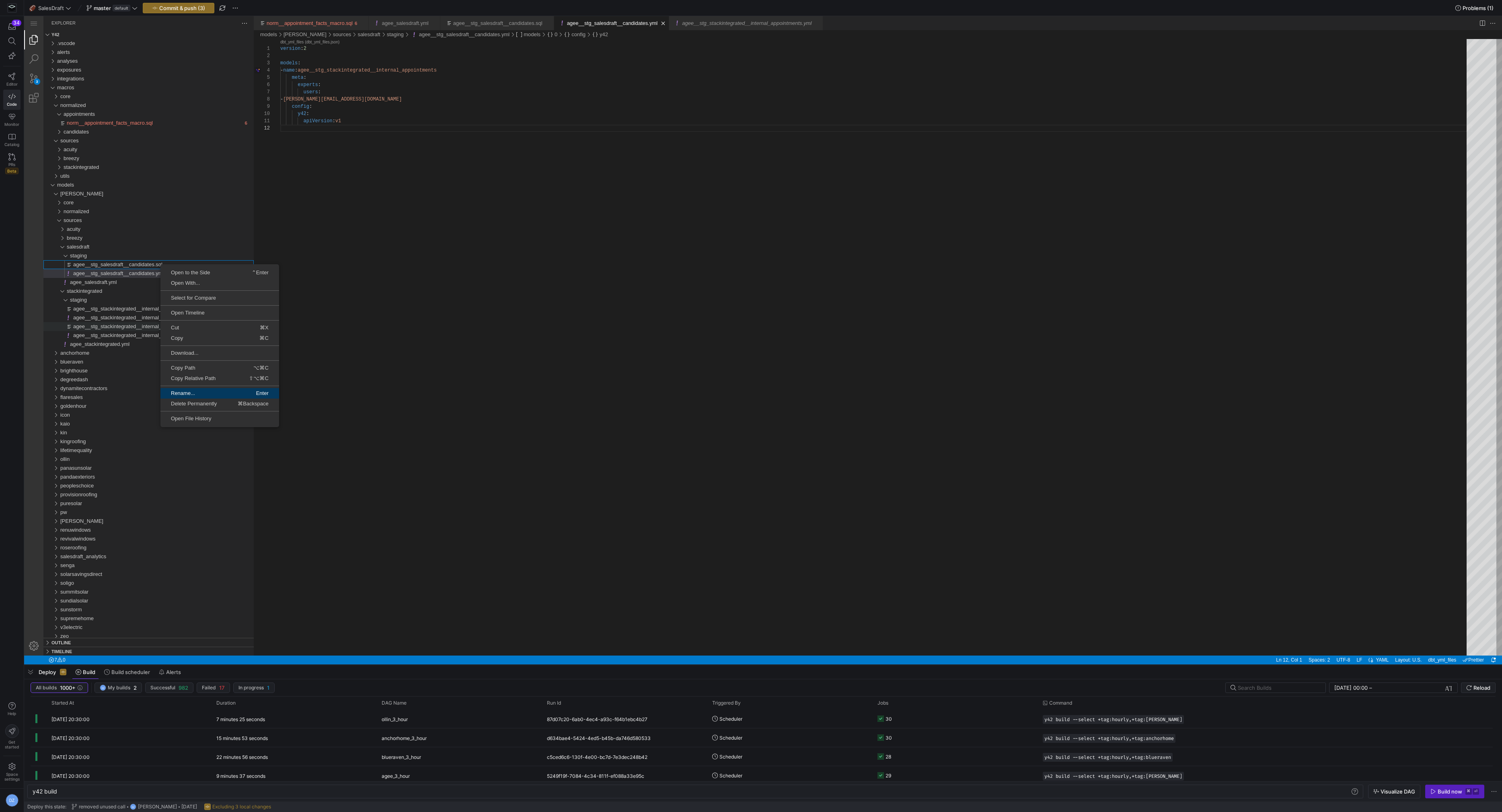
click at [190, 391] on span "Rename..." at bounding box center [189, 393] width 58 height 5
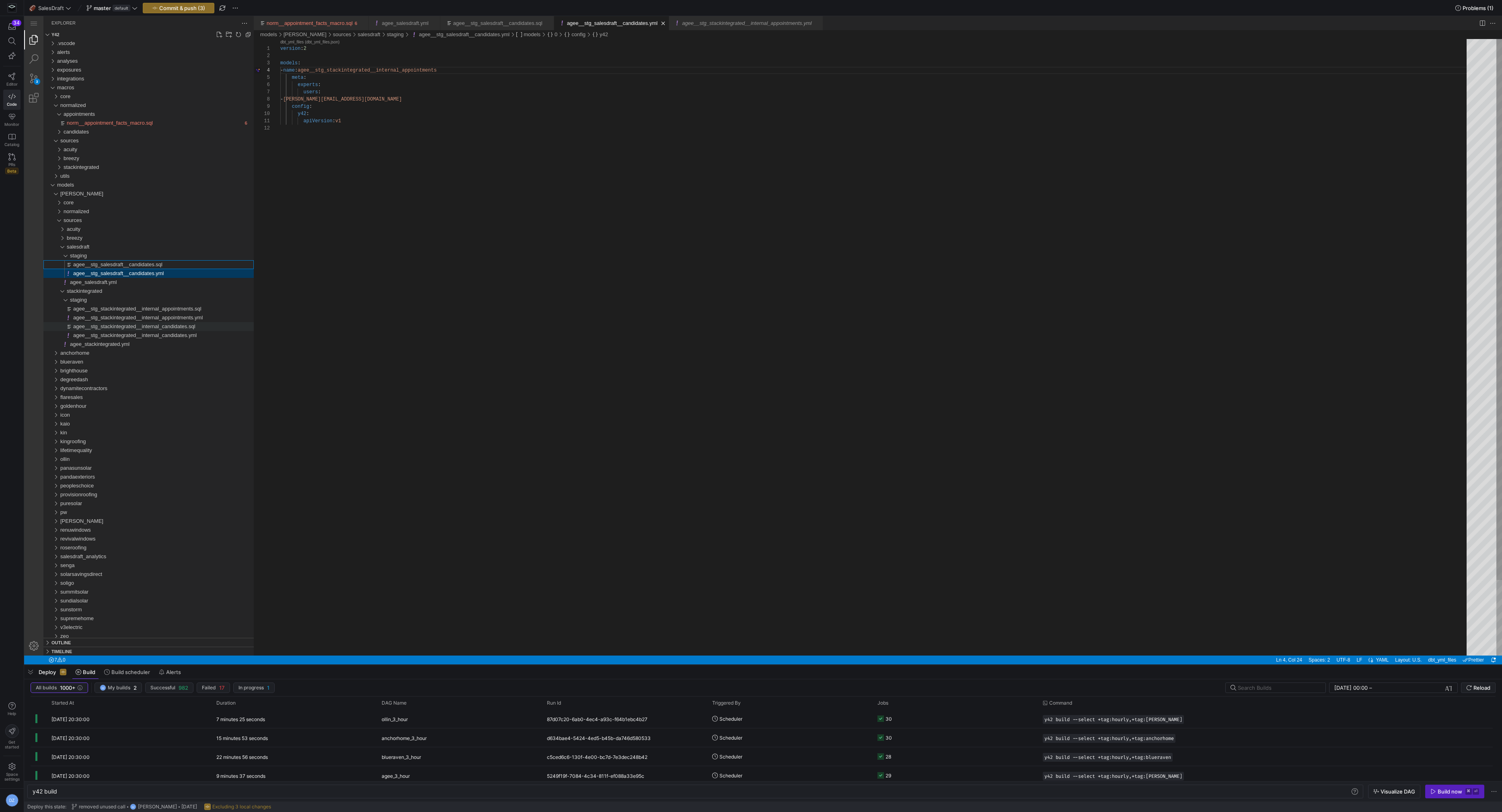
click at [347, 72] on div "version : 2 models : - name : agee__stg_stackintegrated__internal_appointments …" at bounding box center [876, 390] width 1192 height 702
paste textarea "alesdraft__candidate"
type textarea "version: 2 models: - name: agee__stg_salesdraft__candidates meta: experts: user…"
click at [402, 97] on div "version : 2 models : - name : agee__stg_salesdraft__candidates meta : experts :…" at bounding box center [876, 390] width 1192 height 702
click at [403, 116] on div "version : 2 models : - name : agee__stg_salesdraft__candidates meta : experts :…" at bounding box center [876, 390] width 1192 height 702
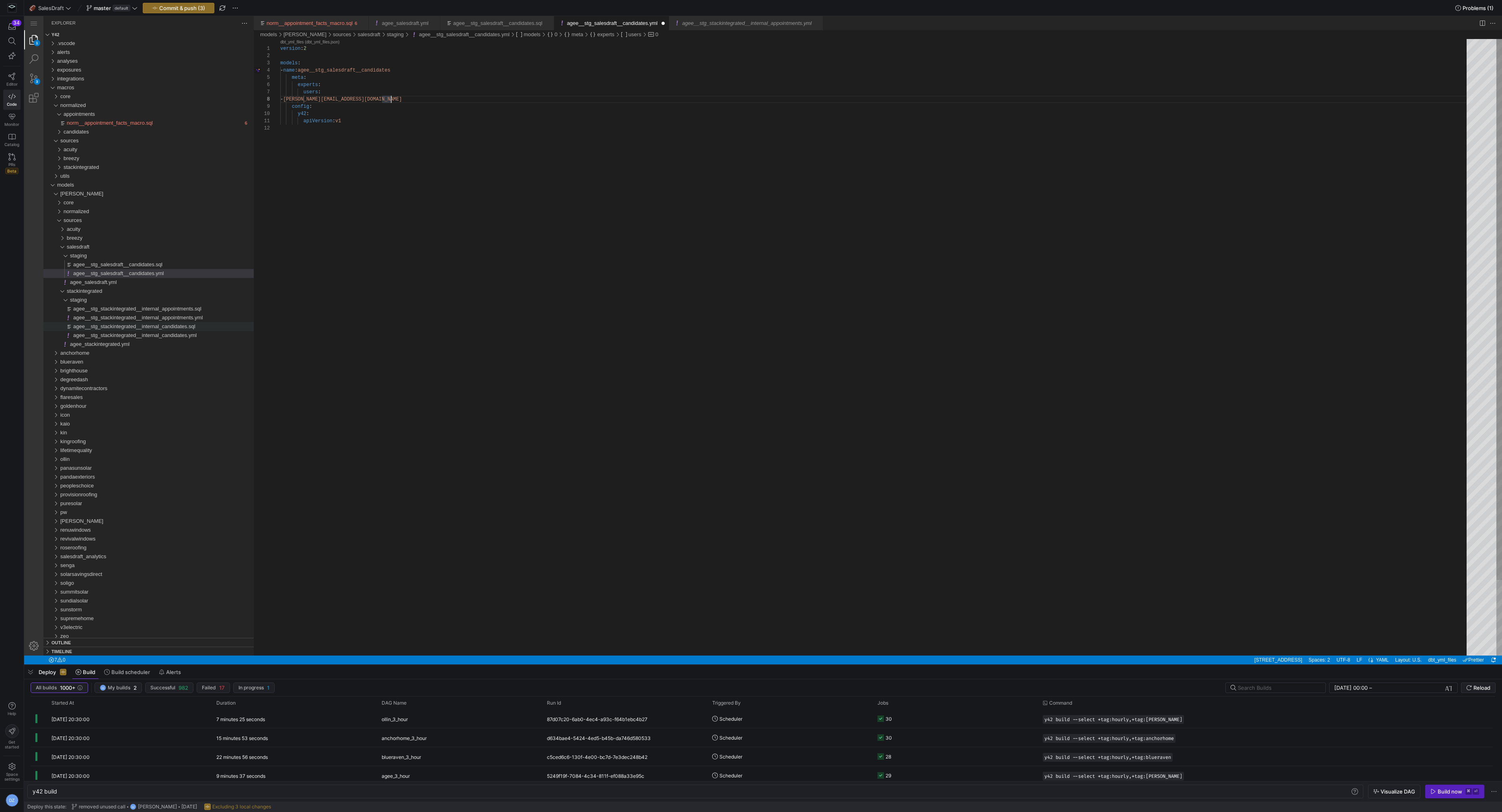
scroll to position [65, 29]
click at [177, 264] on div "agee__stg_salesdraft__candidates.sql" at bounding box center [163, 264] width 181 height 9
type textarea "y42 build -s agee__stg_salesdraft__candidates"
click at [393, 209] on div "agee__stg_salesdraft__candidates.sql" at bounding box center [876, 347] width 1192 height 617
click at [184, 5] on span "Commit & push (3)" at bounding box center [182, 8] width 46 height 6
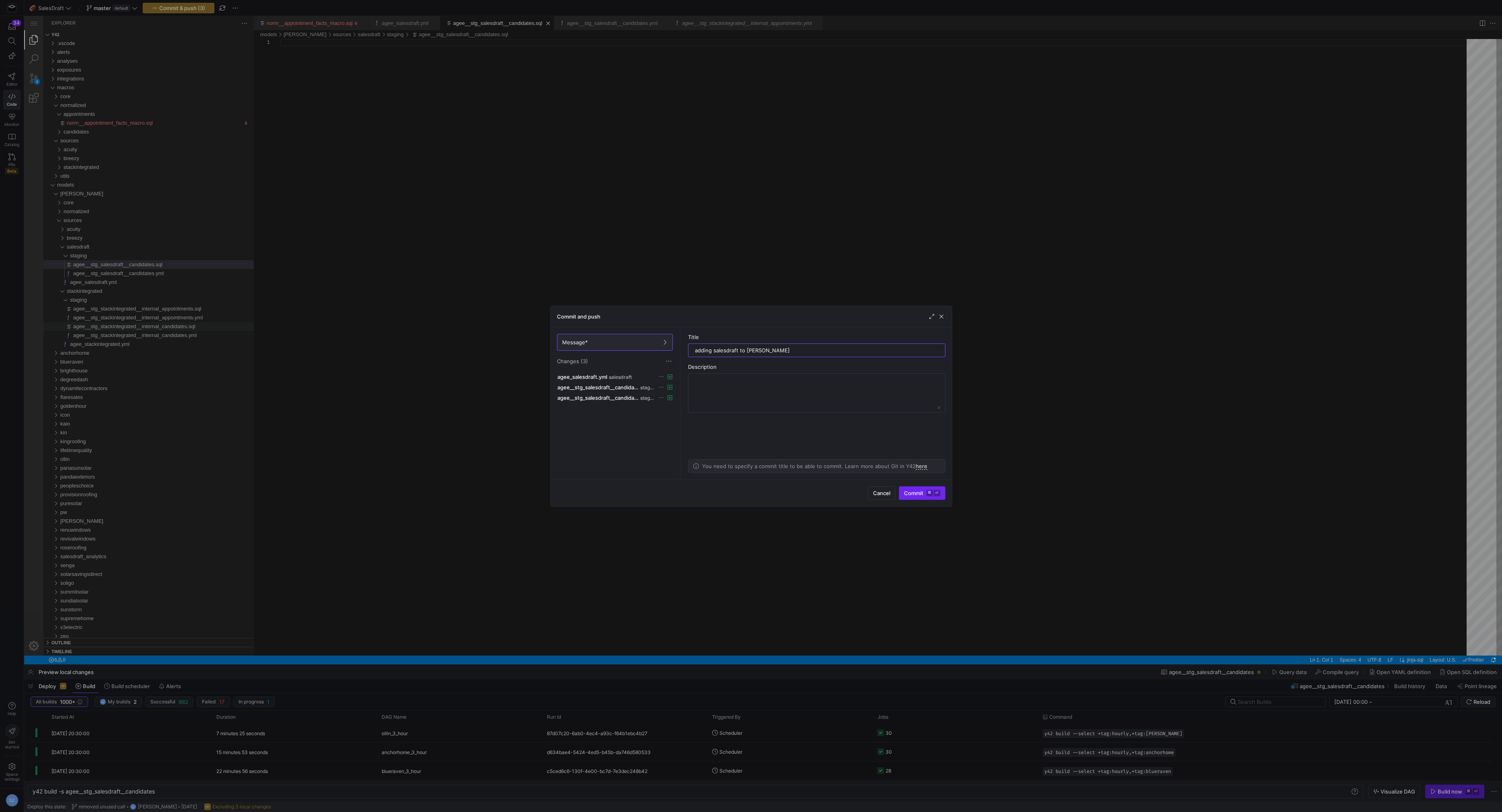
type input "adding salesdraft to [PERSON_NAME]"
click at [913, 490] on span "Commit ⌘ ⏎" at bounding box center [921, 493] width 36 height 6
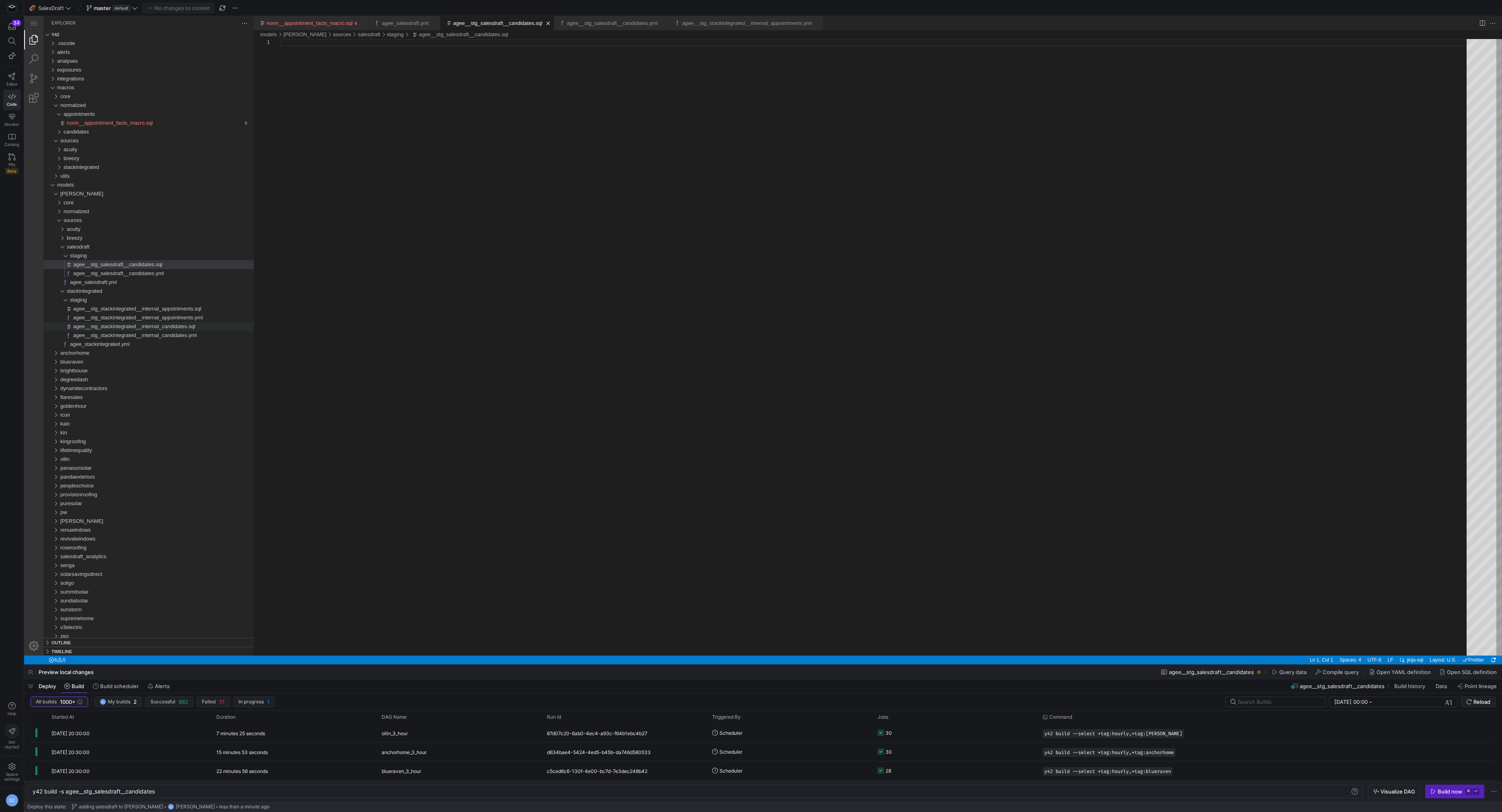
click at [560, 269] on div "agee__stg_salesdraft__candidates.sql" at bounding box center [876, 347] width 1192 height 617
click at [560, 245] on div "agee__stg_salesdraft__candidates.sql" at bounding box center [876, 347] width 1192 height 617
click at [427, 253] on div "agee__stg_salesdraft__candidates.sql" at bounding box center [876, 347] width 1192 height 617
click at [58, 113] on div "appointments" at bounding box center [55, 114] width 18 height 9
click at [56, 108] on div "normalized" at bounding box center [54, 106] width 16 height 9
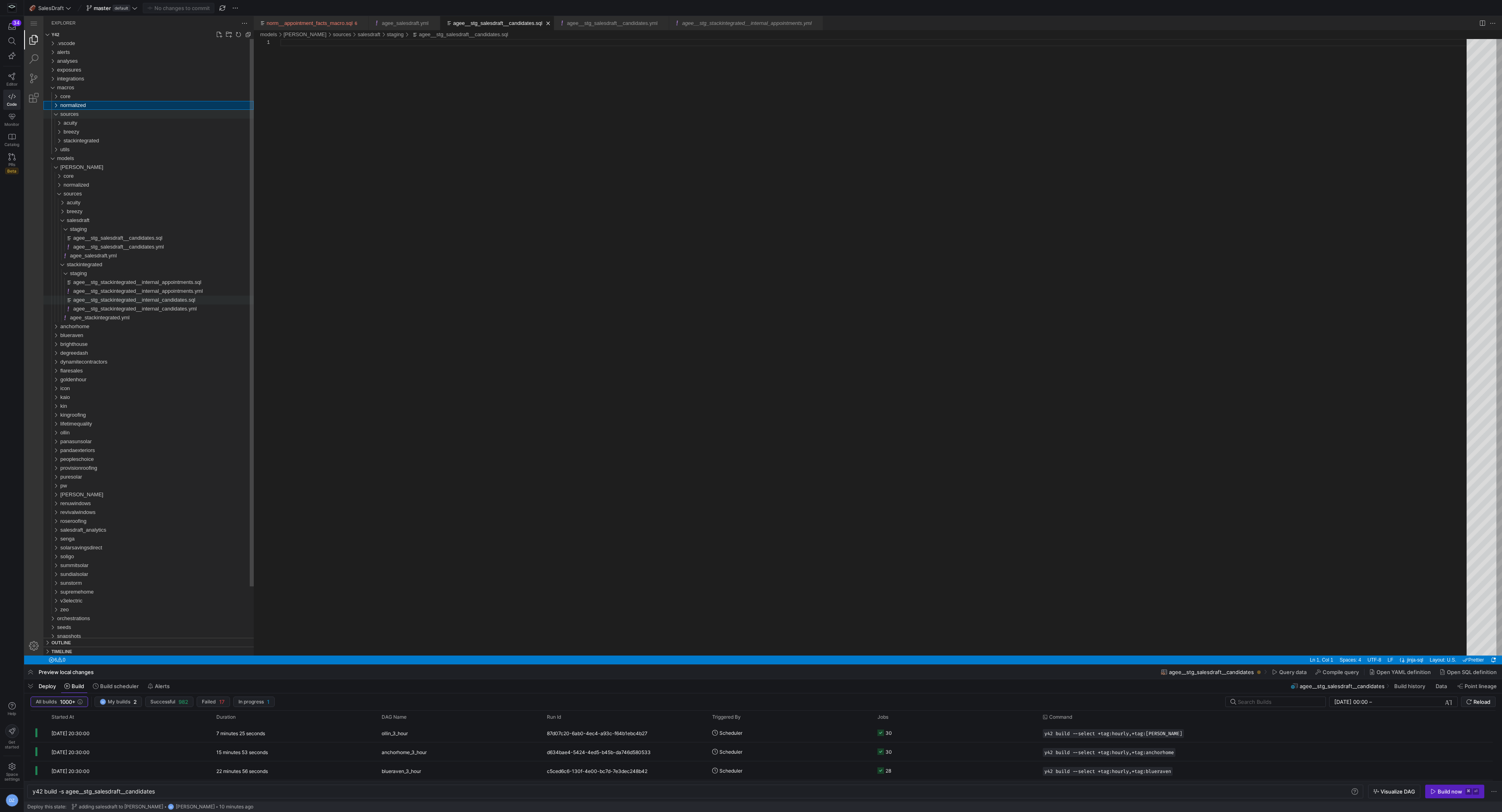
click at [74, 114] on span "sources" at bounding box center [69, 113] width 18 height 6
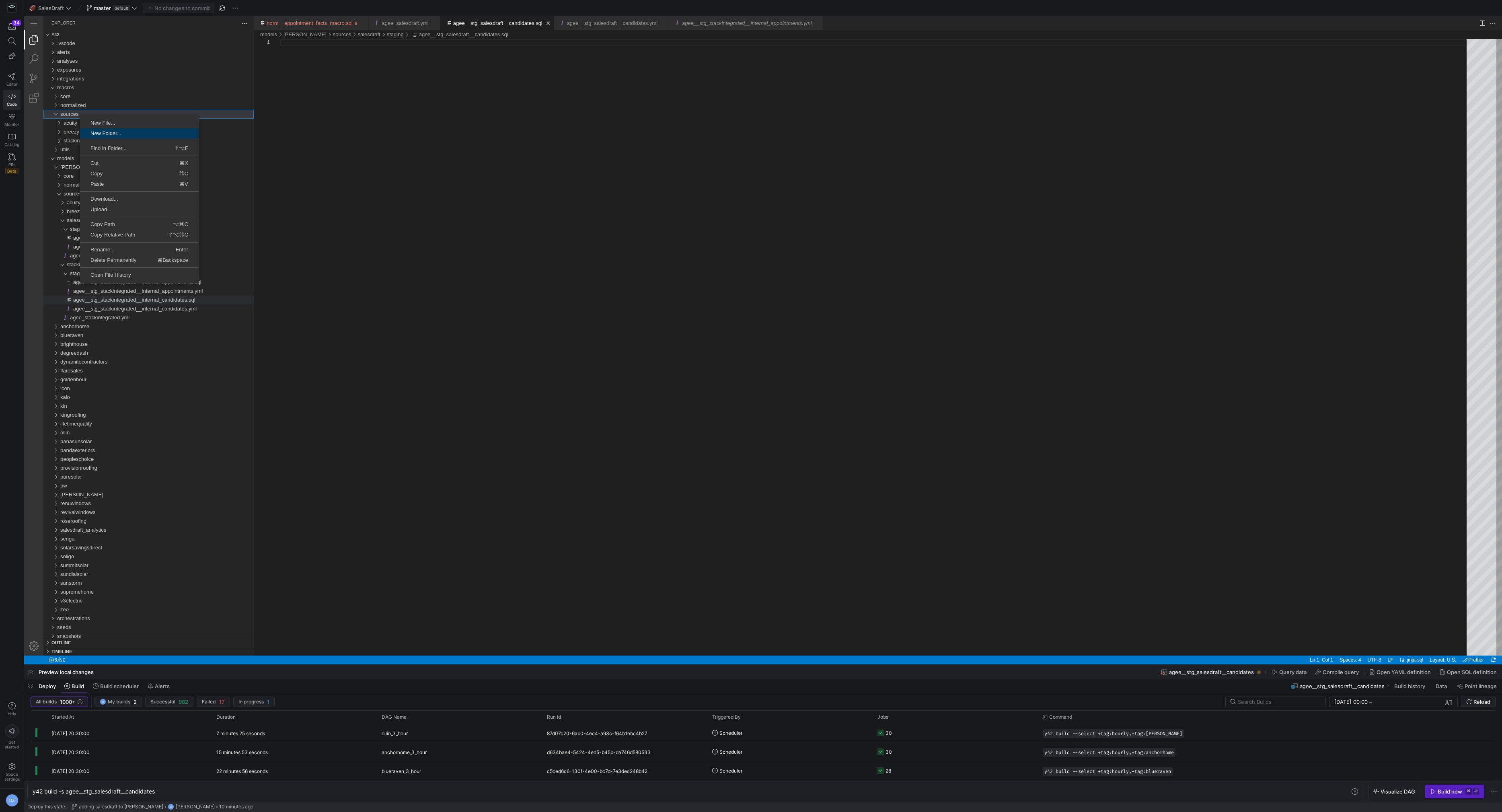
click at [103, 133] on span "New Folder..." at bounding box center [140, 133] width 119 height 5
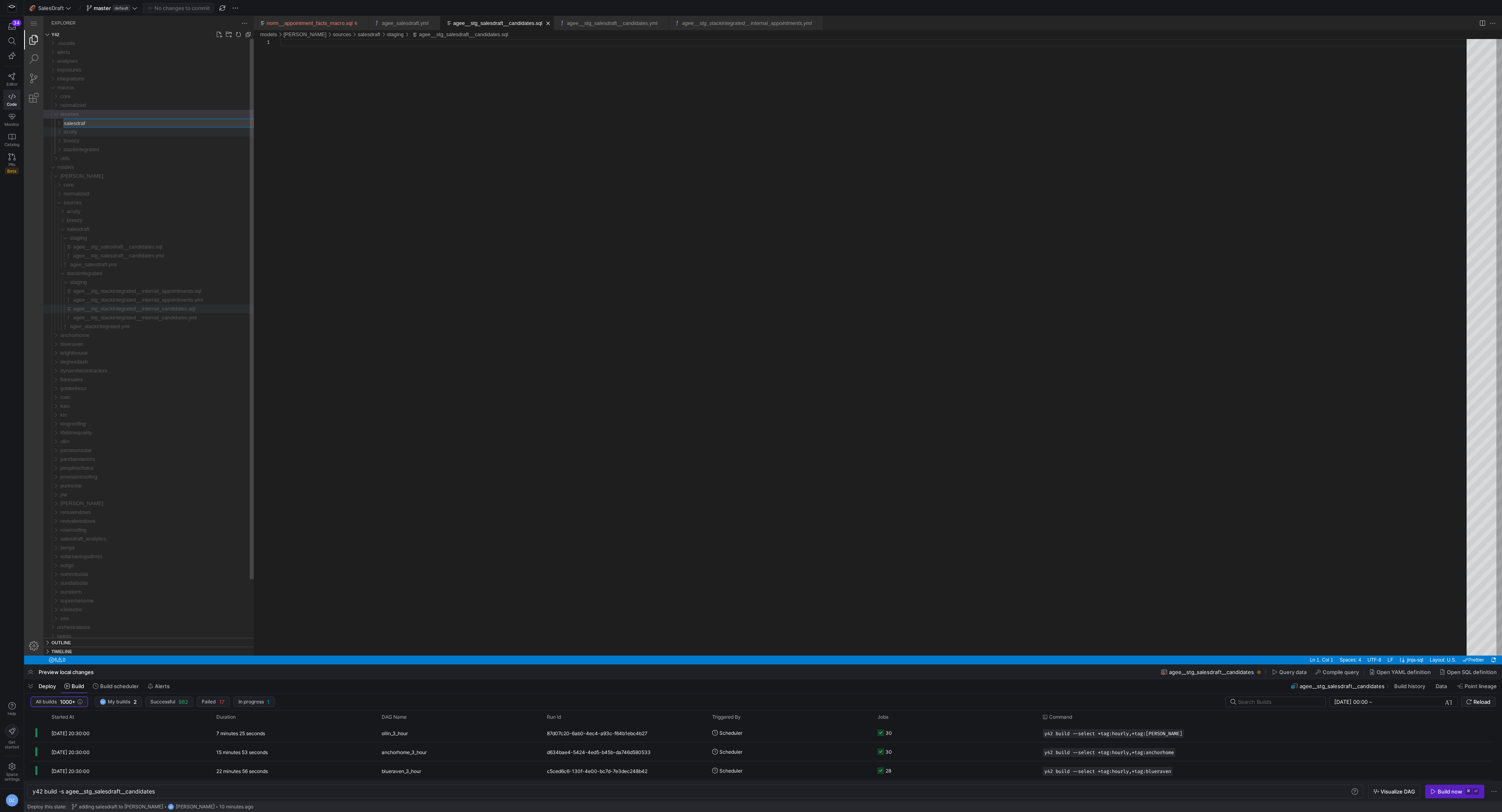
type input "salesdraft"
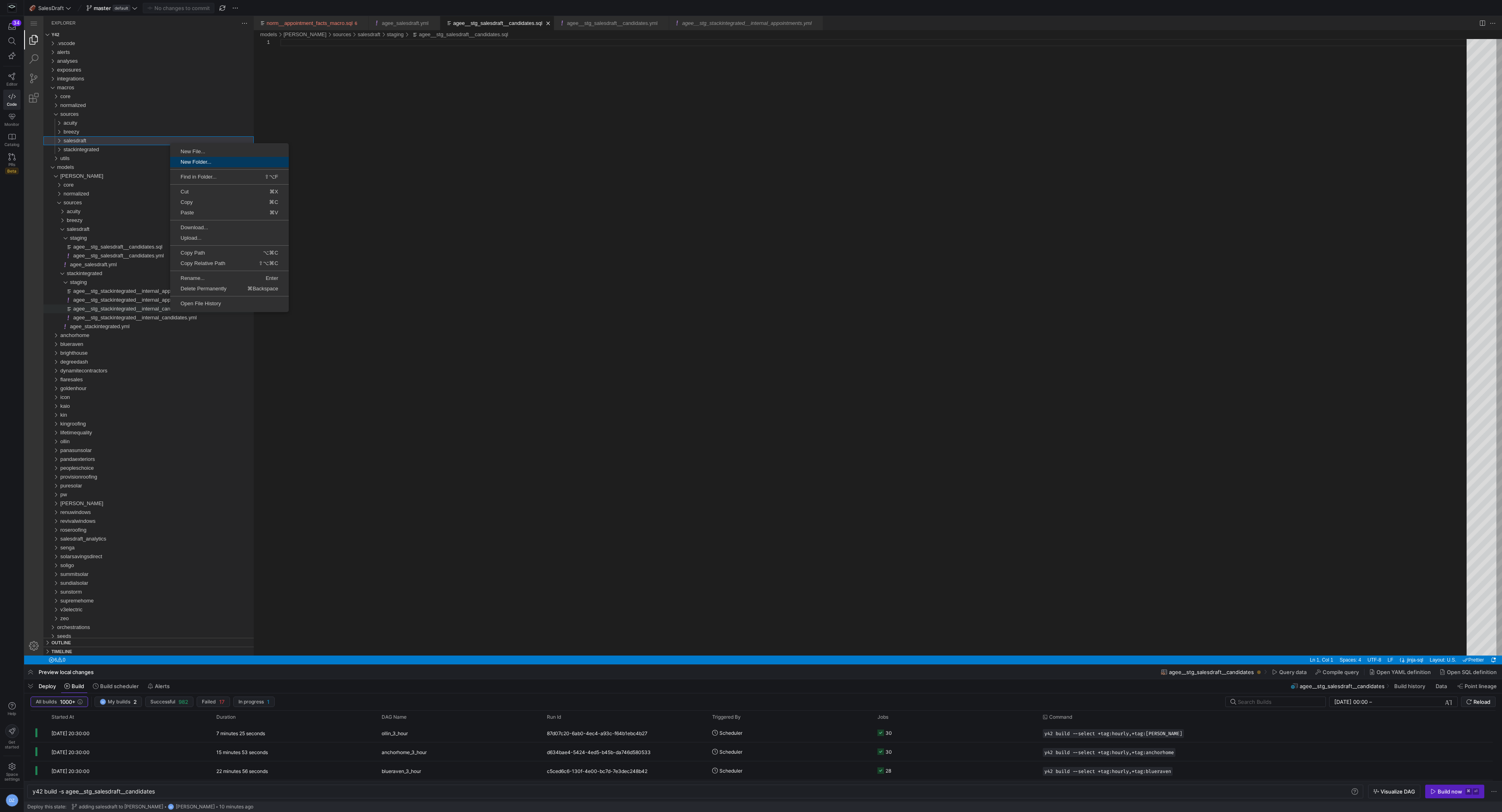
click at [188, 160] on span "New Folder..." at bounding box center [229, 162] width 119 height 5
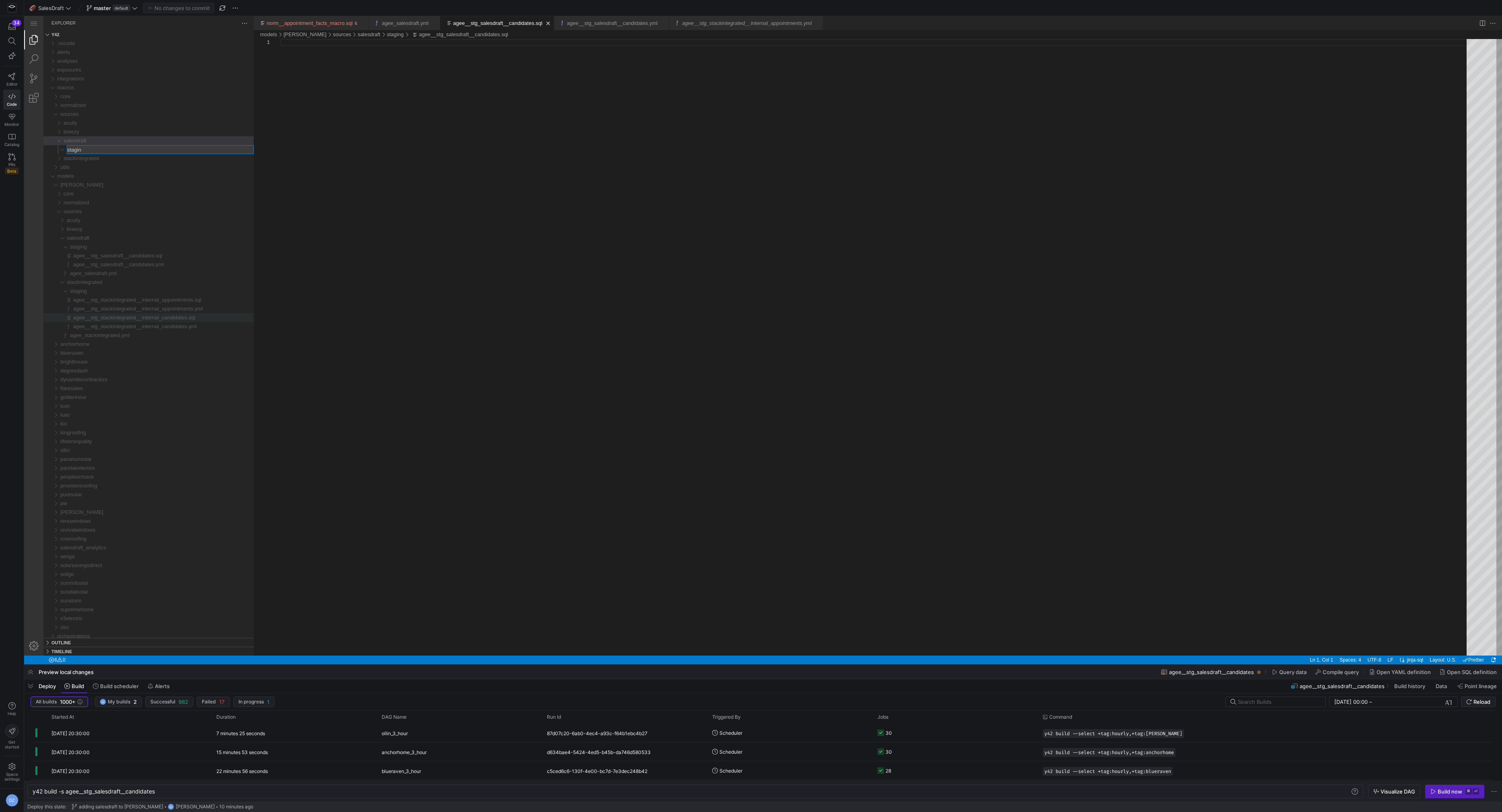
type input "staging"
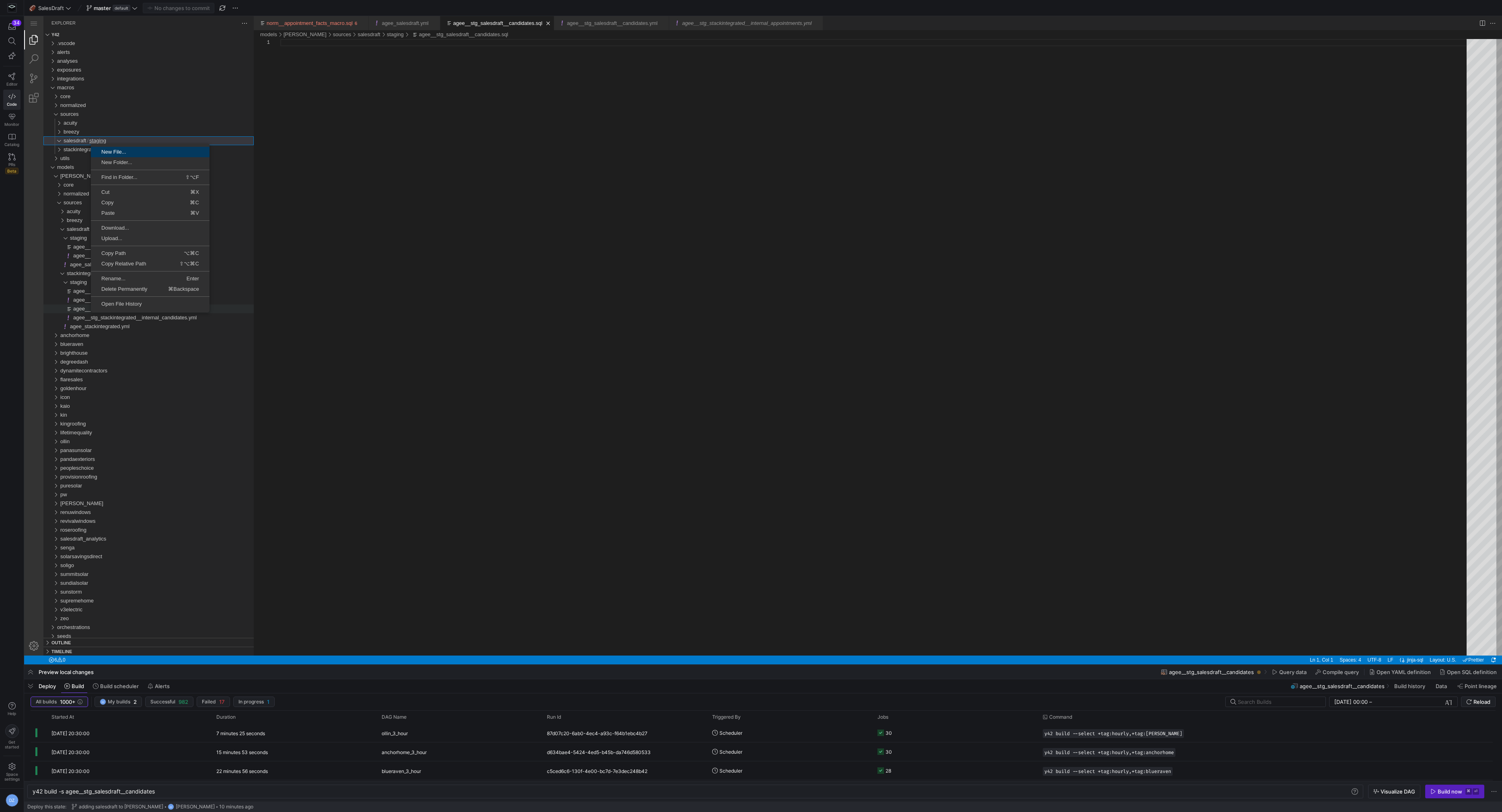
click at [105, 150] on span "New File..." at bounding box center [150, 152] width 119 height 5
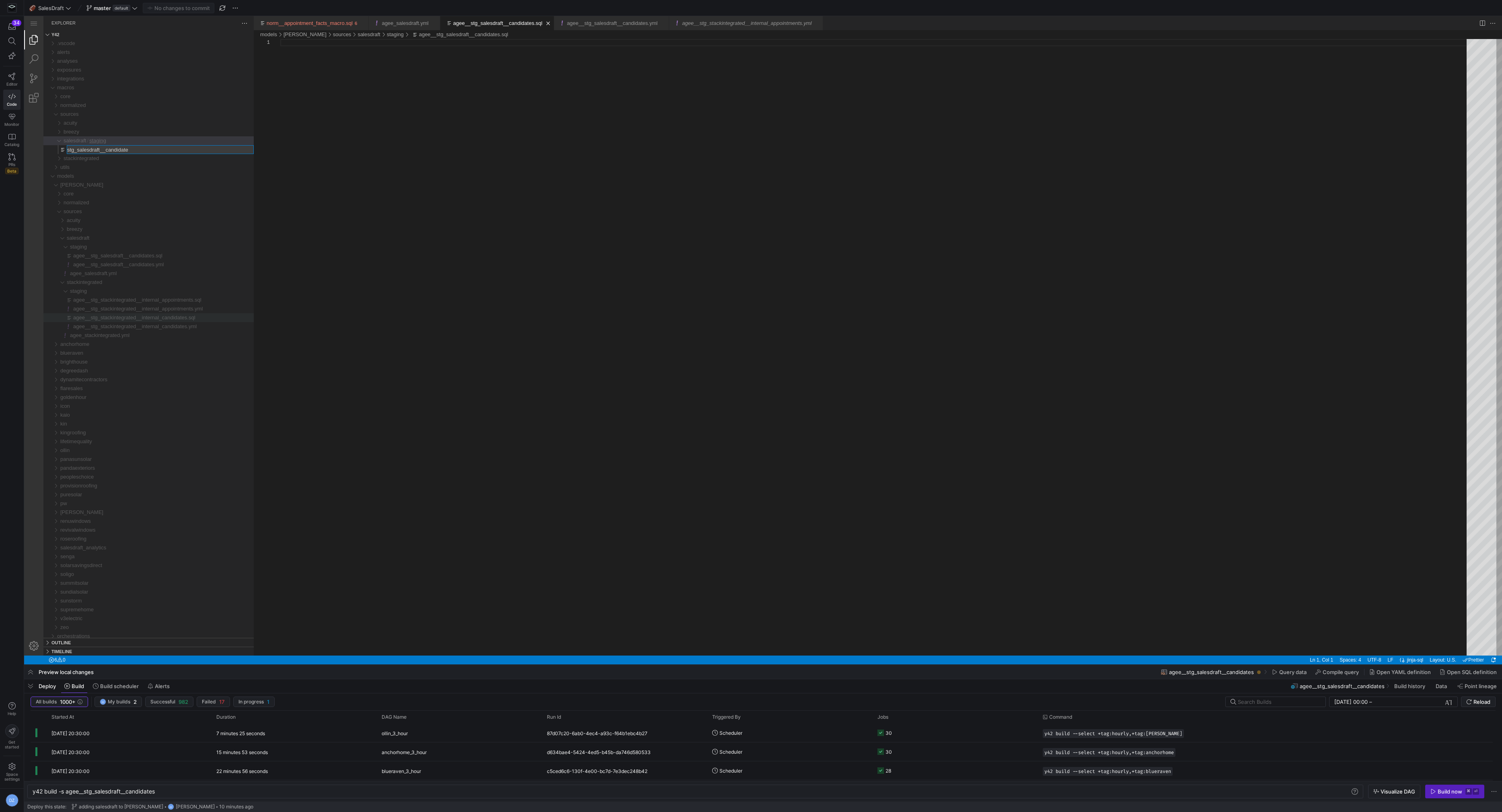
type input "stg_salesdraft__candidates"
type textarea "y42 build"
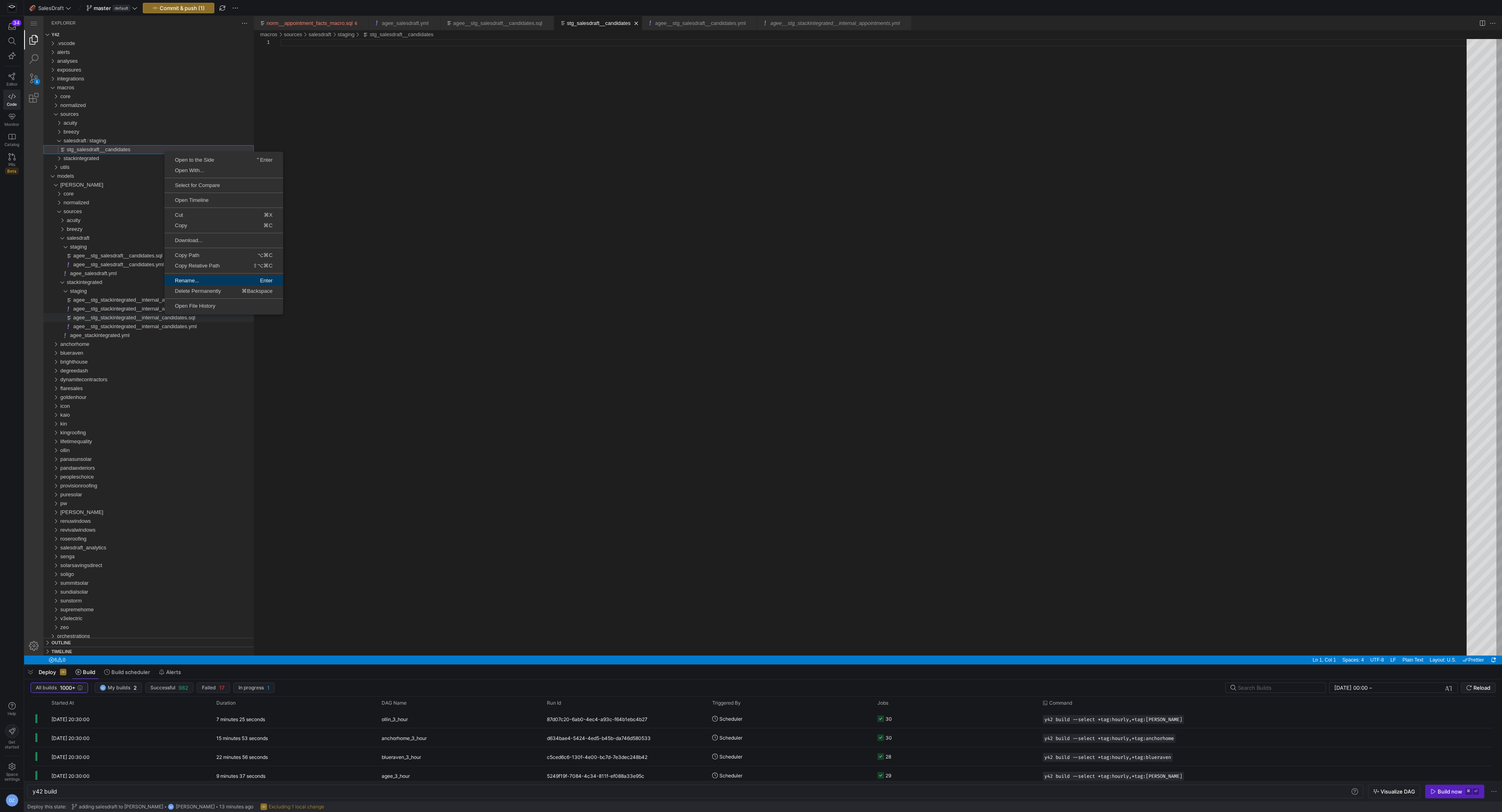
click at [206, 283] on link "Rename... Enter" at bounding box center [224, 281] width 119 height 10
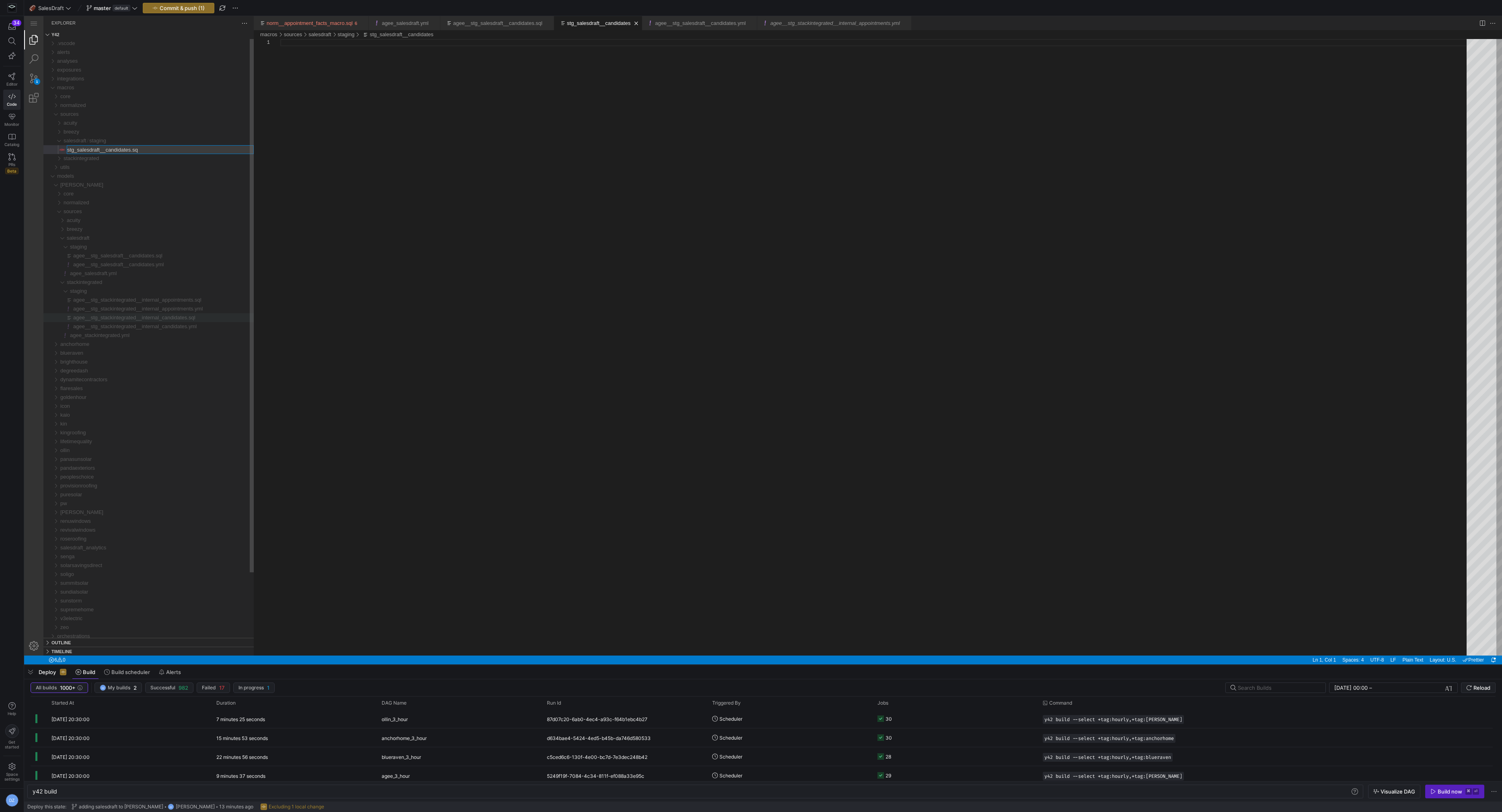
type input "stg_salesdraft__candidates.sql"
click at [393, 196] on div "stg_salesdraft__candidates.sql" at bounding box center [876, 347] width 1192 height 617
paste textarea "from data ) select * from final {% endmacro %}"
type textarea "from data ) select * from final {% endmacro %}"
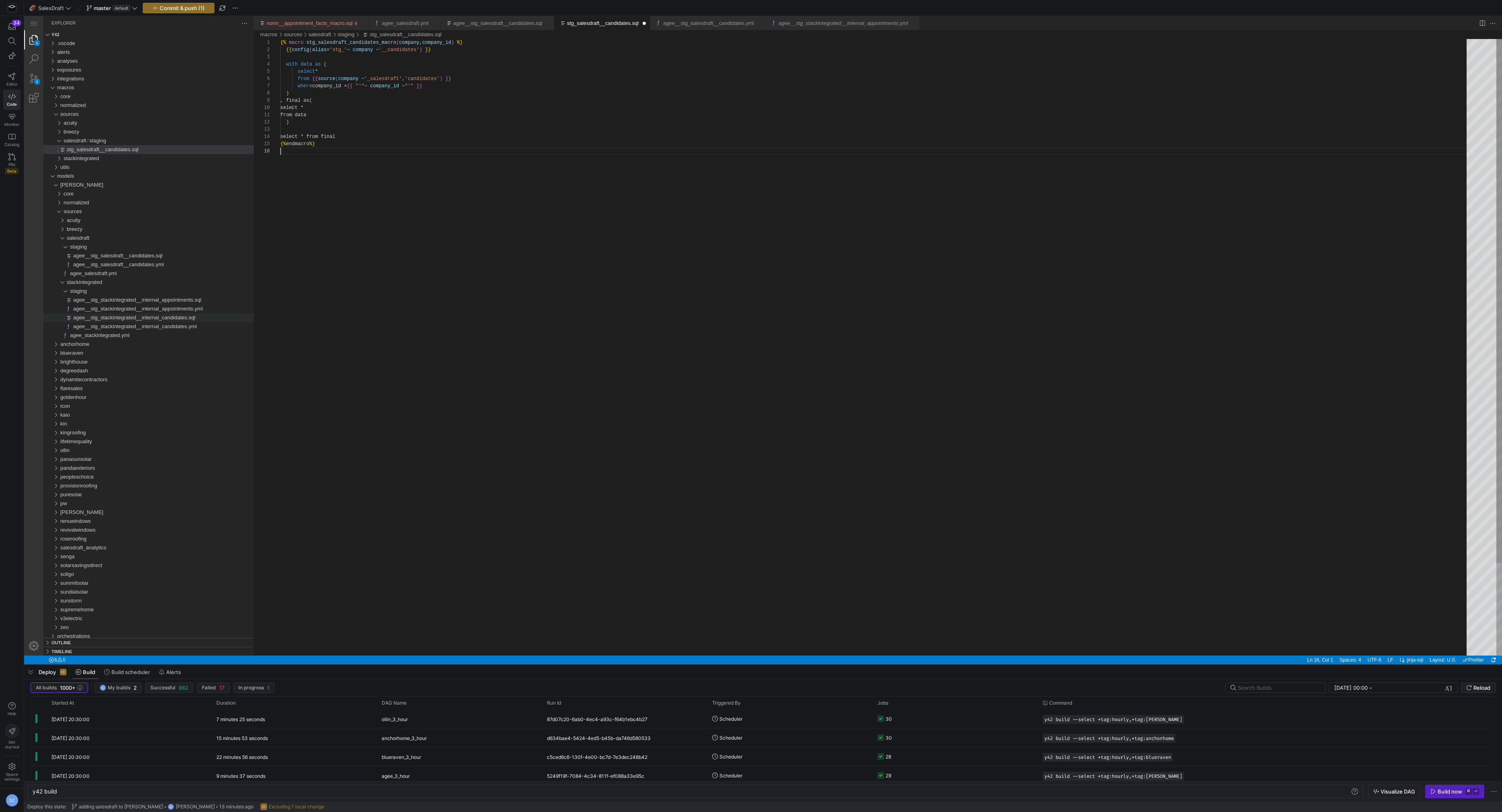
scroll to position [36, 0]
click at [121, 157] on div "stackintegrated" at bounding box center [159, 159] width 190 height 9
click at [120, 165] on span "stg_stackintegrated_internal_appointments.sql" at bounding box center [121, 167] width 108 height 6
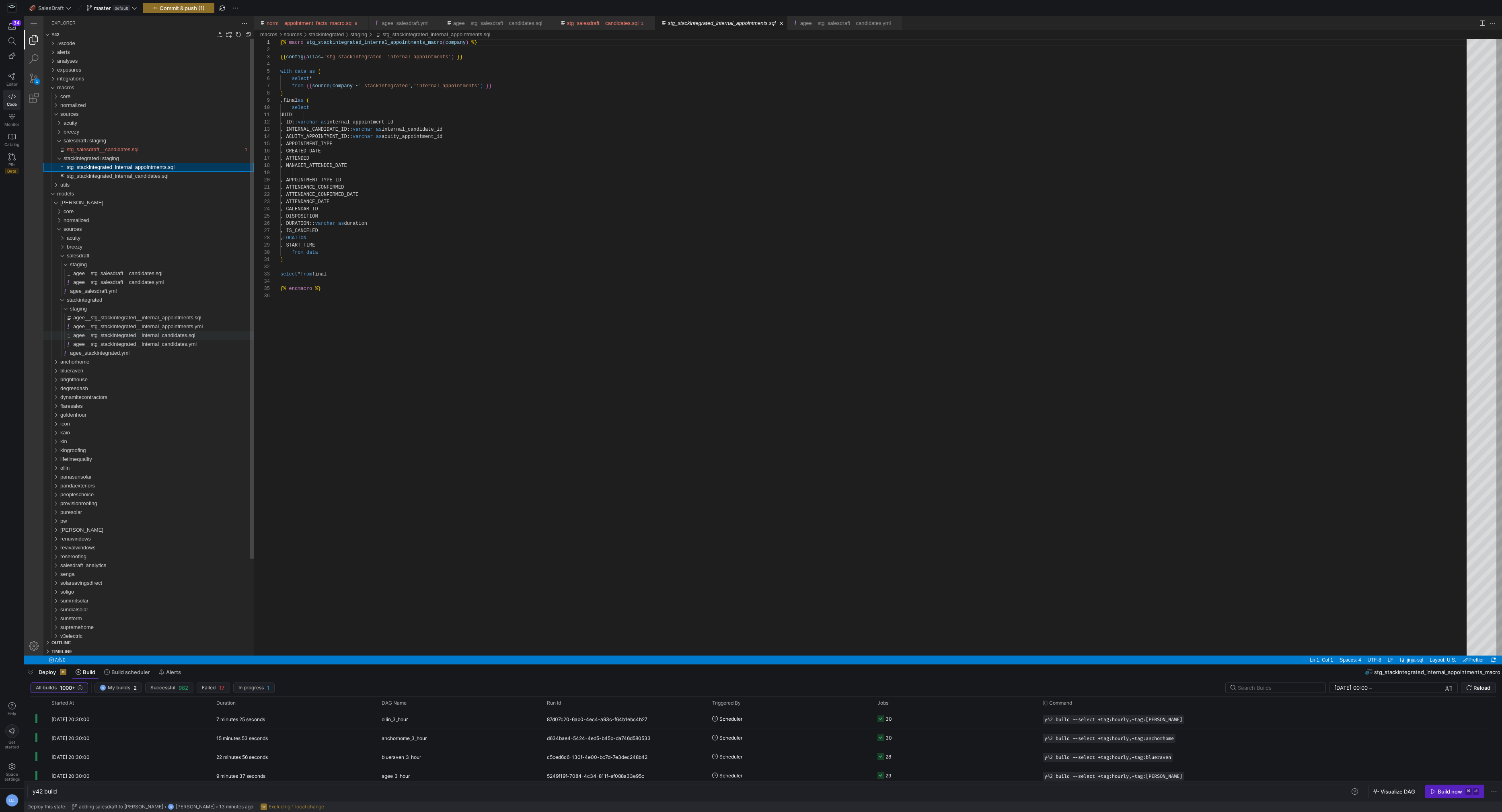
scroll to position [72, 0]
click at [75, 152] on span "stg_salesdraft__candidates.sql" at bounding box center [103, 149] width 72 height 6
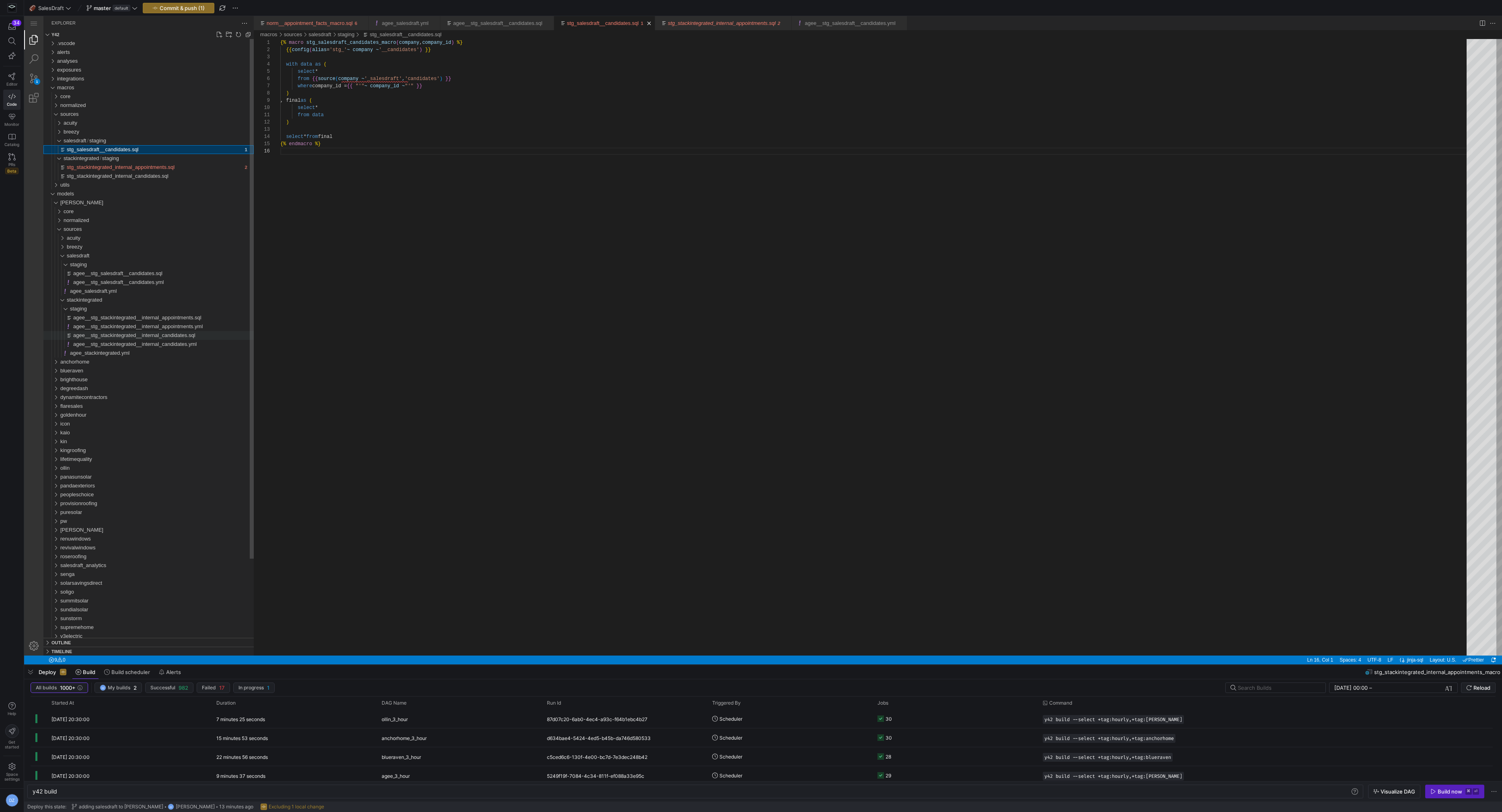
scroll to position [36, 0]
click at [286, 50] on div "{% macro stg_salesdraft_candidates_macro ( company , company_id ) %} {{ config …" at bounding box center [876, 401] width 1192 height 725
type textarea "{% macro stg_salesdraft_candidates_macro(company, company_id) %} {{ config(alia…"
click at [184, 166] on div "stg_stackintegrated_internal_appointments.sql" at bounding box center [154, 167] width 175 height 9
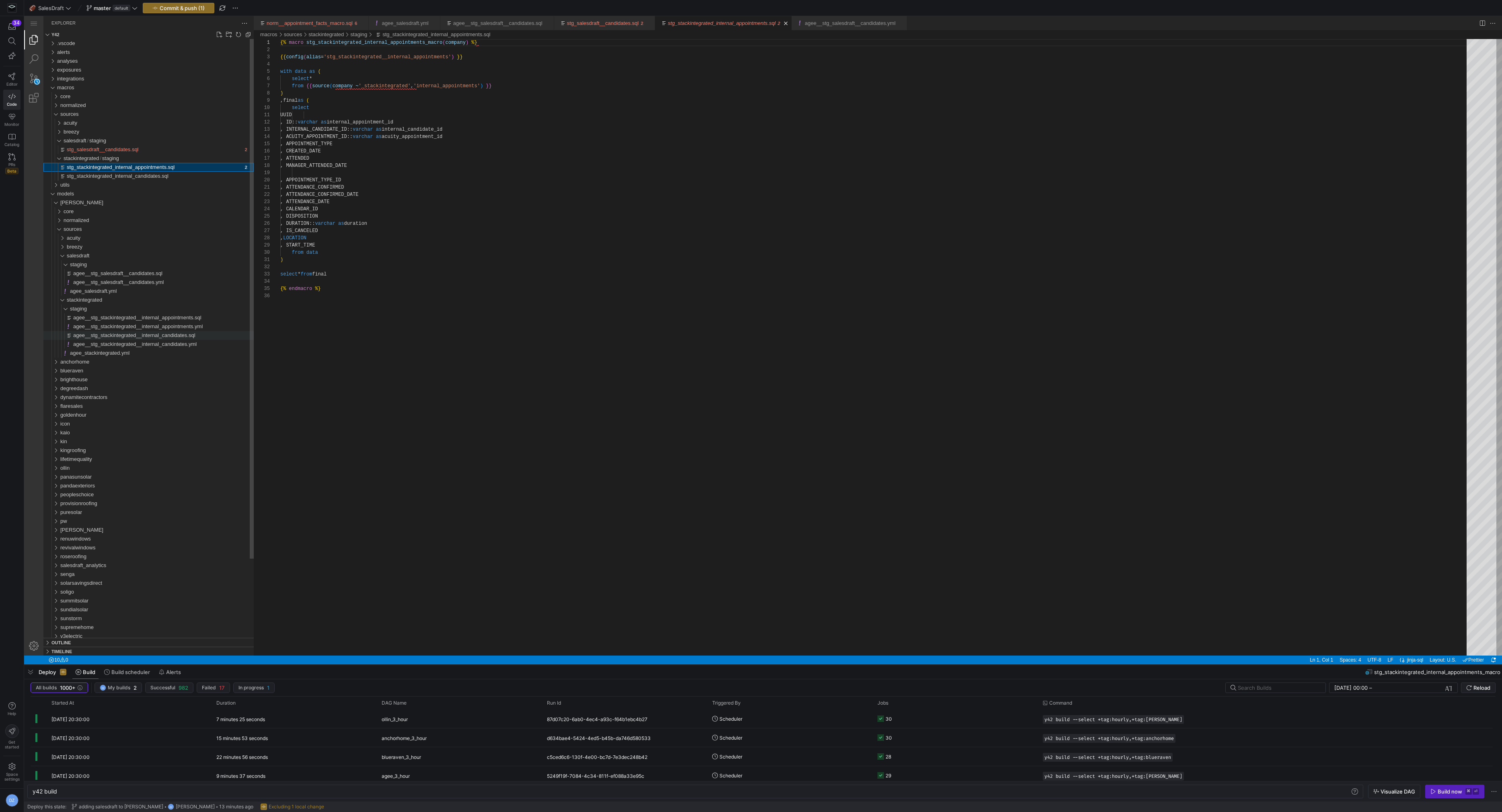
scroll to position [72, 0]
click at [173, 150] on div "stg_salesdraft__candidates.sql" at bounding box center [154, 149] width 175 height 9
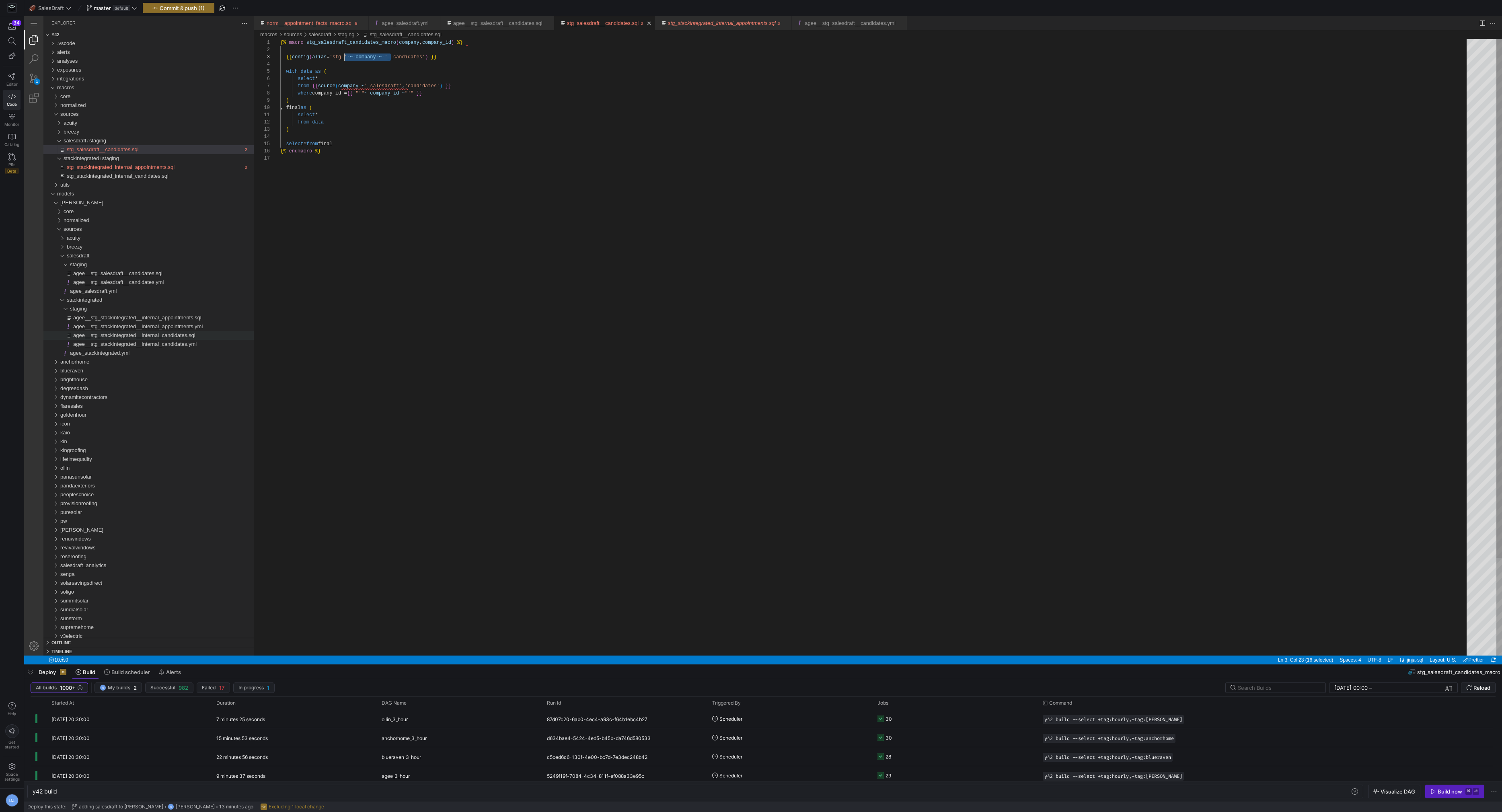
scroll to position [15, 67]
drag, startPoint x: 391, startPoint y: 56, endPoint x: 348, endPoint y: 60, distance: 43.2
type textarea "{% macro stg_salesdraft_candidates_macro(company, company_id) %} {{ config(alia…"
click at [147, 163] on div "stg_stackintegrated_internal_appointments.sql" at bounding box center [154, 167] width 175 height 9
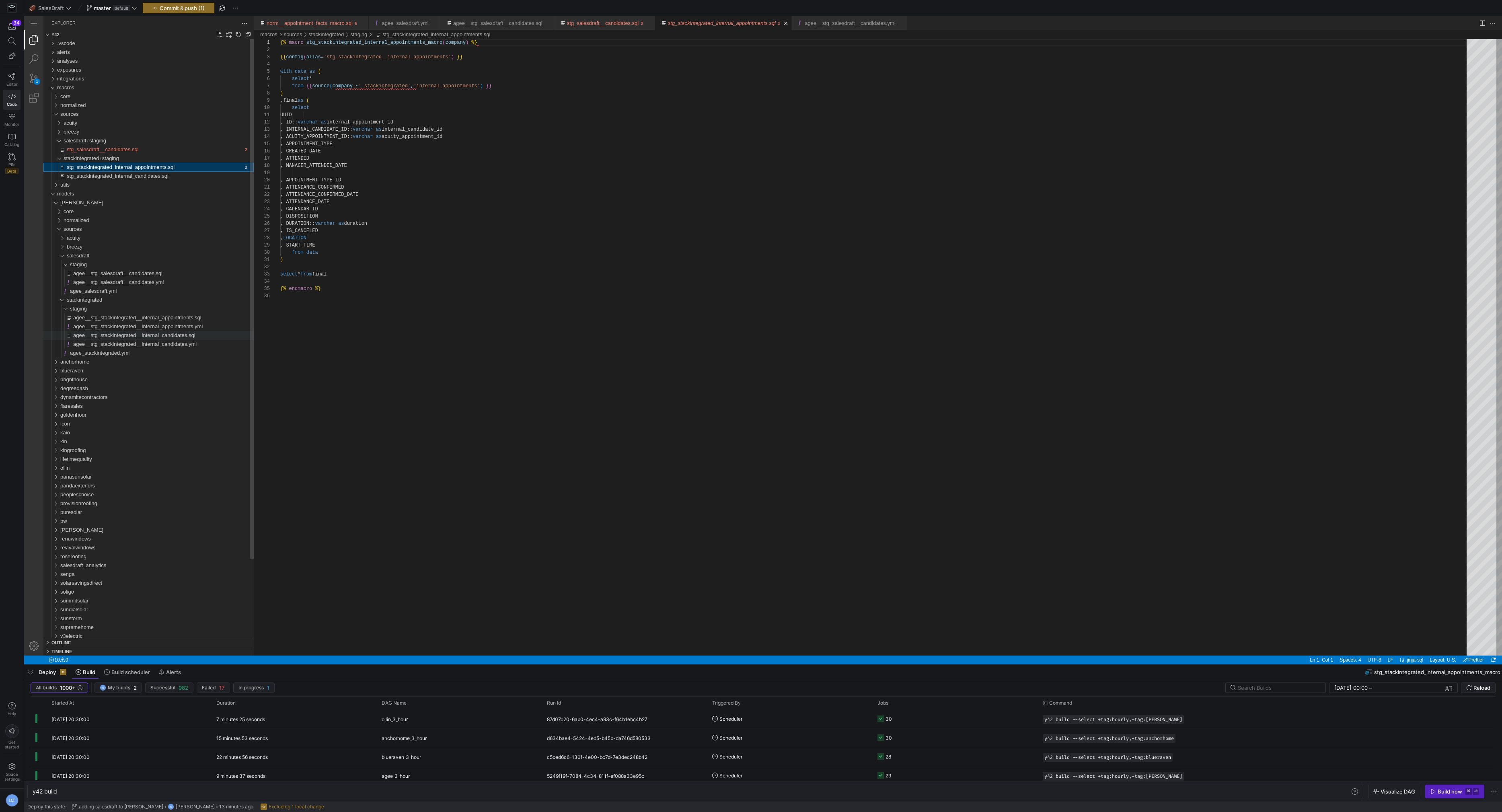
scroll to position [72, 0]
click at [154, 147] on div "stg_salesdraft__candidates.sql" at bounding box center [154, 149] width 175 height 9
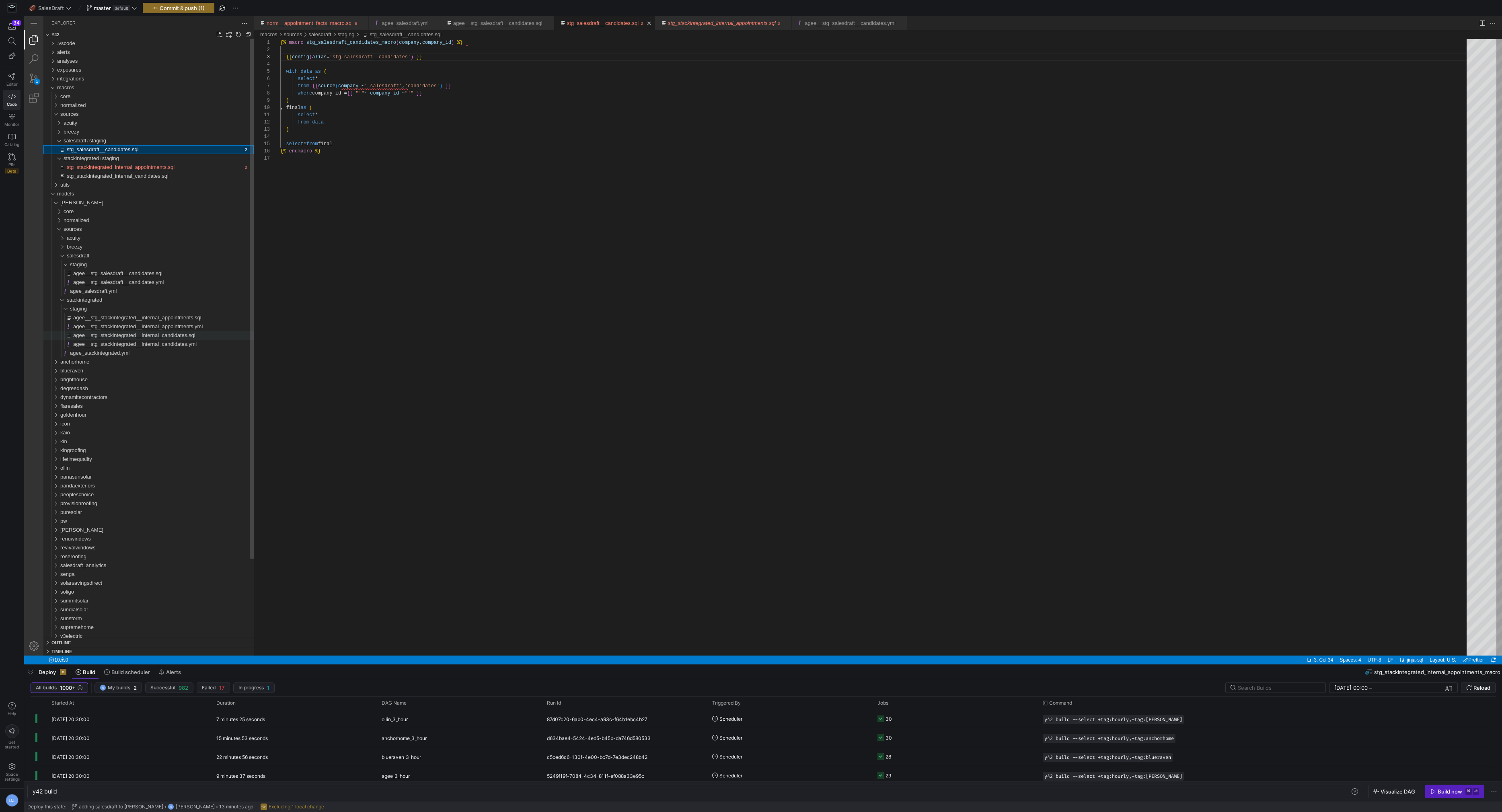
scroll to position [72, 96]
click at [421, 68] on div "{% macro stg_salesdraft_candidates_macro ( company , company_id ) %} {{ config …" at bounding box center [876, 406] width 1192 height 733
click at [429, 65] on div "{% macro stg_salesdraft_candidates_macro ( company , company_id ) %} {{ config …" at bounding box center [876, 406] width 1192 height 733
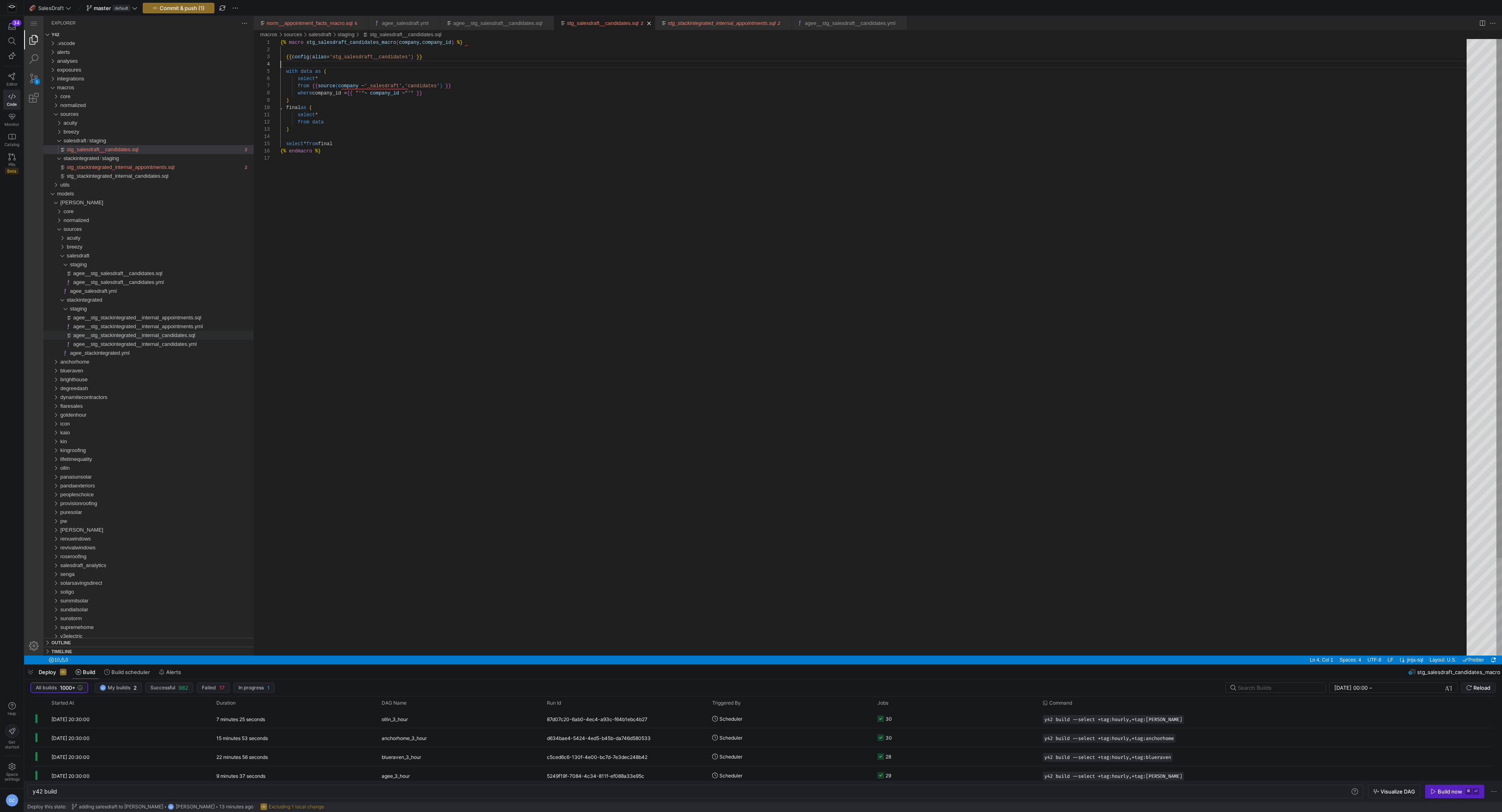
click at [453, 51] on div "{% macro stg_salesdraft_candidates_macro ( company , company_id ) %} {{ config …" at bounding box center [876, 406] width 1192 height 733
click at [447, 62] on div "{% macro stg_salesdraft_candidates_macro ( company , company_id ) %} {{ config …" at bounding box center [876, 406] width 1192 height 733
click at [432, 105] on div "{% macro stg_salesdraft_candidates_macro ( company , company_id ) %} {{ config …" at bounding box center [876, 406] width 1192 height 733
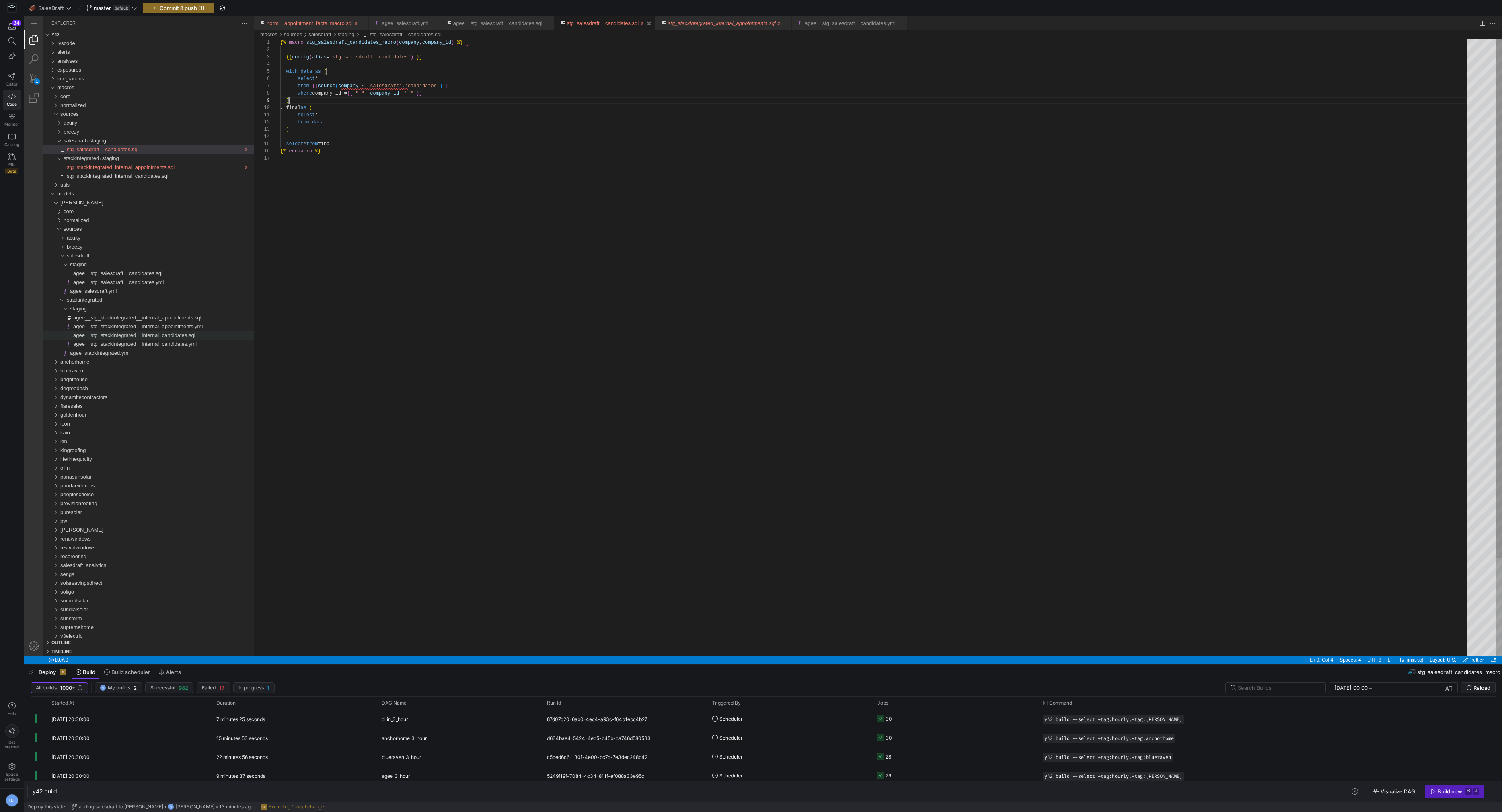
click at [434, 101] on div "{% macro stg_salesdraft_candidates_macro ( company , company_id ) %} {{ config …" at bounding box center [876, 406] width 1192 height 733
click at [427, 133] on div "{% macro stg_salesdraft_candidates_macro ( company , company_id ) %} {{ config …" at bounding box center [876, 406] width 1192 height 733
type textarea "select * from data ) select * from final {% endmacro %}"
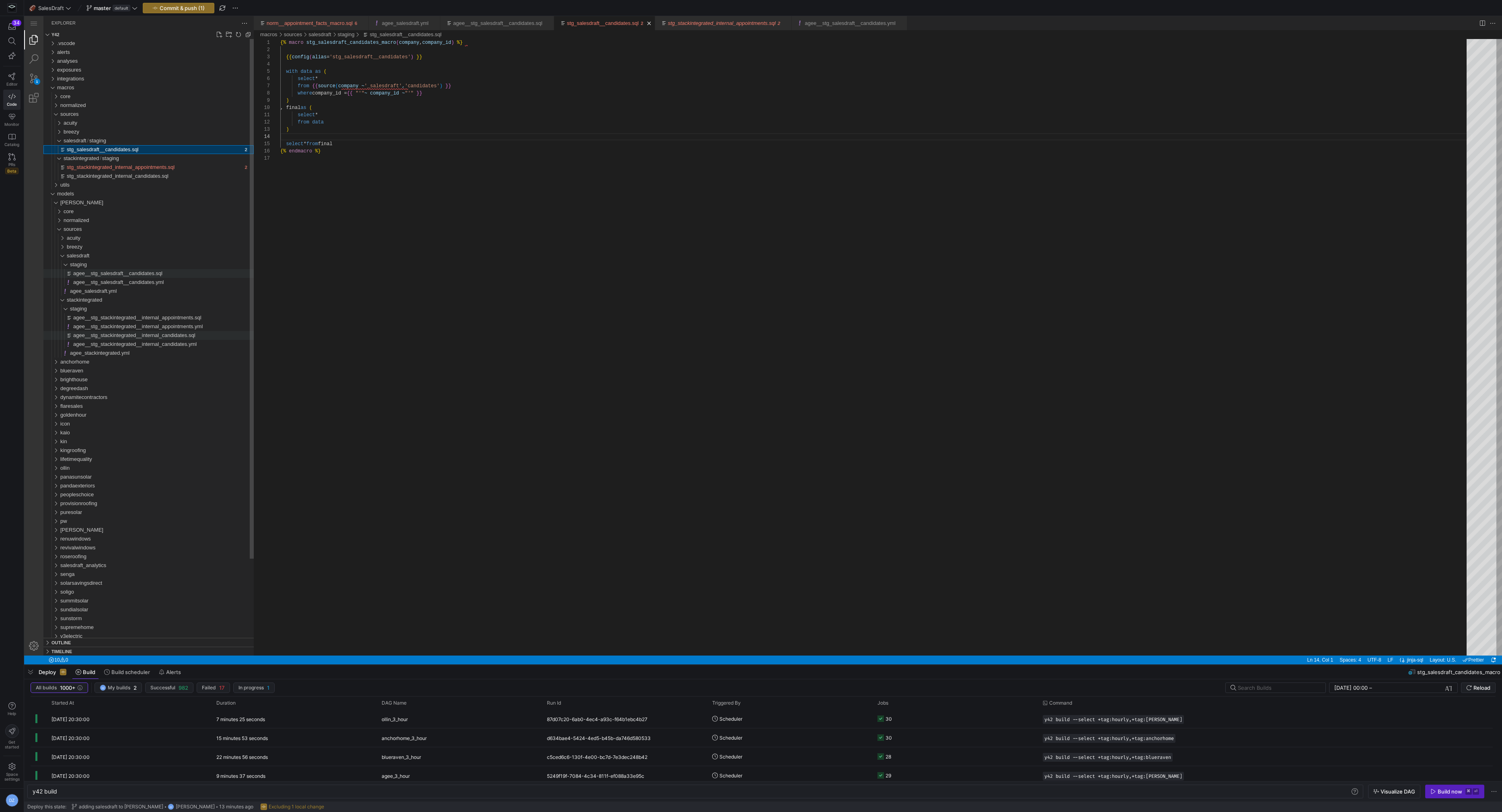
click at [174, 271] on div "agee__stg_salesdraft__candidates.sql" at bounding box center [163, 273] width 181 height 9
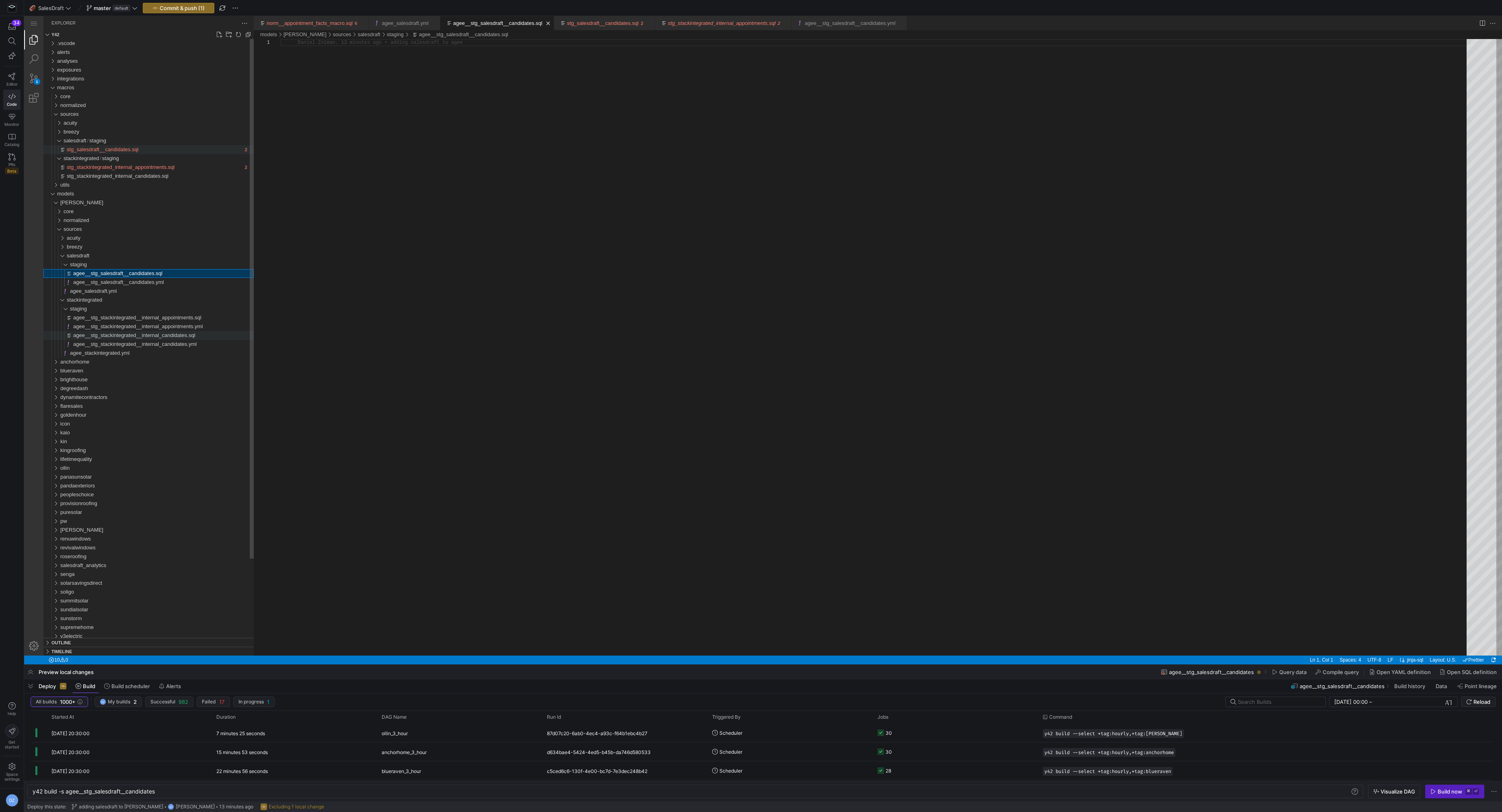
click at [160, 154] on div "stg_salesdraft__candidates.sql" at bounding box center [154, 149] width 175 height 9
type textarea "y42 build"
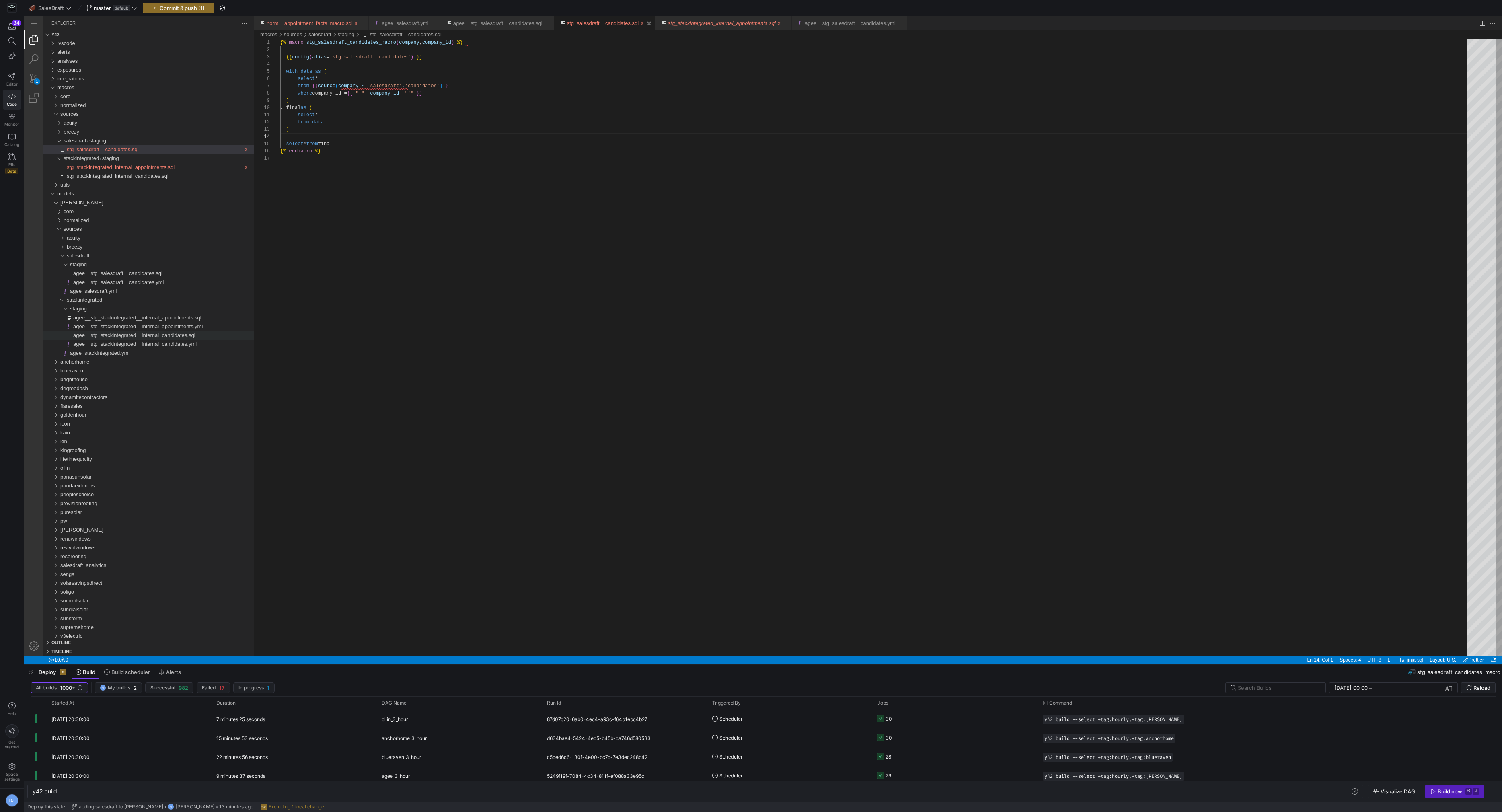
click at [393, 133] on div "{% macro stg_salesdraft_candidates_macro ( company , company_id ) %} {{ config …" at bounding box center [876, 406] width 1192 height 733
click at [187, 11] on span "button" at bounding box center [178, 8] width 71 height 10
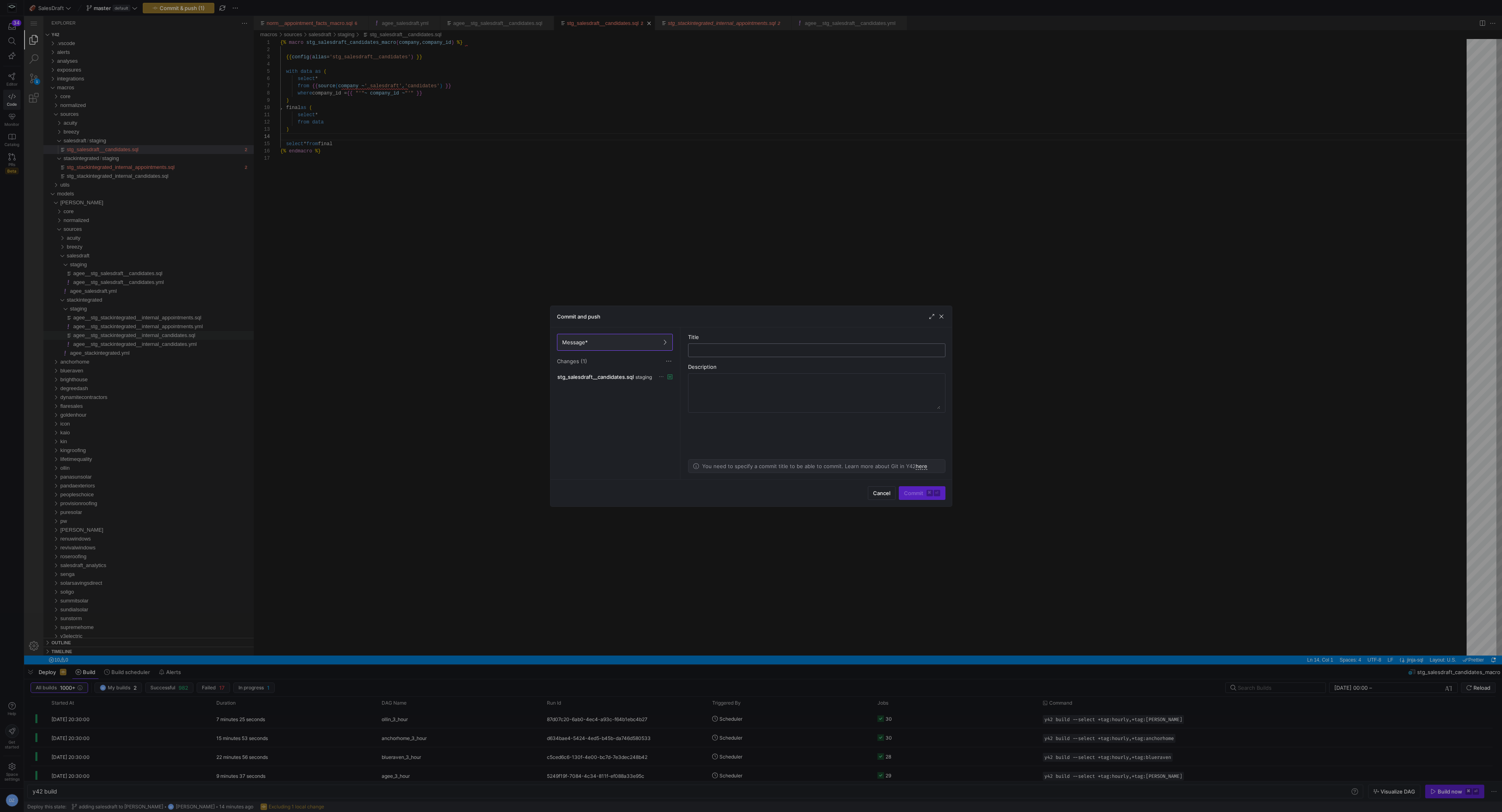
click at [715, 345] on div at bounding box center [816, 350] width 243 height 13
click at [720, 347] on input "text" at bounding box center [816, 350] width 243 height 6
type input "added salesdraft macros"
click at [904, 493] on span "Commit ⌘ ⏎" at bounding box center [921, 493] width 36 height 6
